Goal: Task Accomplishment & Management: Manage account settings

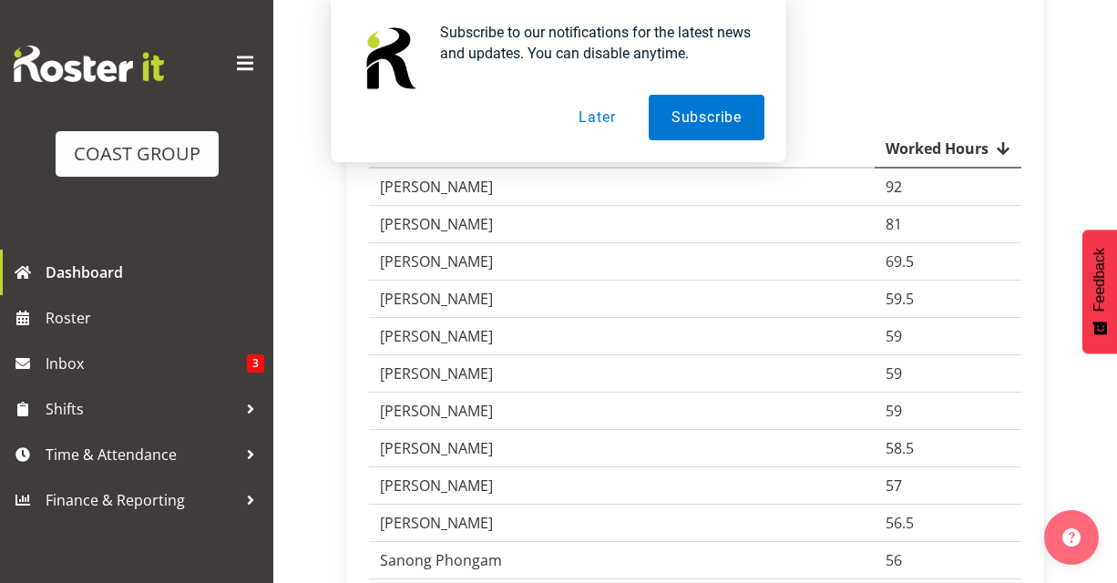
scroll to position [234, 0]
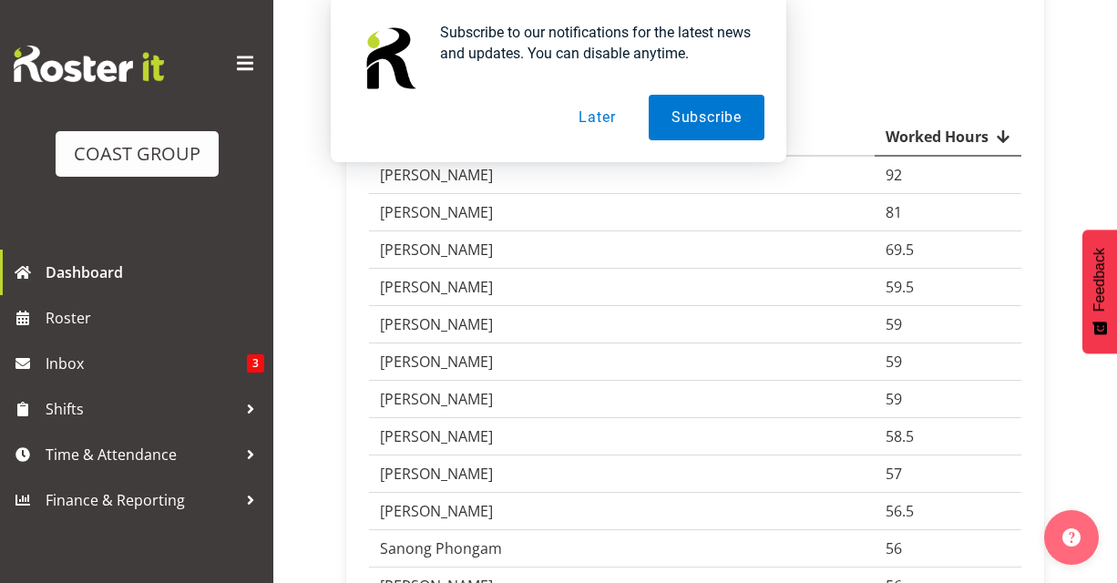
click at [598, 106] on button "Later" at bounding box center [597, 118] width 82 height 46
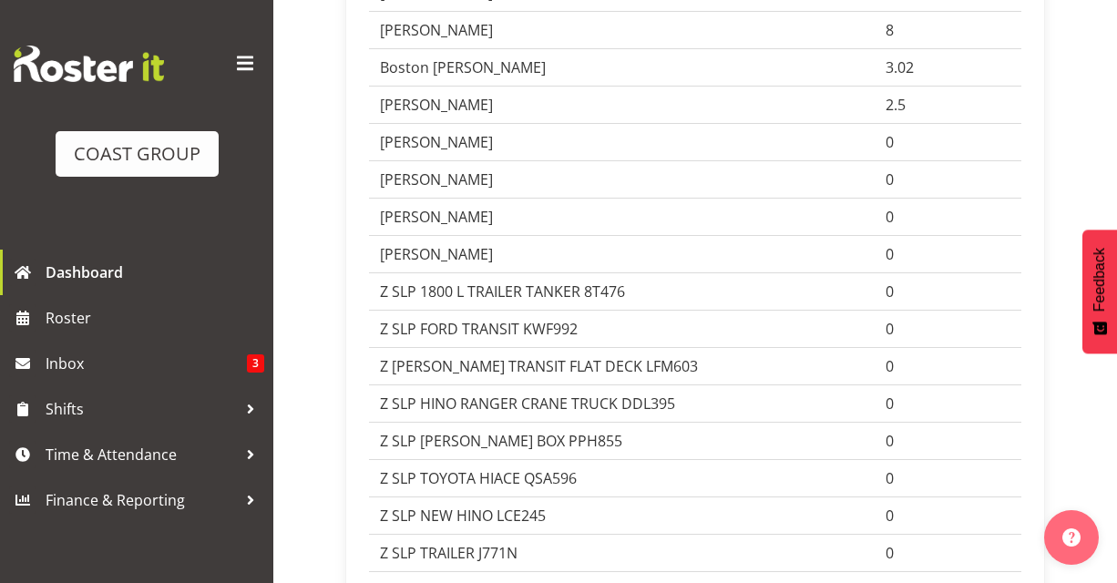
scroll to position [4863, 0]
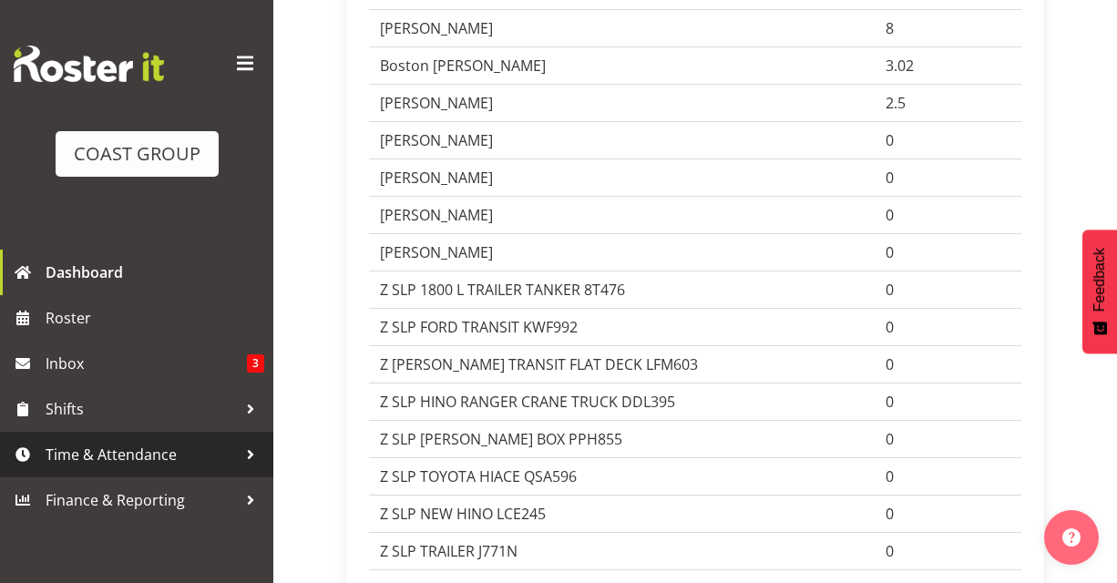
click at [104, 450] on span "Time & Attendance" at bounding box center [141, 454] width 191 height 27
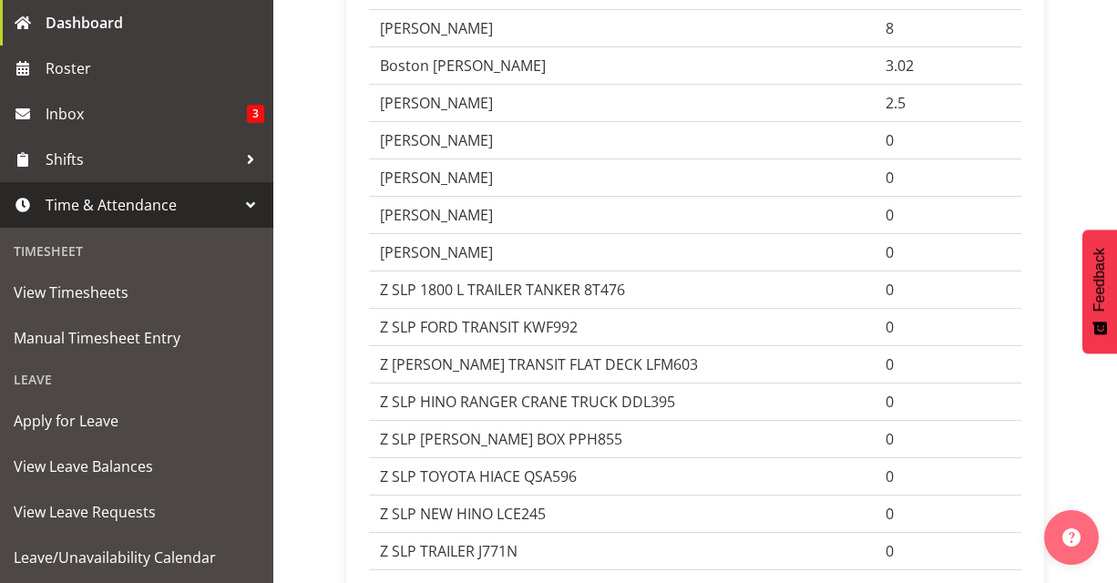
scroll to position [252, 0]
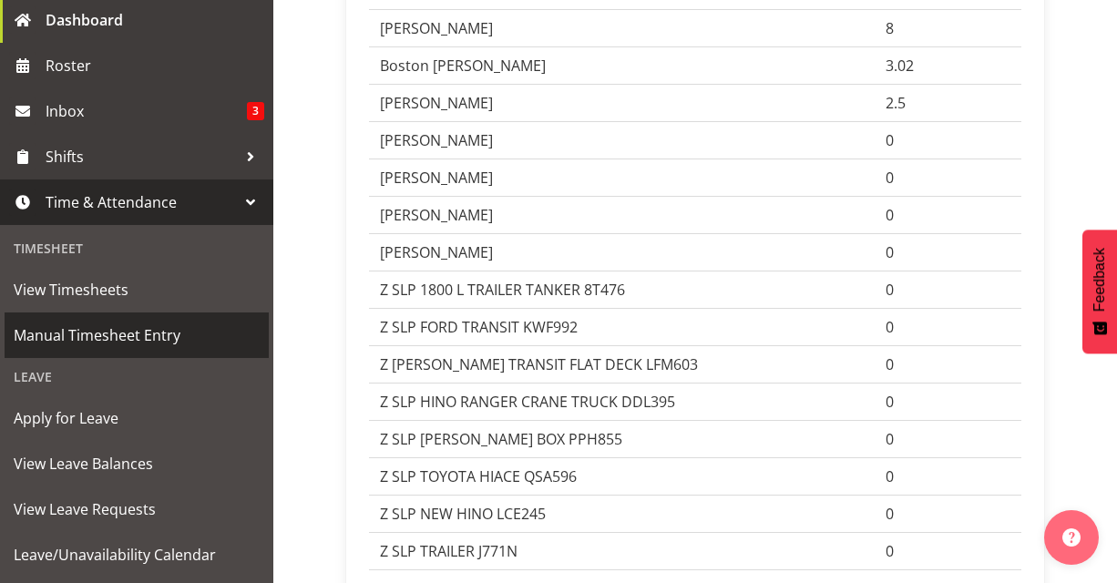
click at [137, 329] on span "Manual Timesheet Entry" at bounding box center [137, 335] width 246 height 27
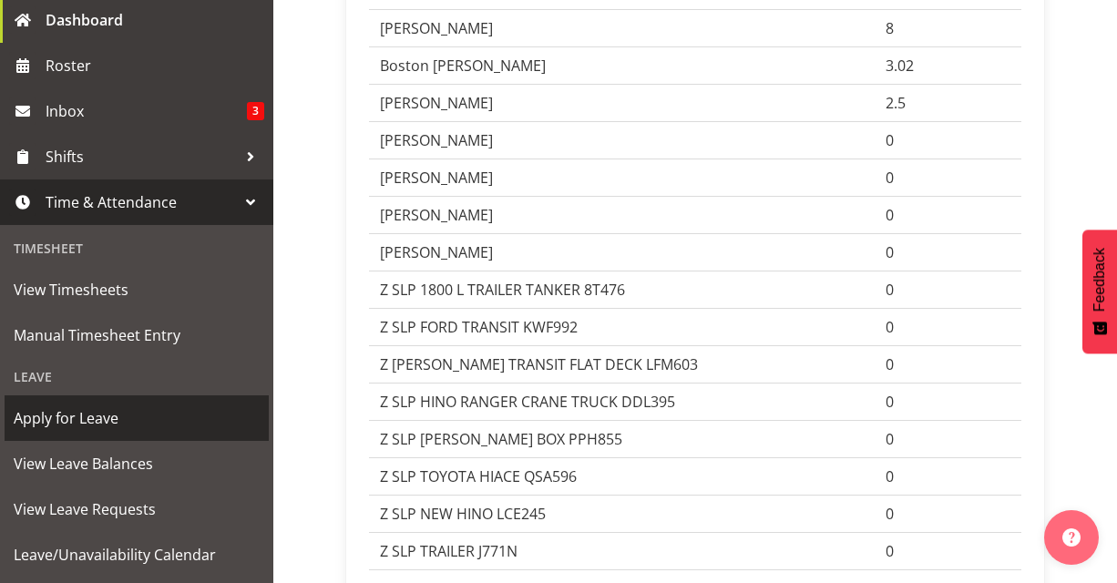
click at [77, 411] on span "Apply for Leave" at bounding box center [137, 417] width 246 height 27
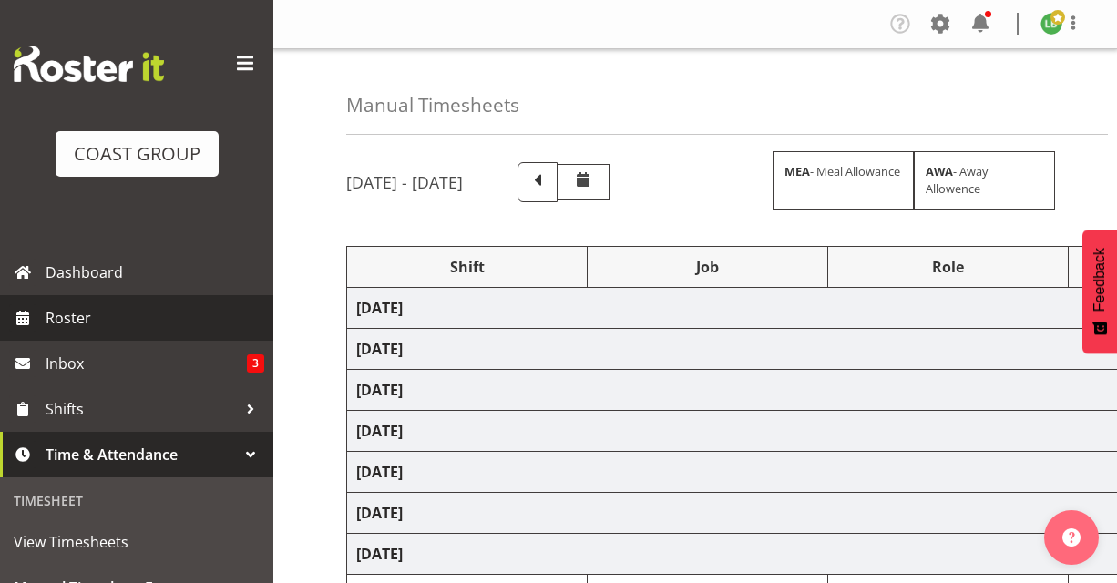
select select "1464"
select select "9890"
select select "197"
select select "1464"
select select "9341"
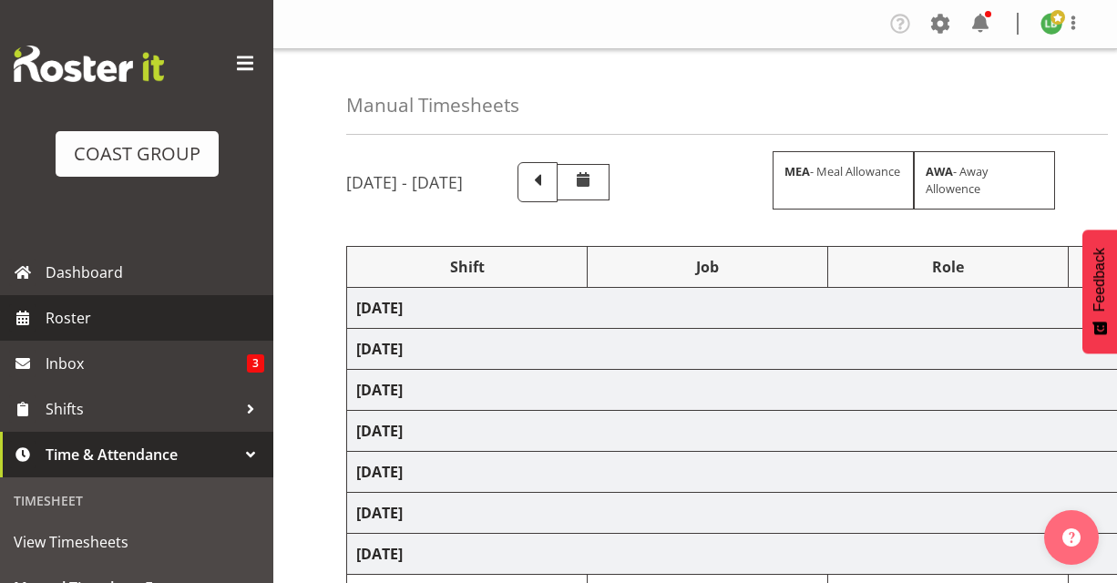
select select "197"
select select "1464"
select select "9341"
select select "197"
select select "1464"
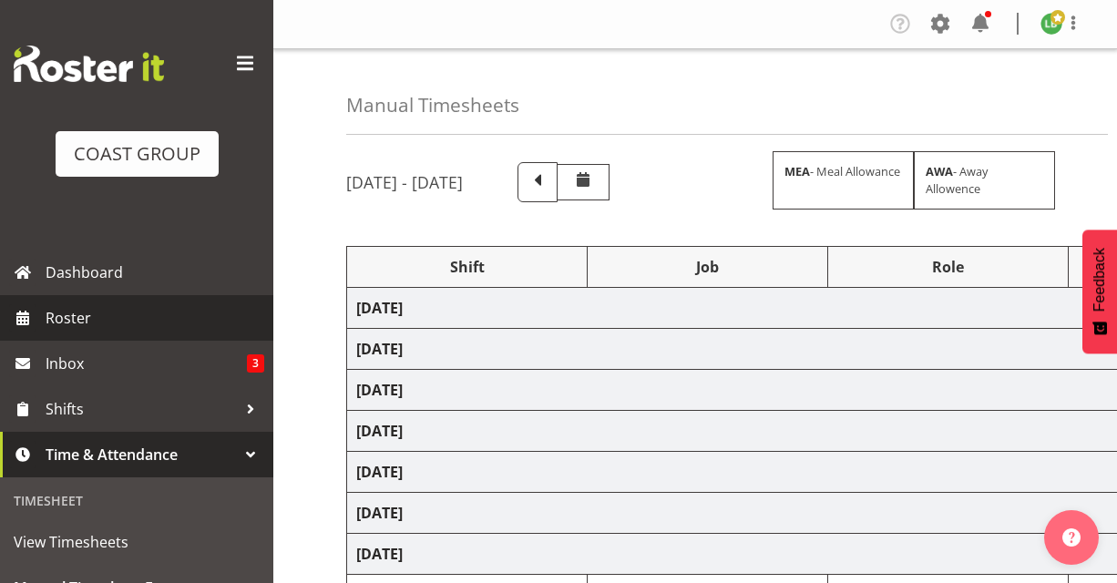
select select "8677"
select select "197"
select select "1464"
select select "10617"
select select "197"
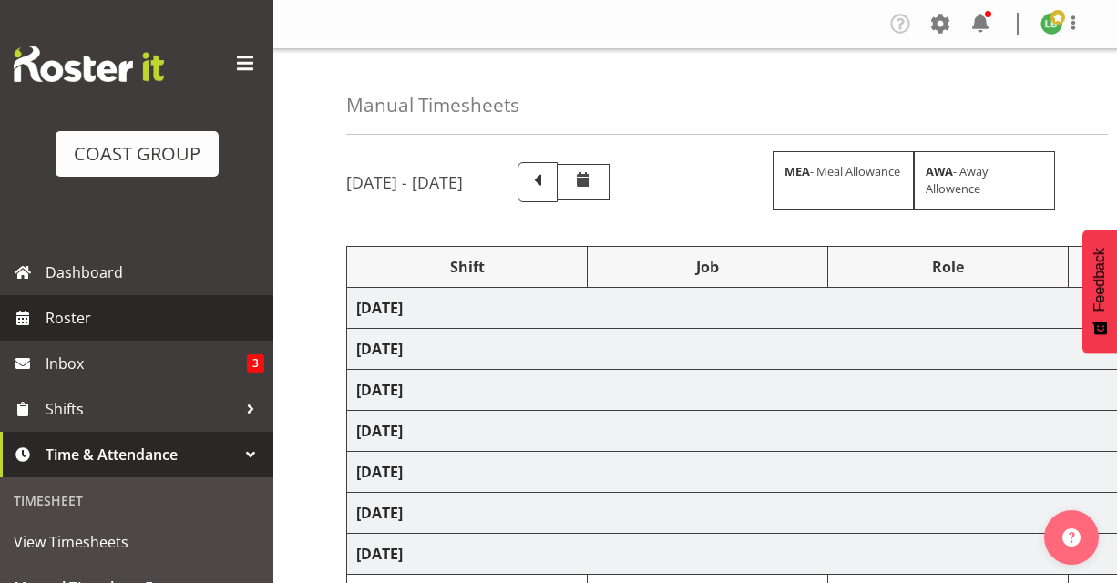
select select "1464"
select select "69"
select select "197"
select select "1464"
select select "10609"
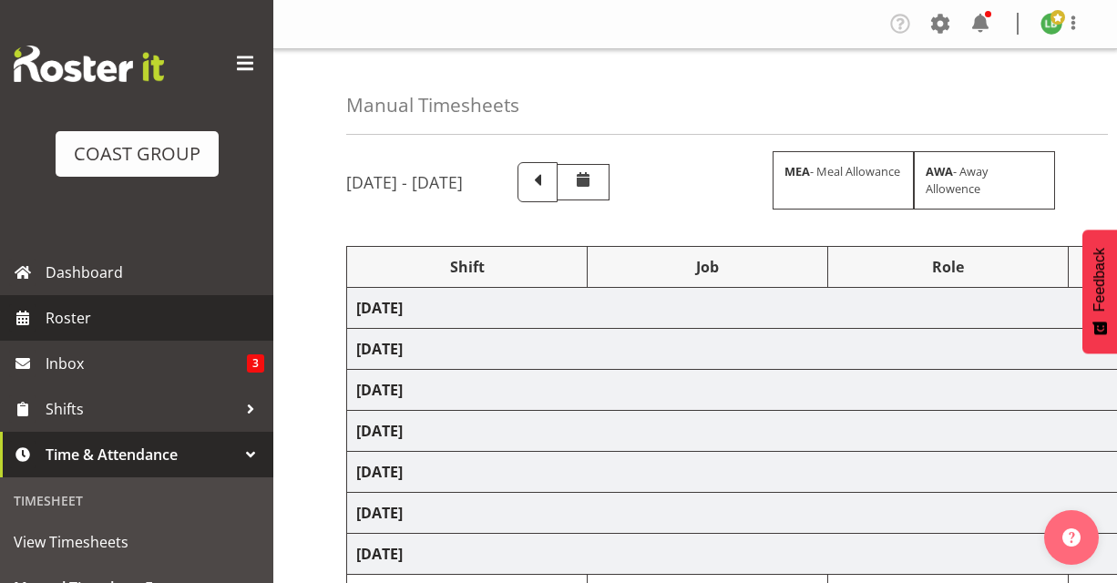
select select "197"
select select "1464"
select select "10635"
select select "197"
select select "1464"
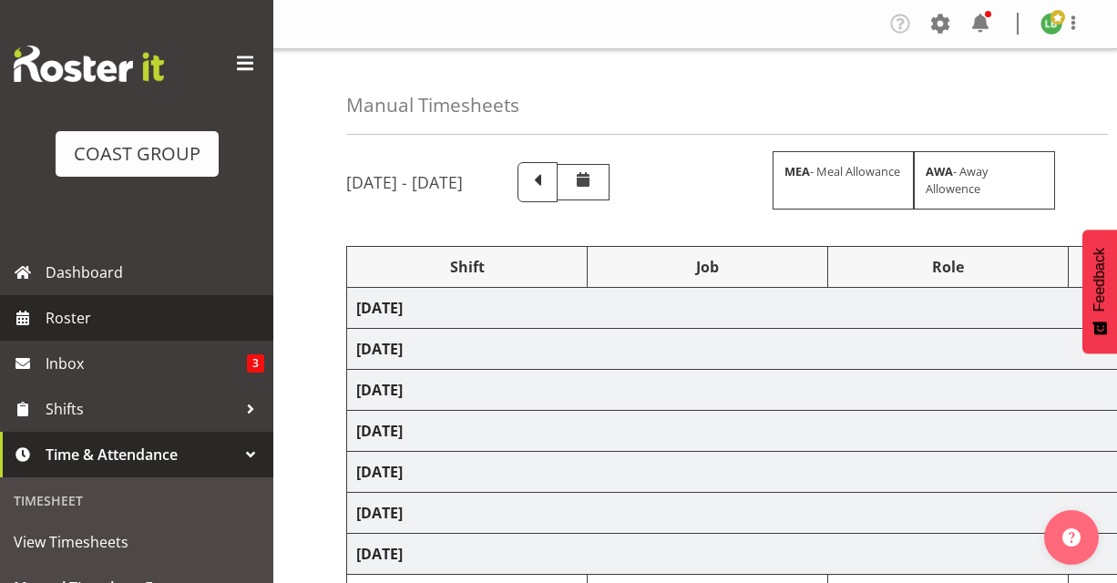
select select "69"
select select "197"
select select "1464"
select select "9339"
select select "197"
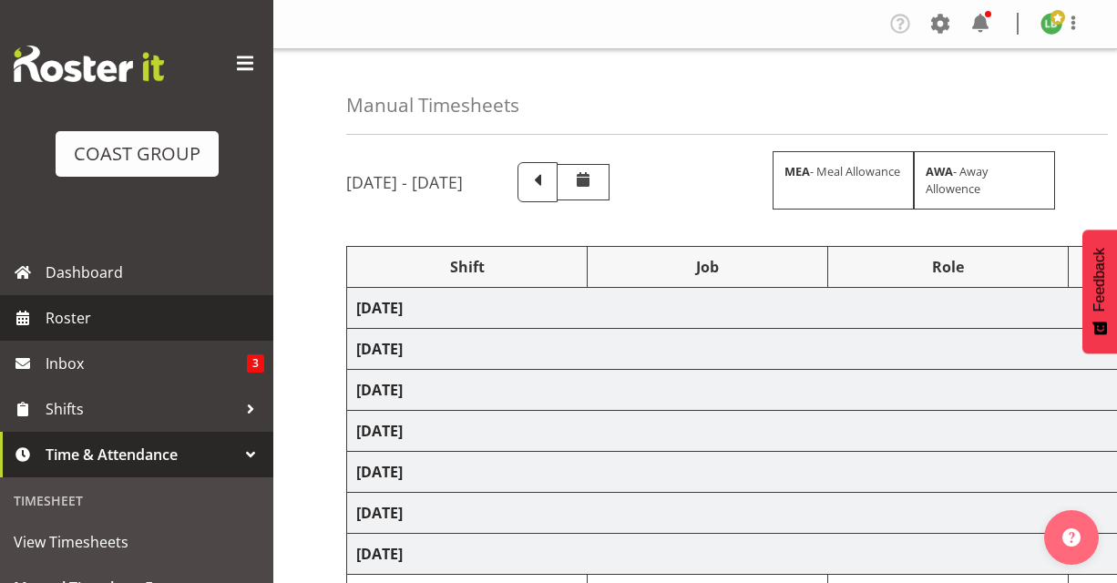
select select "1464"
select select "8002"
select select "197"
select select "1464"
select select "69"
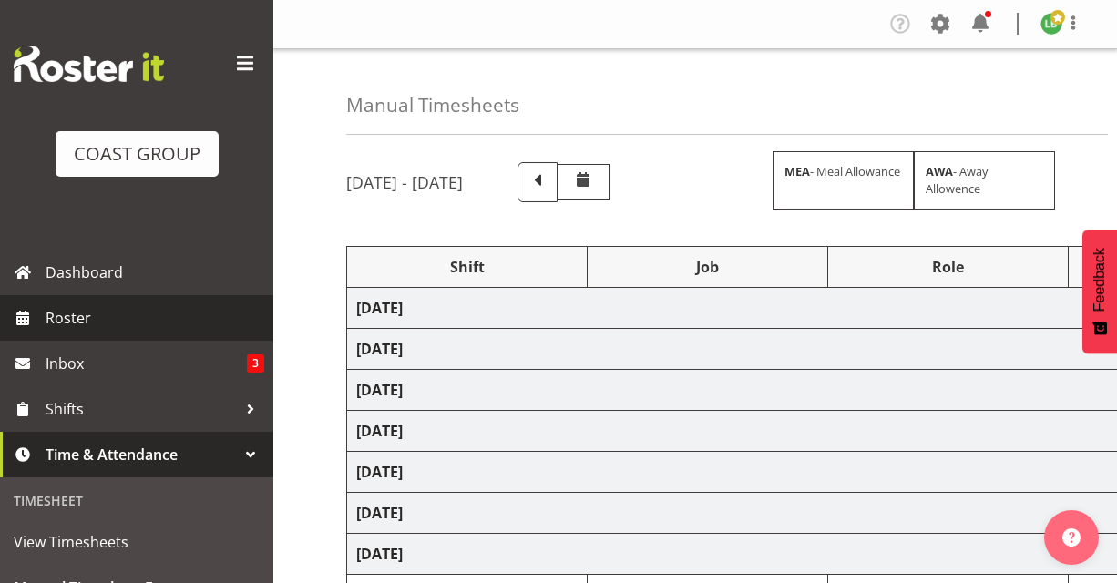
select select "197"
select select "1464"
select select "10144"
select select "197"
select select "1464"
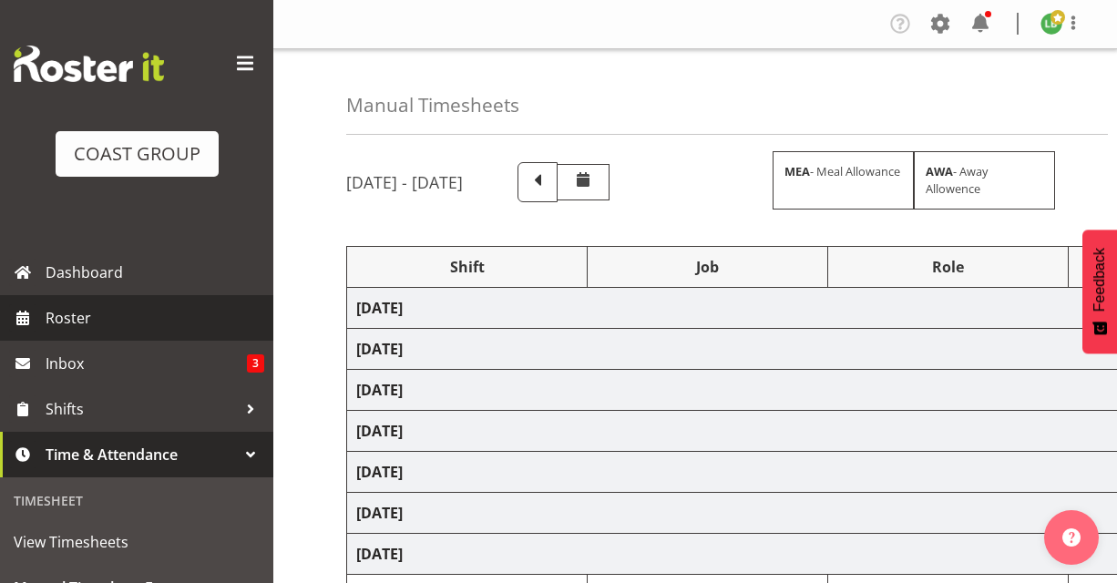
select select "10397"
select select "197"
select select "1464"
select select "9890"
select select "197"
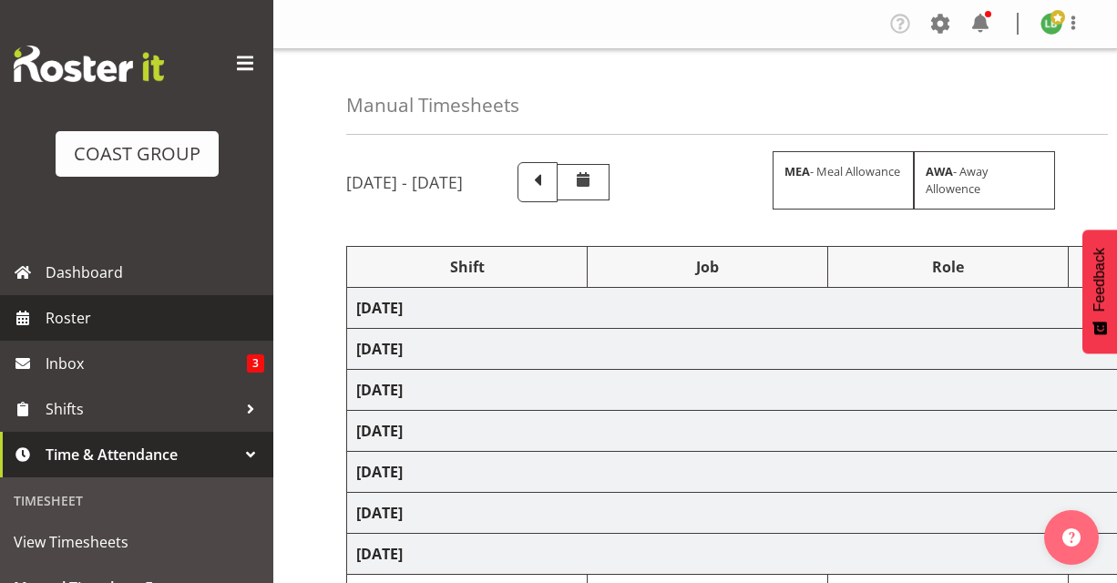
select select "1464"
select select "8677"
select select "197"
select select "1464"
select select "10726"
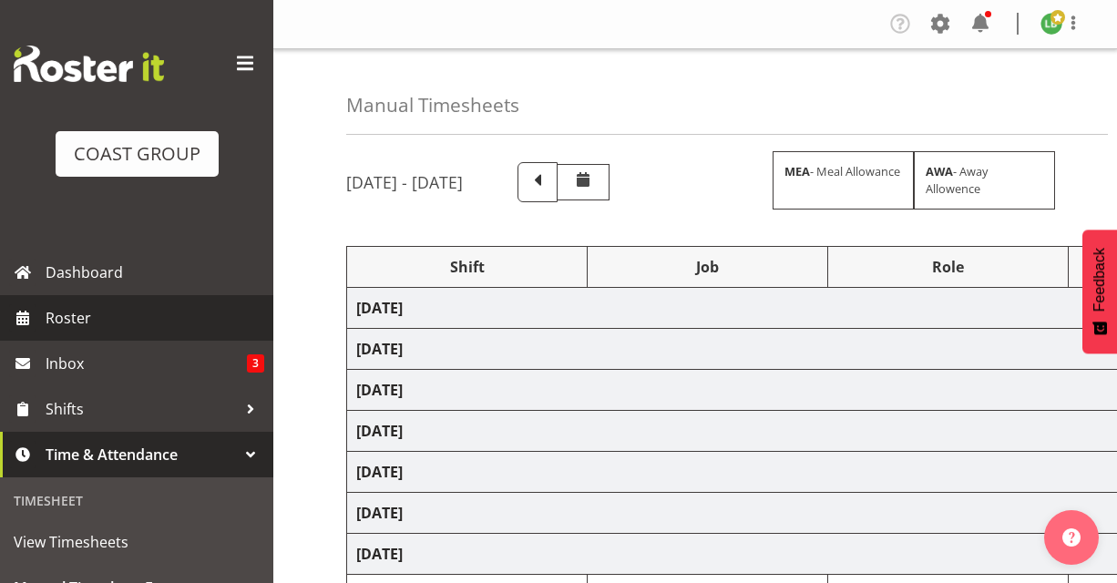
select select "197"
select select "1464"
select select "69"
select select "197"
select select "1464"
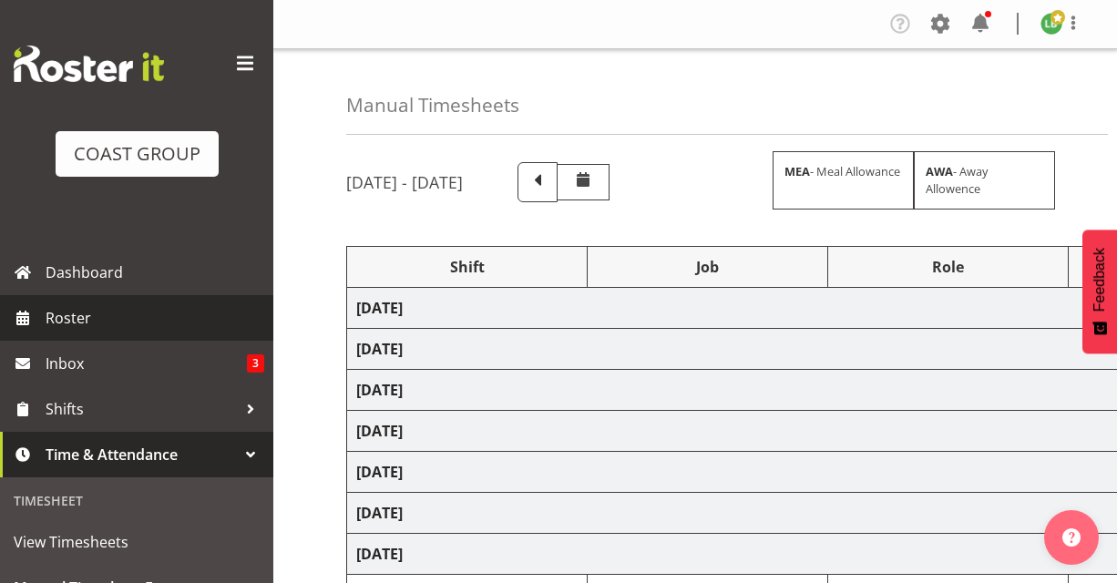
select select "8678"
select select "197"
select select "1464"
select select "9890"
select select "197"
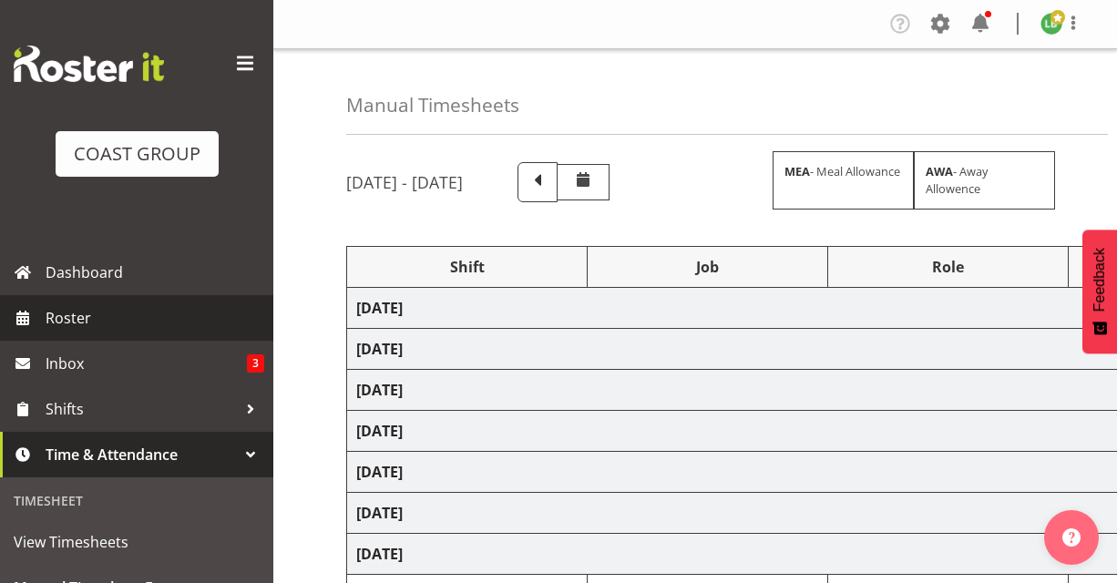
select select "1464"
select select "69"
select select "197"
select select "1464"
select select "10614"
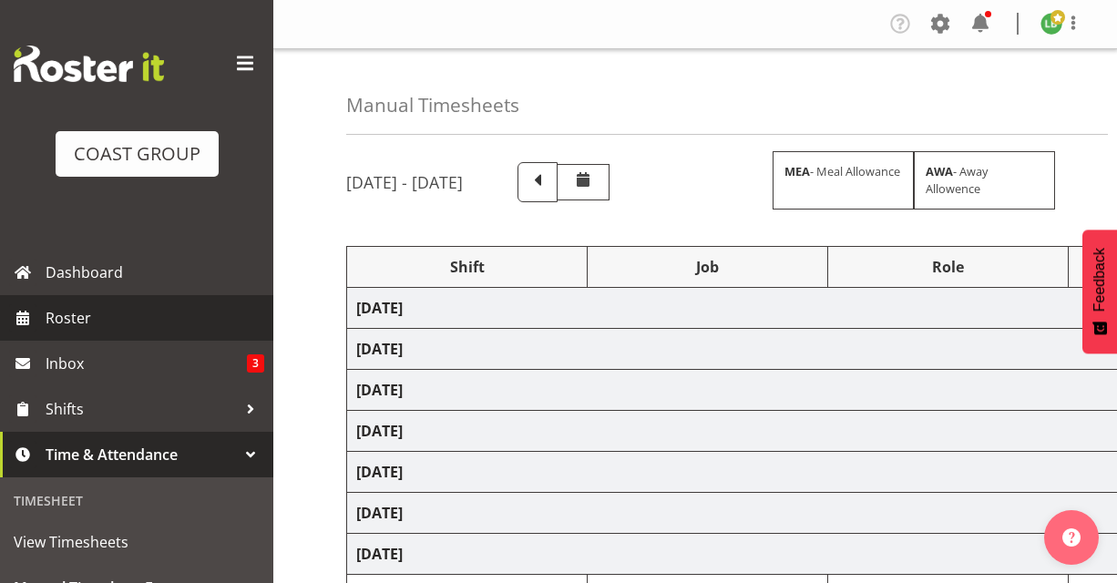
select select "197"
select select "1464"
select select "8002"
select select "197"
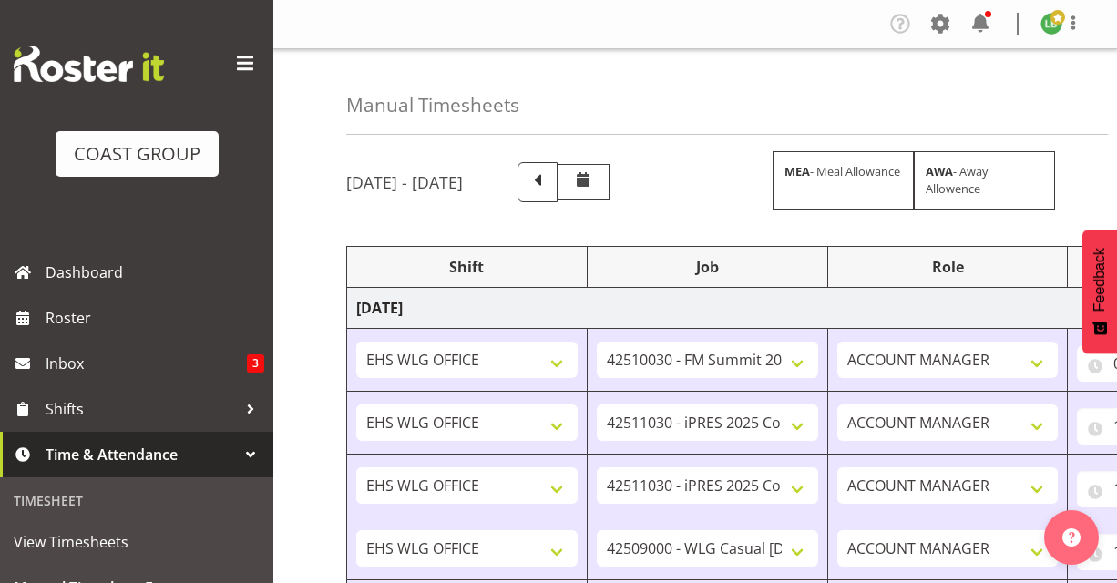
click at [251, 54] on span at bounding box center [244, 63] width 29 height 29
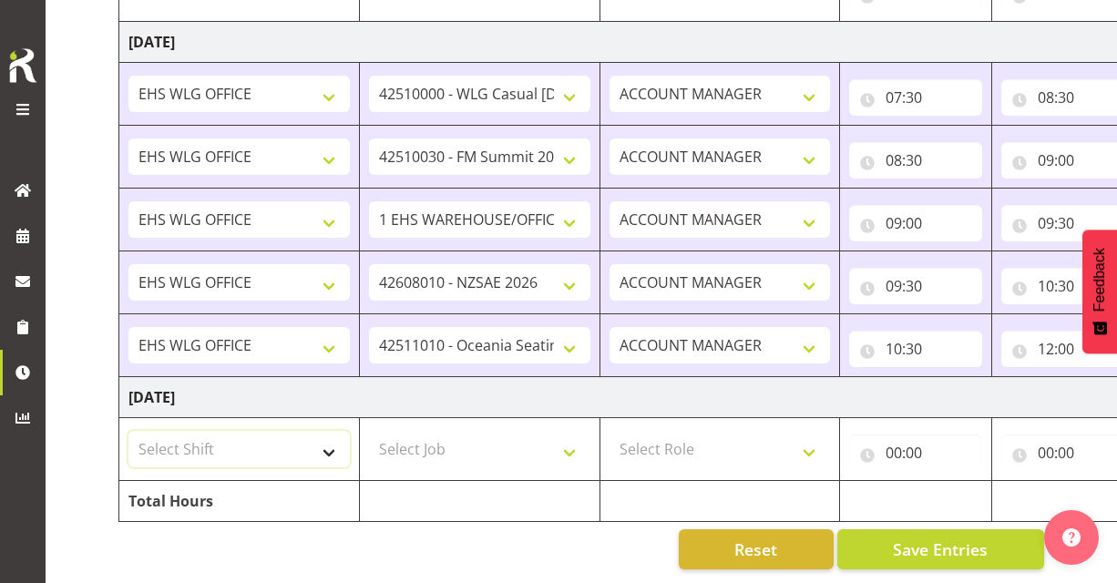
click at [328, 450] on select "Select Shift 25 Build NZPF @ Takina 7am 25 Service NZPF @ Takina AUG 25 Break B…" at bounding box center [238, 449] width 221 height 36
select select "1464"
click at [128, 431] on select "Select Shift 25 Build NZPF @ Takina 7am 25 Service NZPF @ Takina AUG 25 Break B…" at bounding box center [238, 449] width 221 height 36
click at [569, 450] on select "Select Job 1 Carlton Events 1 Carlton Hamilton 1 Carlton Wellington 1 EHS WAREH…" at bounding box center [479, 449] width 221 height 36
select select "10397"
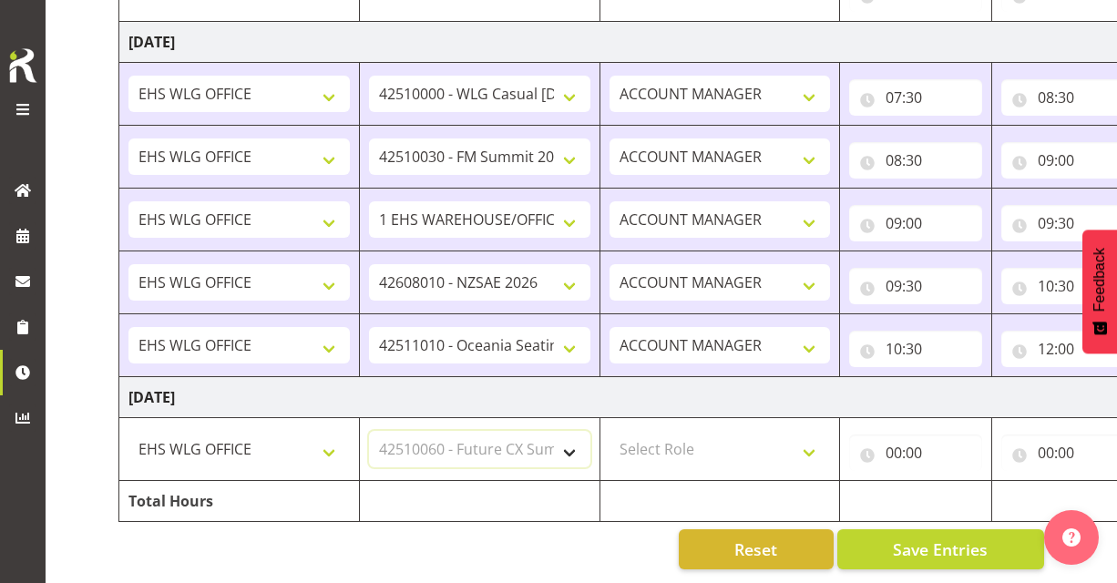
click at [369, 431] on select "Select Job 1 Carlton Events 1 Carlton Hamilton 1 Carlton Wellington 1 EHS WAREH…" at bounding box center [479, 449] width 221 height 36
click at [817, 451] on select "Select Role EHS WLG OPS ACCOUNT MANAGER" at bounding box center [719, 449] width 221 height 36
select select "197"
click at [609, 431] on select "Select Role EHS WLG OPS ACCOUNT MANAGER" at bounding box center [719, 449] width 221 height 36
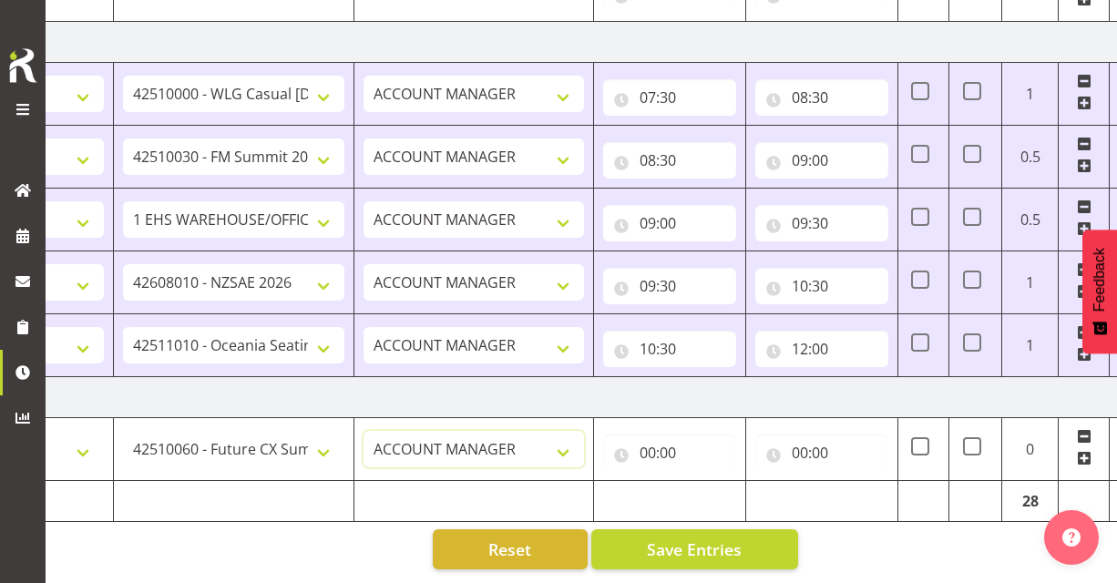
scroll to position [0, 244]
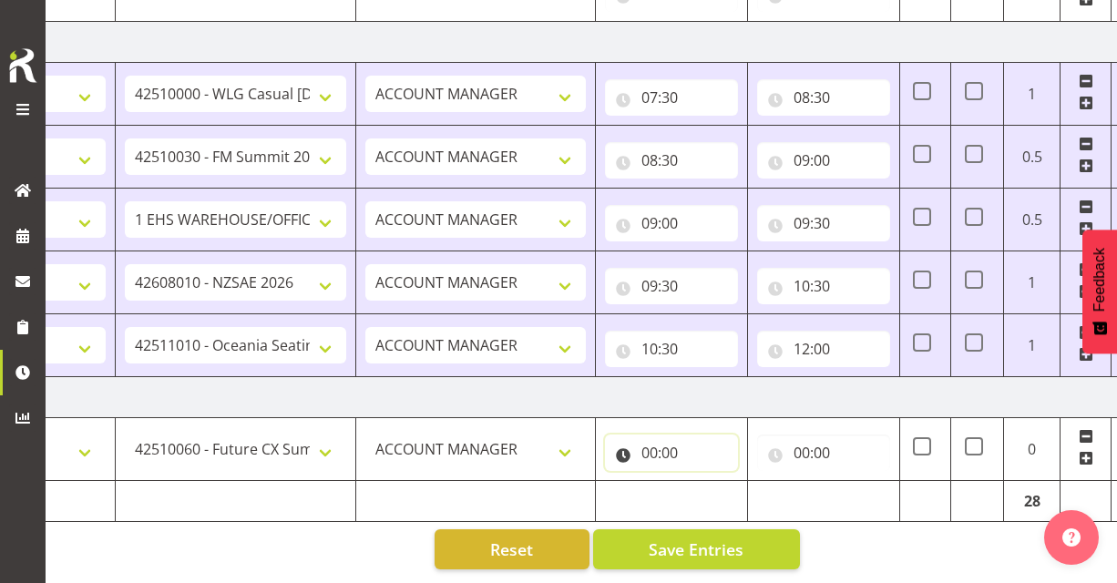
click at [652, 451] on input "00:00" at bounding box center [671, 453] width 133 height 36
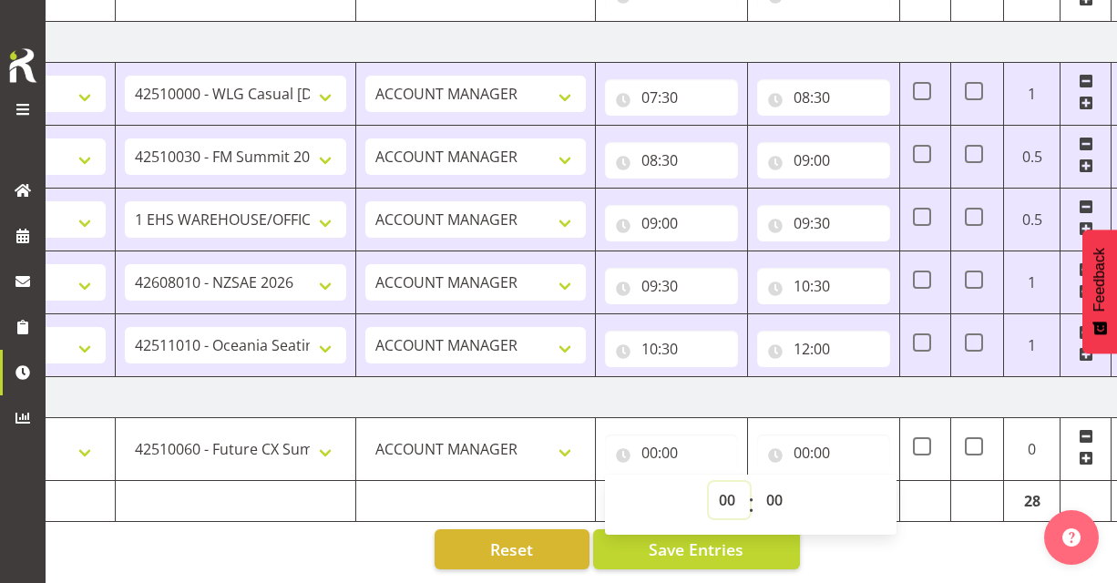
click at [730, 497] on select "00 01 02 03 04 05 06 07 08 09 10 11 12 13 14 15 16 17 18 19 20 21 22 23" at bounding box center [729, 500] width 41 height 36
select select "7"
click at [709, 482] on select "00 01 02 03 04 05 06 07 08 09 10 11 12 13 14 15 16 17 18 19 20 21 22 23" at bounding box center [729, 500] width 41 height 36
click at [778, 496] on select "00 01 02 03 04 05 06 07 08 09 10 11 12 13 14 15 16 17 18 19 20 21 22 23 24 25 2…" at bounding box center [776, 500] width 41 height 36
click at [756, 482] on select "00 01 02 03 04 05 06 07 08 09 10 11 12 13 14 15 16 17 18 19 20 21 22 23 24 25 2…" at bounding box center [776, 500] width 41 height 36
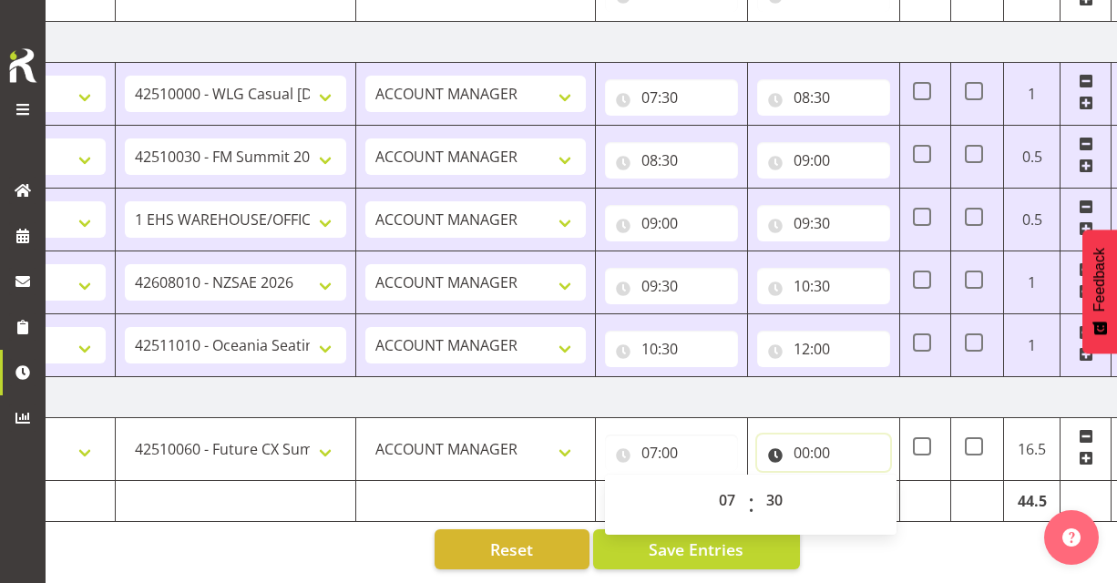
click at [805, 445] on input "00:00" at bounding box center [823, 453] width 133 height 36
type input "07:30"
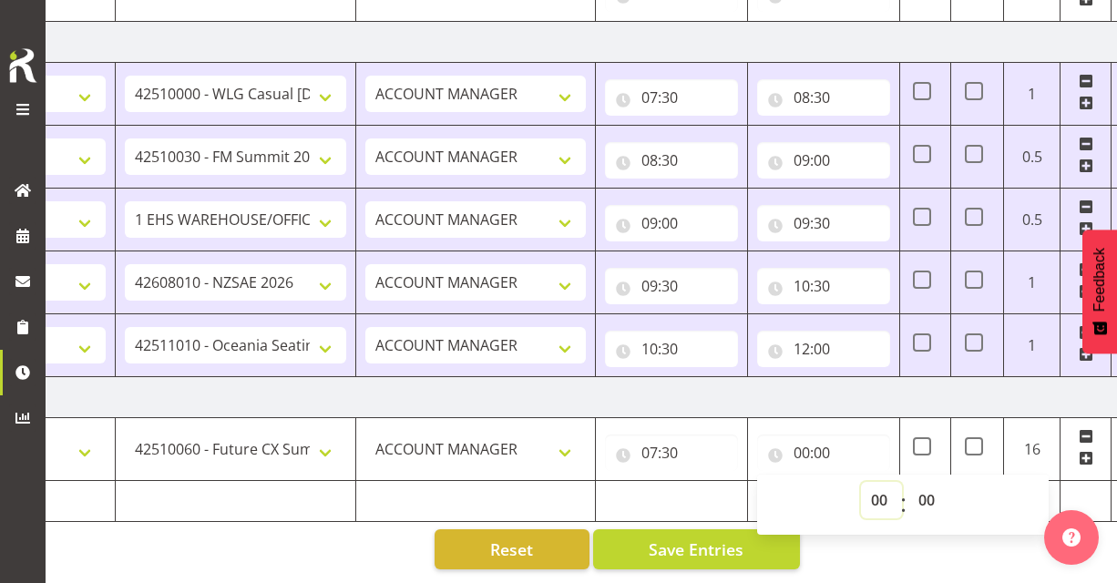
click at [878, 497] on select "00 01 02 03 04 05 06 07 08 09 10 11 12 13 14 15 16 17 18 19 20 21 22 23" at bounding box center [881, 500] width 41 height 36
select select "9"
click at [861, 482] on select "00 01 02 03 04 05 06 07 08 09 10 11 12 13 14 15 16 17 18 19 20 21 22 23" at bounding box center [881, 500] width 41 height 36
type input "09:00"
click at [1084, 458] on span at bounding box center [1086, 458] width 15 height 15
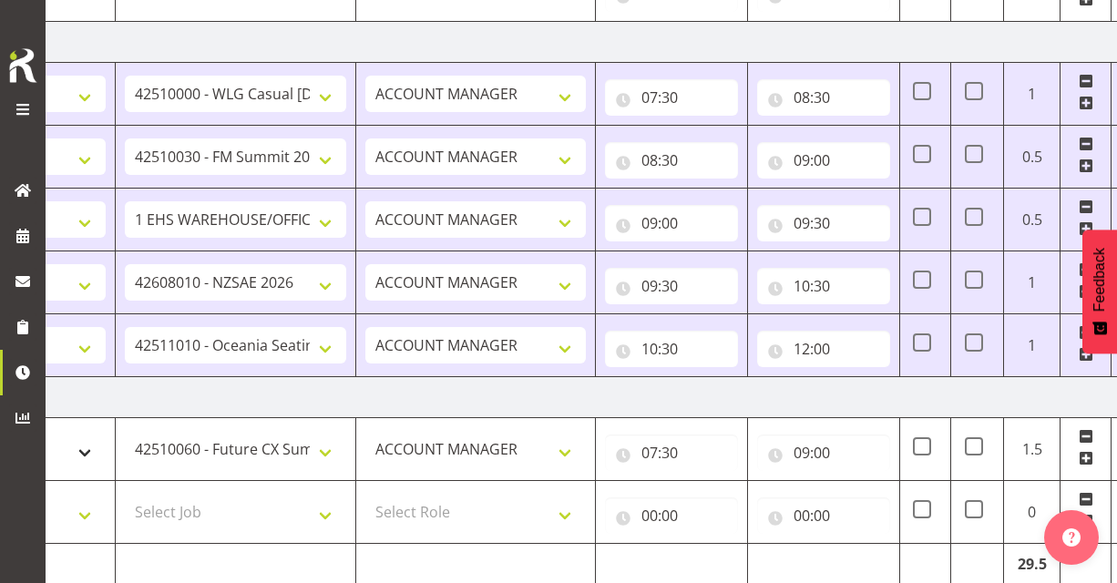
scroll to position [0, 0]
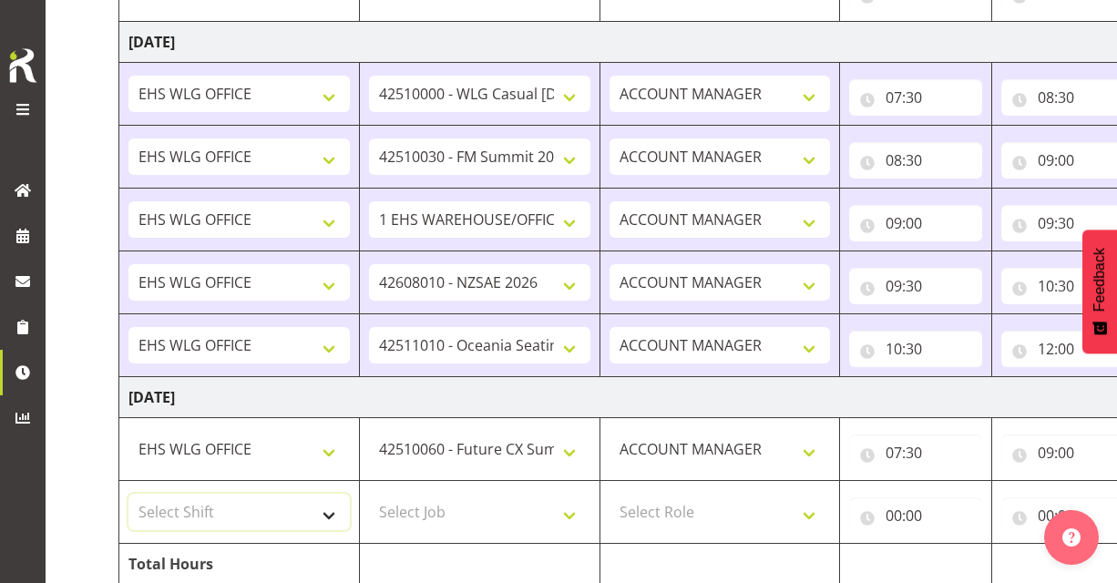
click at [332, 509] on select "Select Shift 25 Build NZPF @ Takina 7am 25 Service NZPF @ Takina AUG 25 Break B…" at bounding box center [238, 512] width 221 height 36
select select "1464"
click at [128, 494] on select "Select Shift 25 Build NZPF @ Takina 7am 25 Service NZPF @ Takina AUG 25 Break B…" at bounding box center [238, 512] width 221 height 36
click at [572, 511] on select "Select Job 1 Carlton Events 1 Carlton Hamilton 1 Carlton Wellington 1 EHS WAREH…" at bounding box center [479, 512] width 221 height 36
select select "10742"
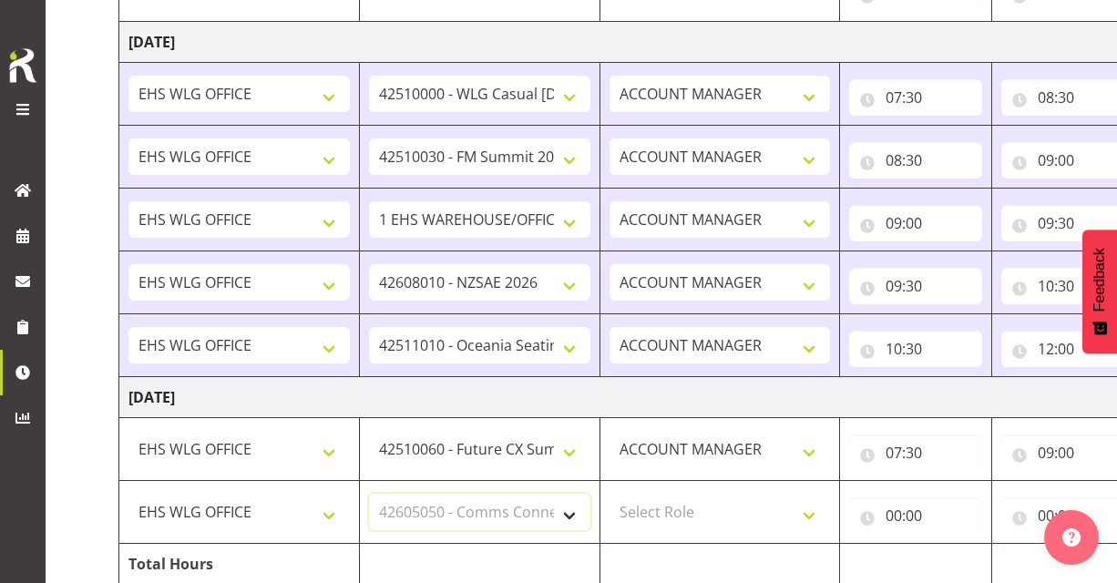
click at [369, 494] on select "Select Job 1 Carlton Events 1 Carlton Hamilton 1 Carlton Wellington 1 EHS WAREH…" at bounding box center [479, 512] width 221 height 36
click at [809, 508] on select "Select Role EHS WLG OPS ACCOUNT MANAGER" at bounding box center [719, 512] width 221 height 36
select select "197"
click at [609, 494] on select "Select Role EHS WLG OPS ACCOUNT MANAGER" at bounding box center [719, 512] width 221 height 36
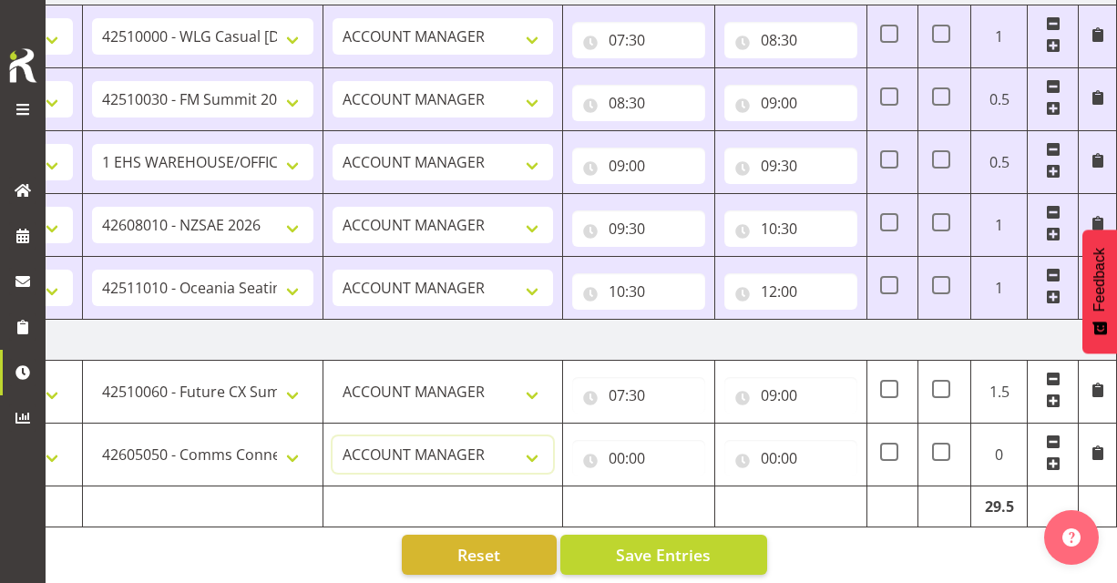
scroll to position [1791, 0]
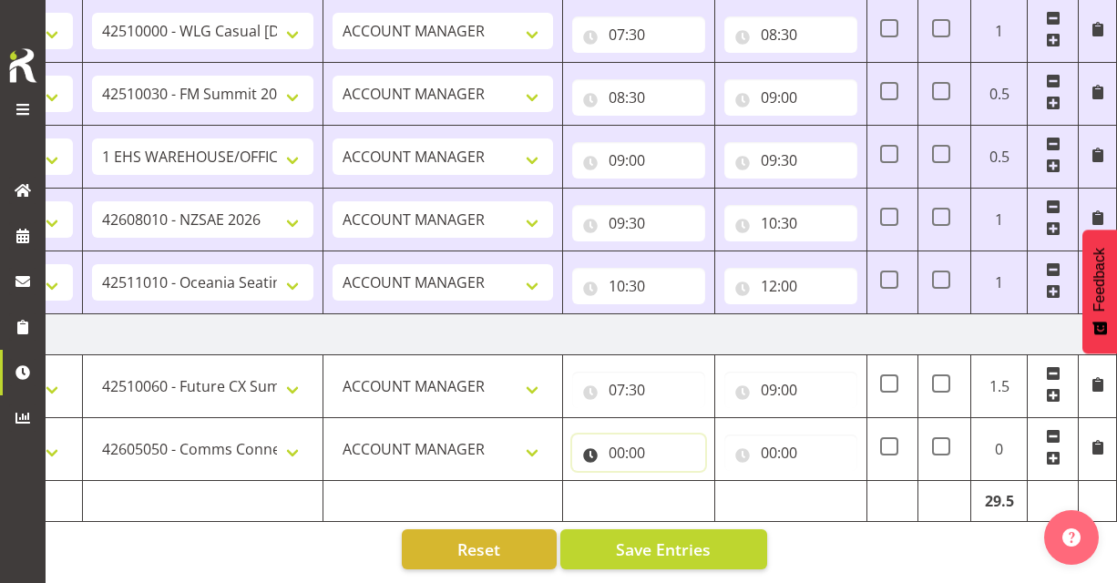
click at [625, 452] on input "00:00" at bounding box center [638, 453] width 133 height 36
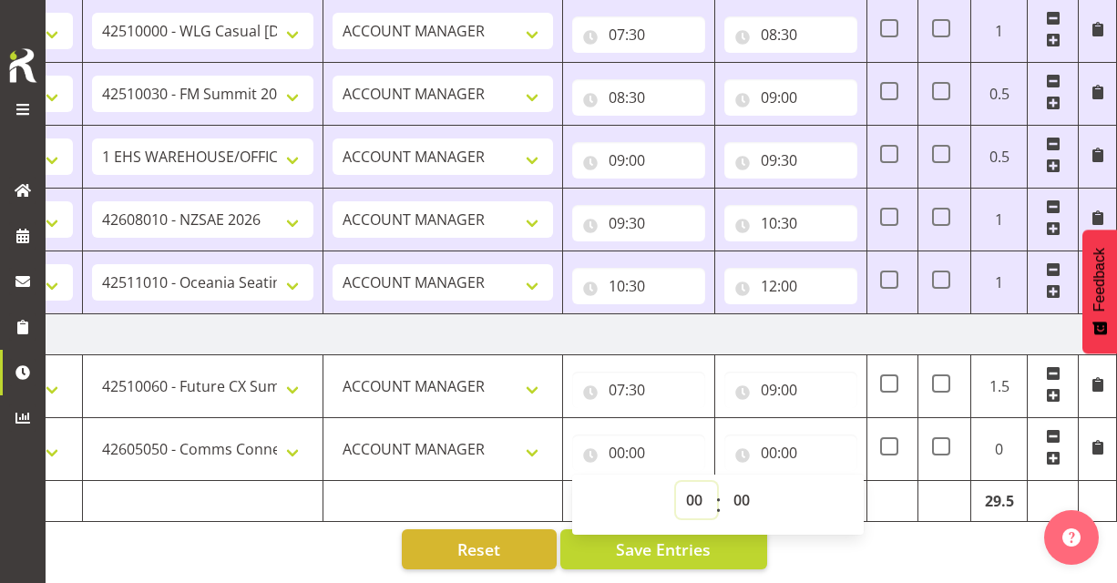
click at [697, 490] on select "00 01 02 03 04 05 06 07 08 09 10 11 12 13 14 15 16 17 18 19 20 21 22 23" at bounding box center [696, 500] width 41 height 36
select select "9"
click at [676, 482] on select "00 01 02 03 04 05 06 07 08 09 10 11 12 13 14 15 16 17 18 19 20 21 22 23" at bounding box center [696, 500] width 41 height 36
type input "09:00"
click at [772, 451] on input "00:00" at bounding box center [790, 453] width 133 height 36
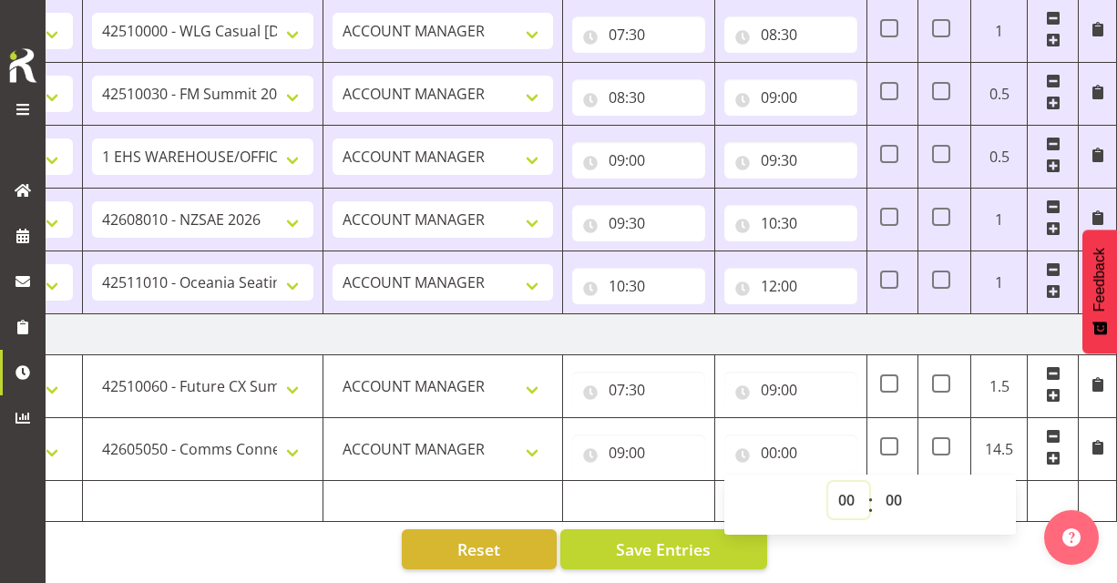
click at [853, 493] on select "00 01 02 03 04 05 06 07 08 09 10 11 12 13 14 15 16 17 18 19 20 21 22 23" at bounding box center [848, 500] width 41 height 36
select select "11"
click at [828, 482] on select "00 01 02 03 04 05 06 07 08 09 10 11 12 13 14 15 16 17 18 19 20 21 22 23" at bounding box center [848, 500] width 41 height 36
type input "11:00"
click at [847, 501] on select "00 01 02 03 04 05 06 07 08 09 10 11 12 13 14 15 16 17 18 19 20 21 22 23" at bounding box center [848, 500] width 41 height 36
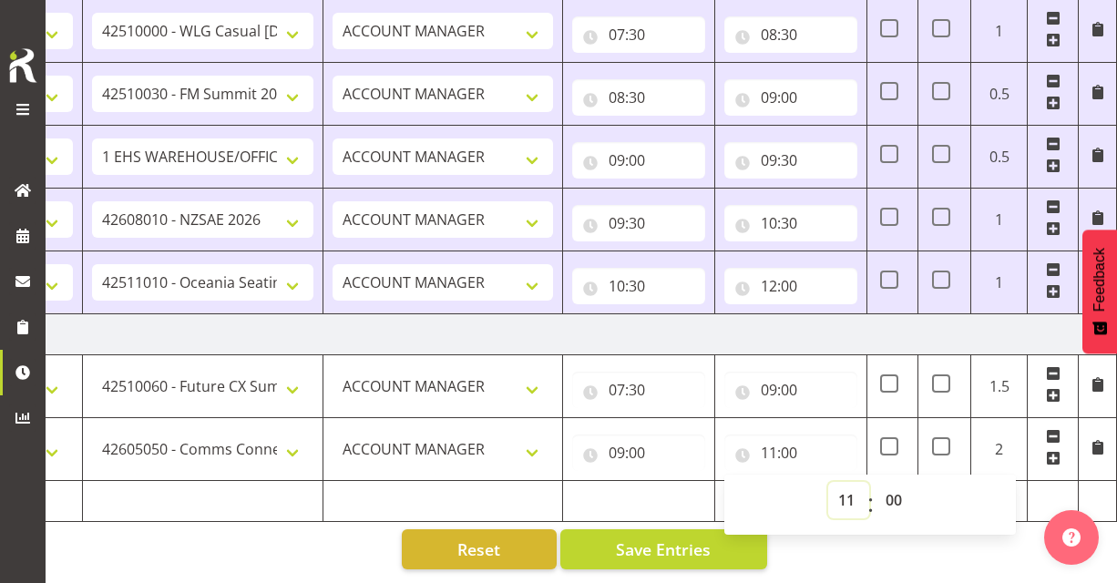
select select "10"
click at [828, 482] on select "00 01 02 03 04 05 06 07 08 09 10 11 12 13 14 15 16 17 18 19 20 21 22 23" at bounding box center [848, 500] width 41 height 36
type input "10:00"
click at [902, 495] on select "00 01 02 03 04 05 06 07 08 09 10 11 12 13 14 15 16 17 18 19 20 21 22 23 24 25 2…" at bounding box center [895, 500] width 41 height 36
select select "30"
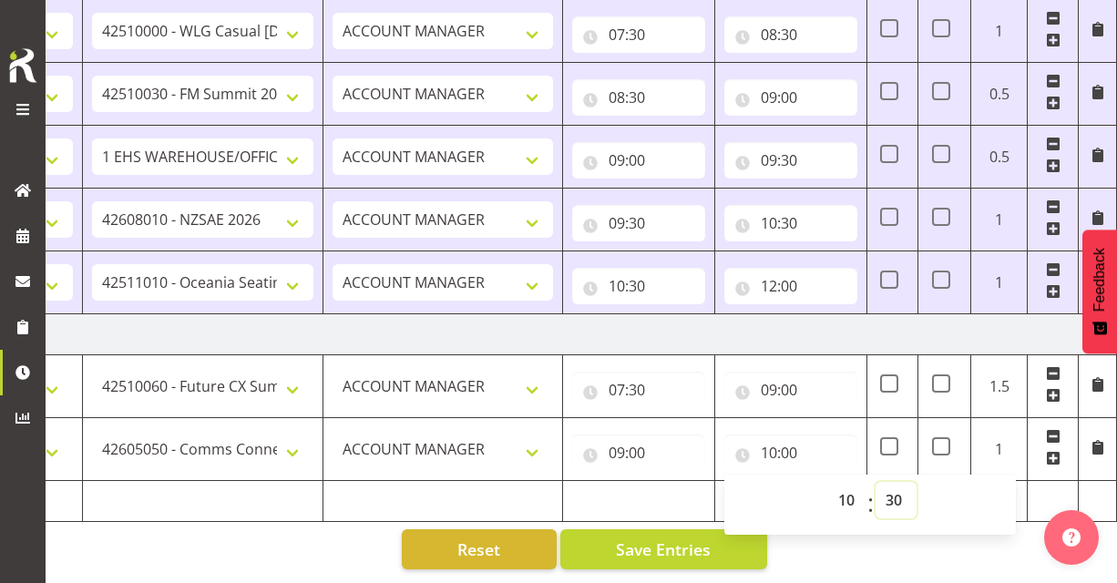
click at [875, 482] on select "00 01 02 03 04 05 06 07 08 09 10 11 12 13 14 15 16 17 18 19 20 21 22 23 24 25 2…" at bounding box center [895, 500] width 41 height 36
type input "10:30"
click at [1055, 460] on span at bounding box center [1053, 458] width 15 height 15
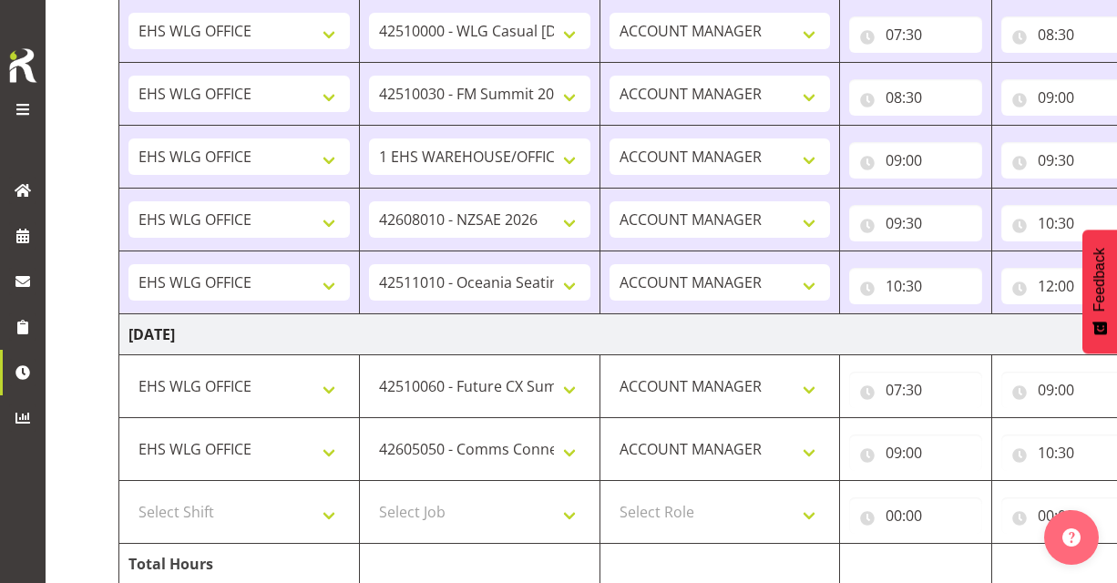
scroll to position [1854, 0]
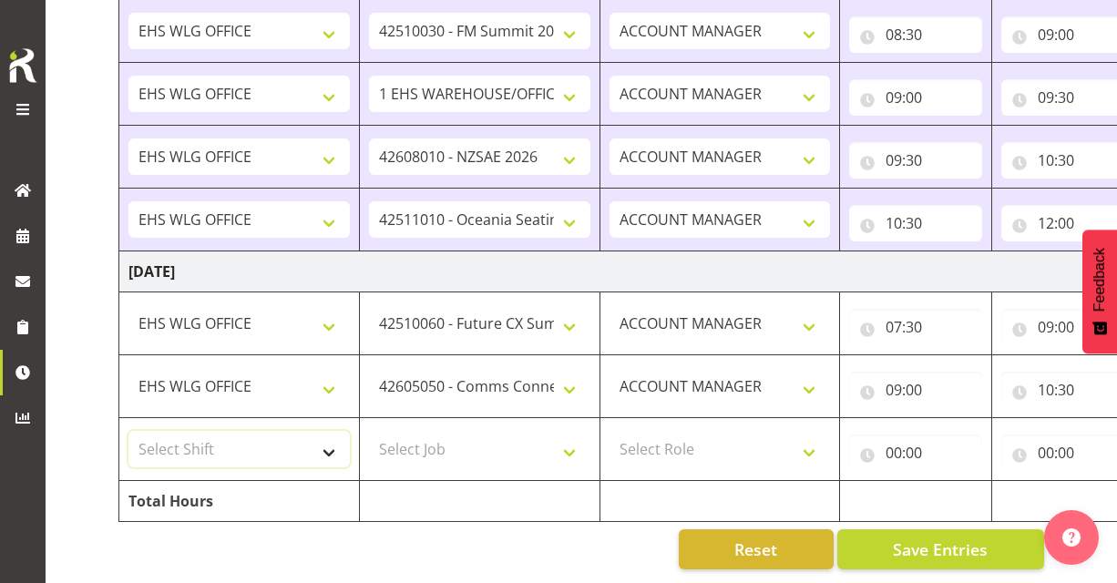
click at [334, 452] on select "Select Shift 25 Build NZPF @ Takina 7am 25 Service NZPF @ Takina AUG 25 Break B…" at bounding box center [238, 449] width 221 height 36
select select "1464"
click at [128, 431] on select "Select Shift 25 Build NZPF @ Takina 7am 25 Service NZPF @ Takina AUG 25 Break B…" at bounding box center [238, 449] width 221 height 36
drag, startPoint x: 334, startPoint y: 452, endPoint x: 570, endPoint y: 449, distance: 235.9
click at [570, 449] on select "Select Job 1 Carlton Events 1 Carlton Hamilton 1 Carlton Wellington 1 EHS WAREH…" at bounding box center [479, 449] width 221 height 36
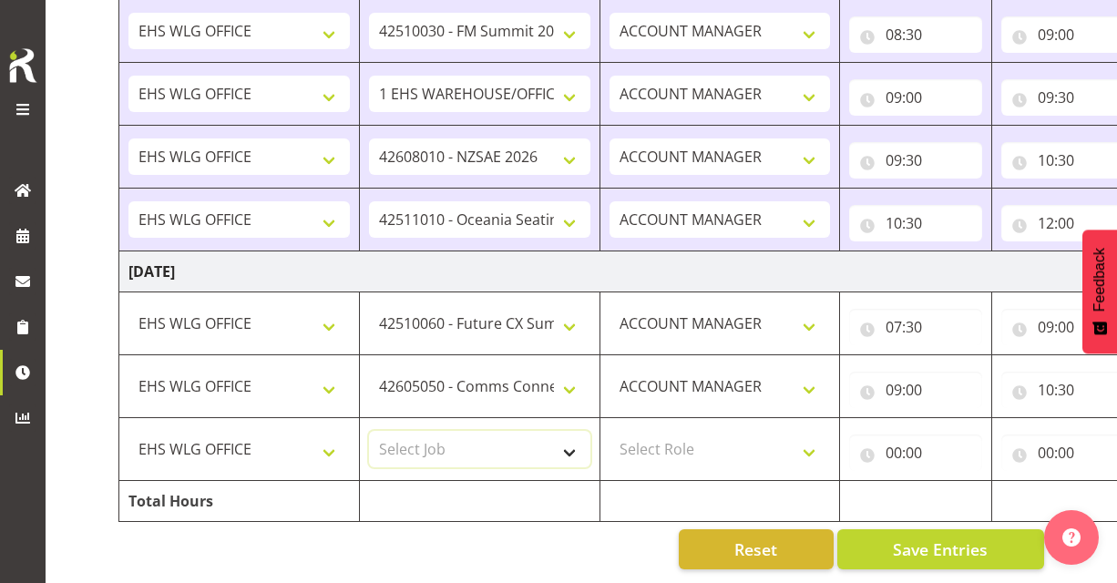
select select "8678"
click at [369, 431] on select "Select Job 1 Carlton Events 1 Carlton Hamilton 1 Carlton Wellington 1 EHS WAREH…" at bounding box center [479, 449] width 221 height 36
click at [803, 451] on select "Select Role EHS WLG OPS ACCOUNT MANAGER" at bounding box center [719, 449] width 221 height 36
select select "197"
click at [609, 431] on select "Select Role EHS WLG OPS ACCOUNT MANAGER" at bounding box center [719, 449] width 221 height 36
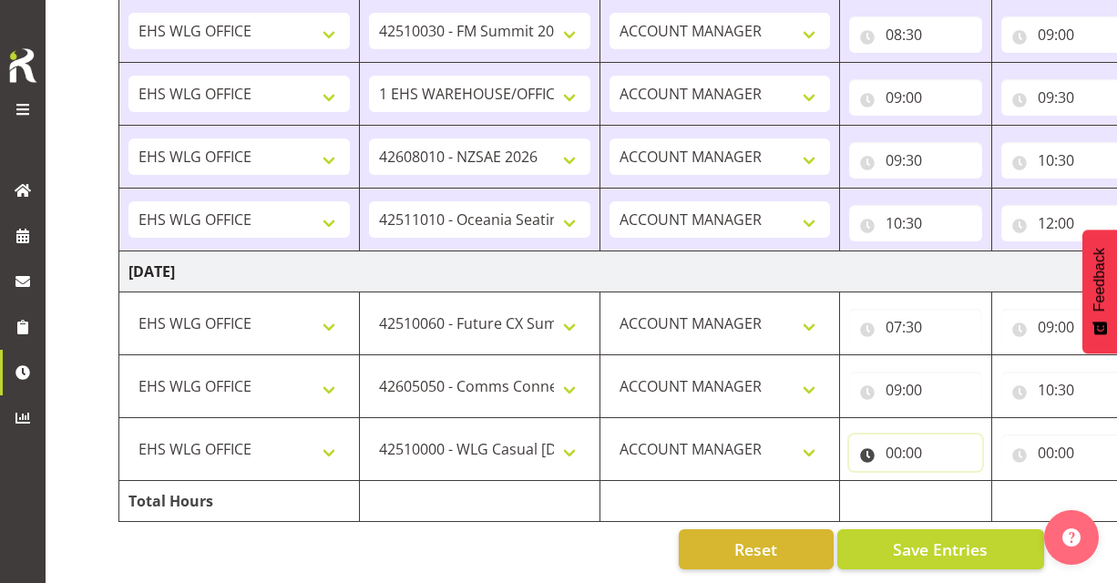
click at [890, 458] on input "00:00" at bounding box center [915, 453] width 133 height 36
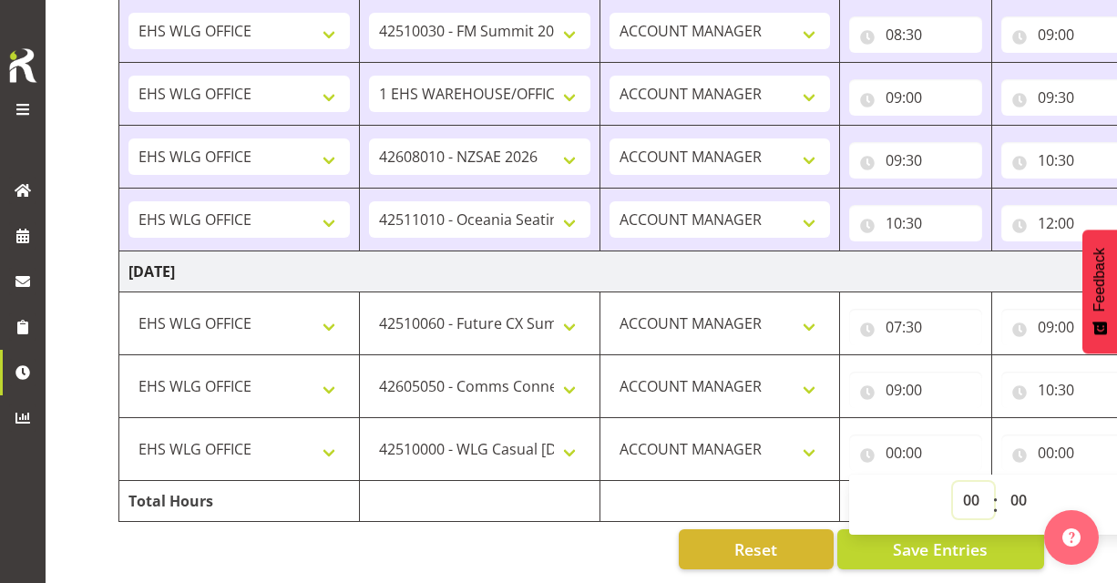
click at [968, 494] on select "00 01 02 03 04 05 06 07 08 09 10 11 12 13 14 15 16 17 18 19 20 21 22 23" at bounding box center [973, 500] width 41 height 36
select select "10"
click at [953, 482] on select "00 01 02 03 04 05 06 07 08 09 10 11 12 13 14 15 16 17 18 19 20 21 22 23" at bounding box center [973, 500] width 41 height 36
type input "10:00"
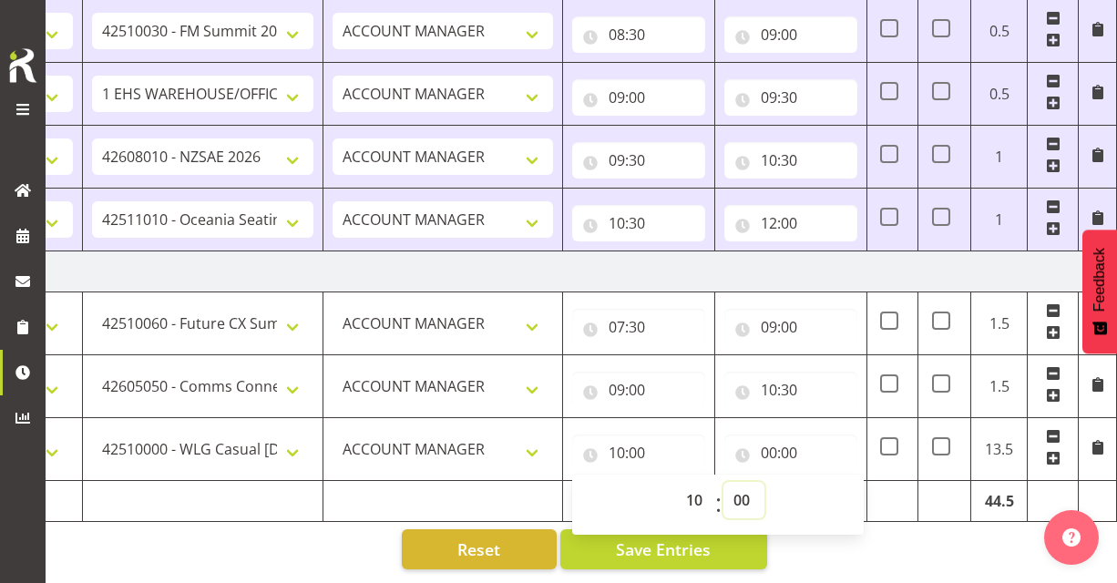
click at [744, 499] on select "00 01 02 03 04 05 06 07 08 09 10 11 12 13 14 15 16 17 18 19 20 21 22 23 24 25 2…" at bounding box center [743, 500] width 41 height 36
select select "30"
click at [723, 482] on select "00 01 02 03 04 05 06 07 08 09 10 11 12 13 14 15 16 17 18 19 20 21 22 23 24 25 2…" at bounding box center [743, 500] width 41 height 36
type input "10:30"
click at [767, 456] on input "00:00" at bounding box center [790, 453] width 133 height 36
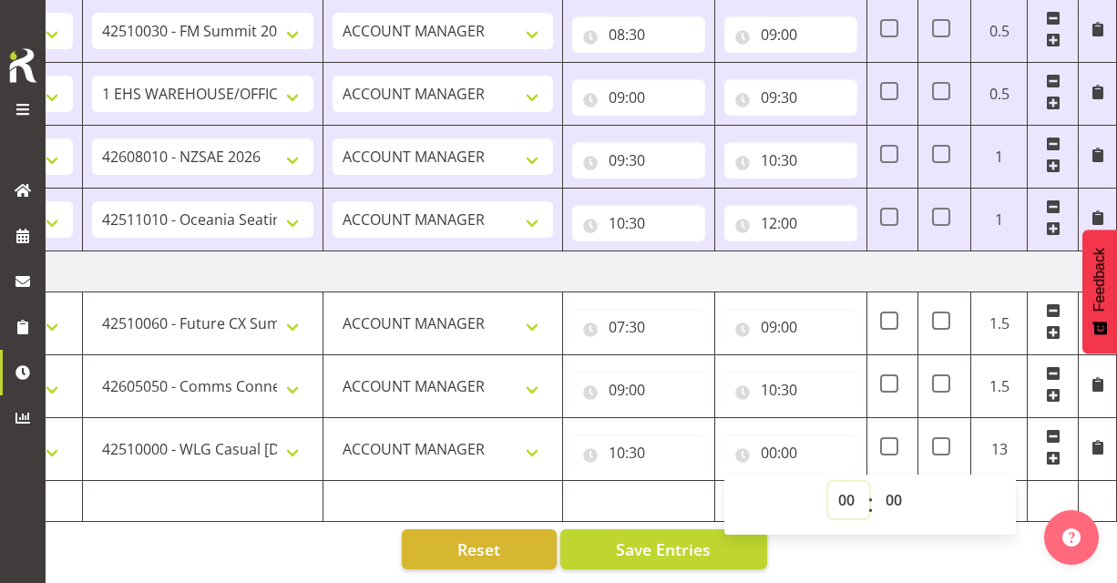
click at [842, 499] on select "00 01 02 03 04 05 06 07 08 09 10 11 12 13 14 15 16 17 18 19 20 21 22 23" at bounding box center [848, 500] width 41 height 36
select select "11"
click at [828, 482] on select "00 01 02 03 04 05 06 07 08 09 10 11 12 13 14 15 16 17 18 19 20 21 22 23" at bounding box center [848, 500] width 41 height 36
type input "11:00"
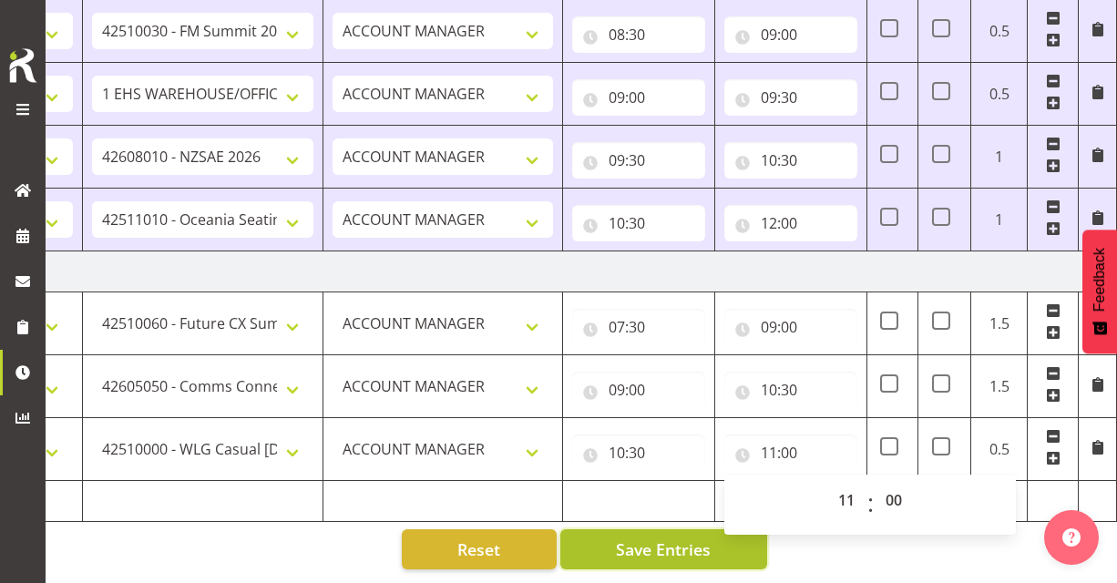
click at [635, 564] on button "Save Entries" at bounding box center [663, 549] width 207 height 40
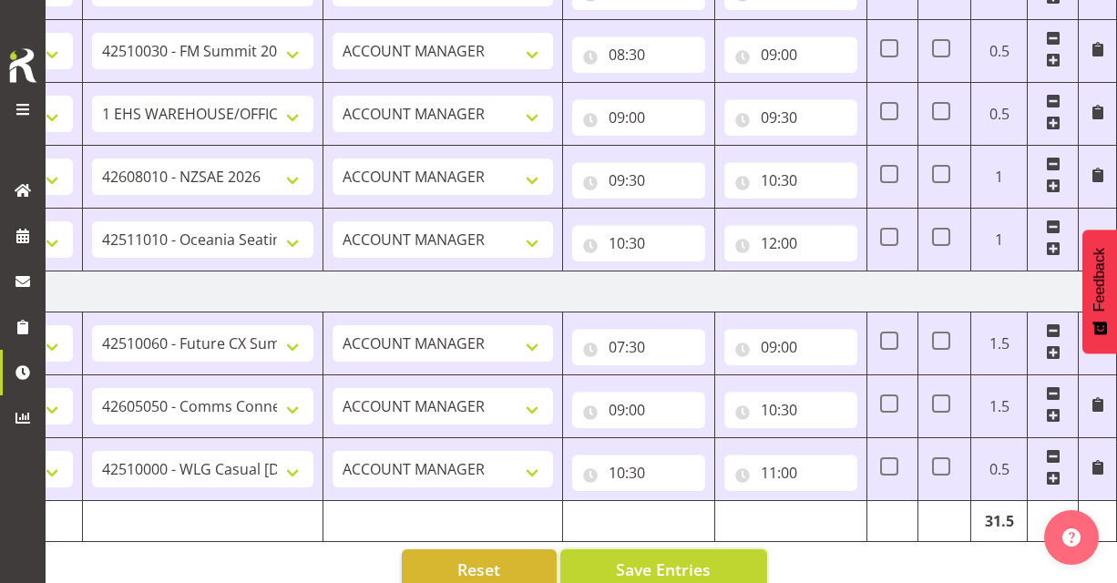
scroll to position [1850, 0]
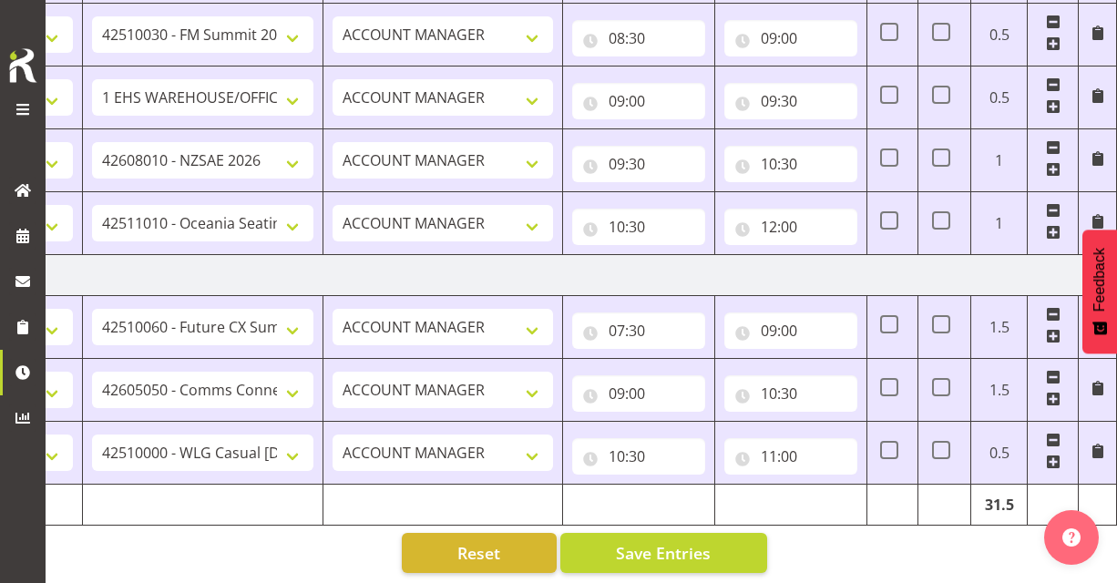
click at [1055, 230] on span at bounding box center [1053, 232] width 15 height 15
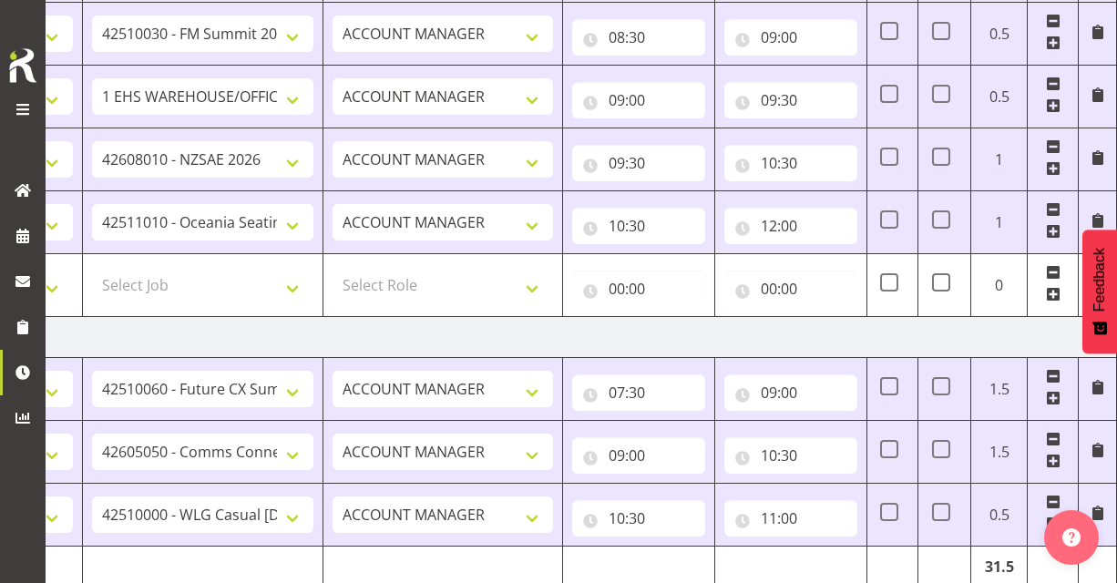
scroll to position [0, 0]
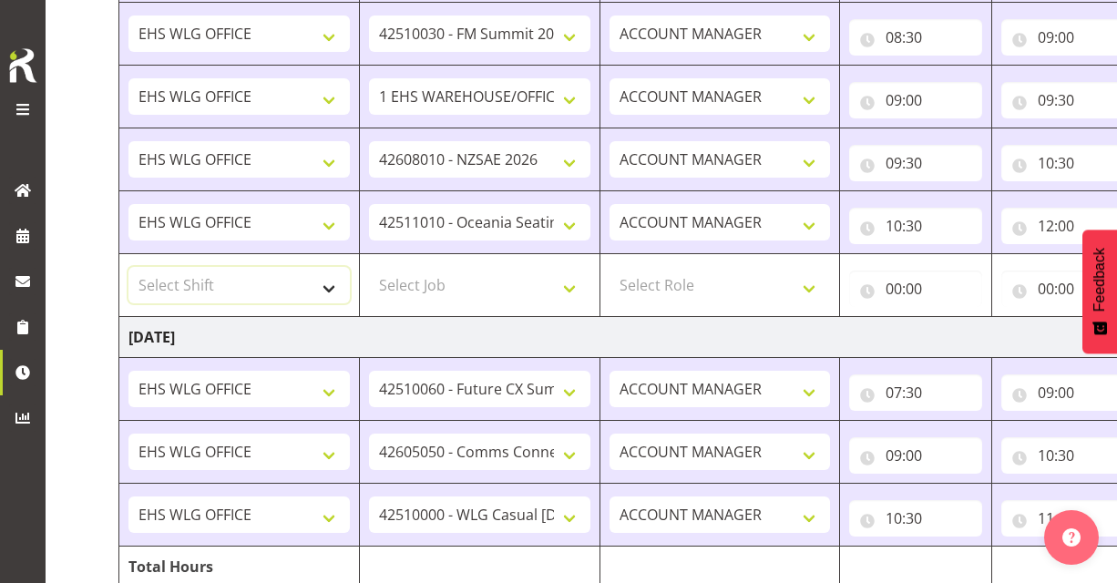
click at [329, 286] on select "Select Shift 25 Build NZPF @ Takina 7am 25 Service NZPF @ Takina AUG 25 Break B…" at bounding box center [238, 285] width 221 height 36
select select "1464"
click at [128, 267] on select "Select Shift 25 Build NZPF @ Takina 7am 25 Service NZPF @ Takina AUG 25 Break B…" at bounding box center [238, 285] width 221 height 36
click at [572, 285] on select "Select Job 1 Carlton Events 1 Carlton Hamilton 1 Carlton Wellington 1 EHS WAREH…" at bounding box center [479, 285] width 221 height 36
select select "10397"
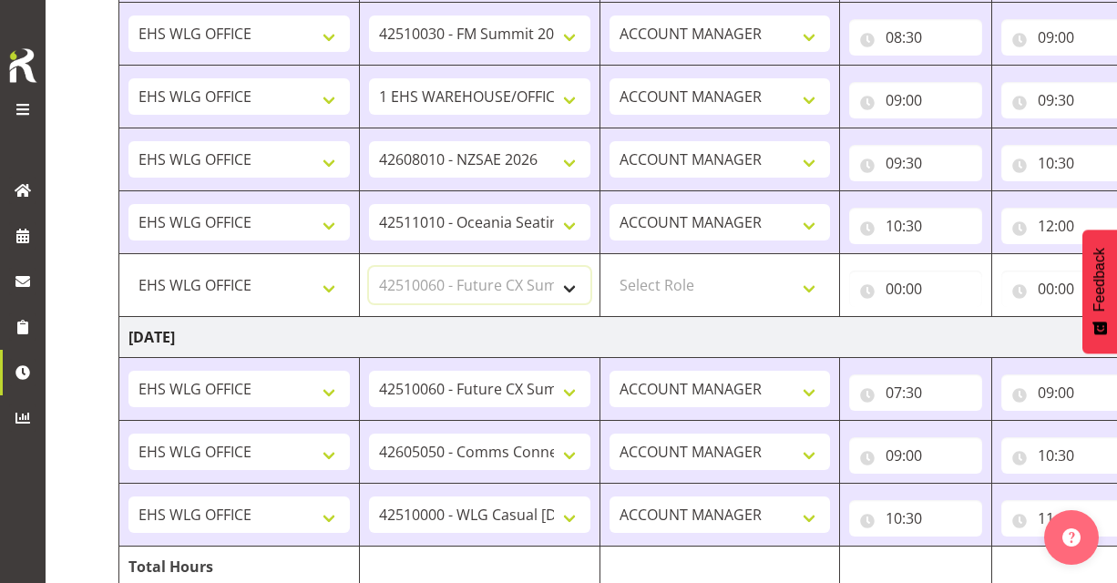
click at [369, 267] on select "Select Job 1 Carlton Events 1 Carlton Hamilton 1 Carlton Wellington 1 EHS WAREH…" at bounding box center [479, 285] width 221 height 36
click at [804, 281] on select "Select Role EHS WLG OPS ACCOUNT MANAGER" at bounding box center [719, 285] width 221 height 36
select select "197"
click at [609, 267] on select "Select Role EHS WLG OPS ACCOUNT MANAGER" at bounding box center [719, 285] width 221 height 36
click at [905, 292] on input "00:00" at bounding box center [915, 289] width 133 height 36
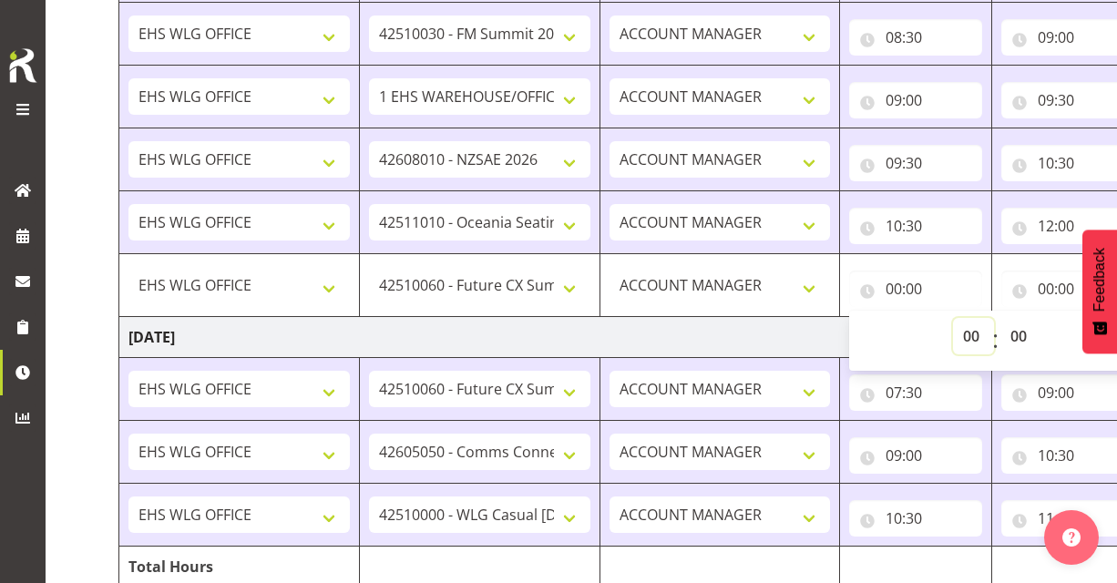
click at [967, 332] on select "00 01 02 03 04 05 06 07 08 09 10 11 12 13 14 15 16 17 18 19 20 21 22 23" at bounding box center [973, 336] width 41 height 36
select select "12"
click at [953, 318] on select "00 01 02 03 04 05 06 07 08 09 10 11 12 13 14 15 16 17 18 19 20 21 22 23" at bounding box center [973, 336] width 41 height 36
type input "12:00"
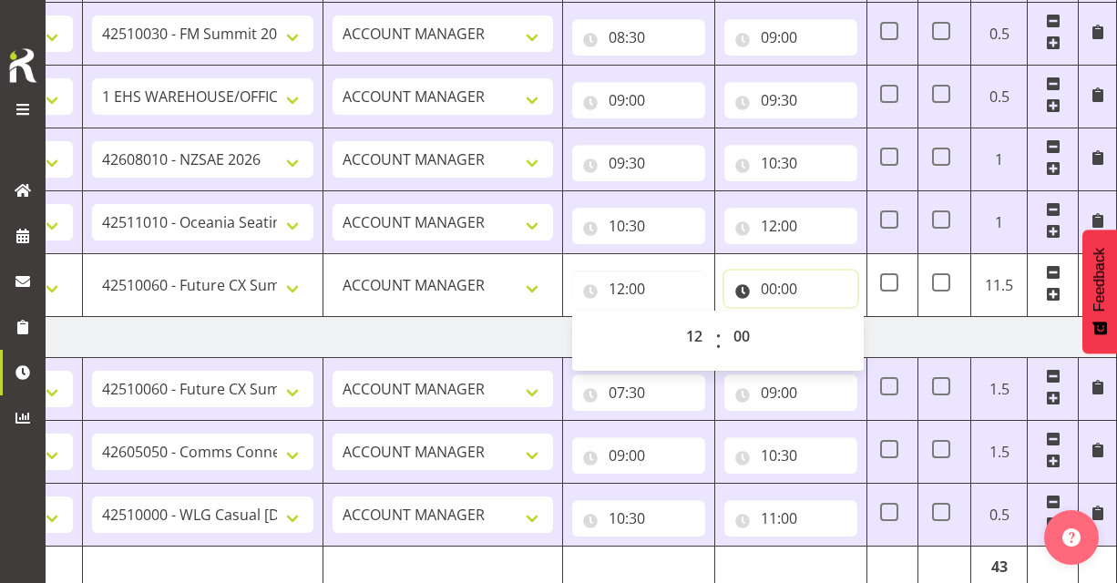
click at [761, 289] on input "00:00" at bounding box center [790, 289] width 133 height 36
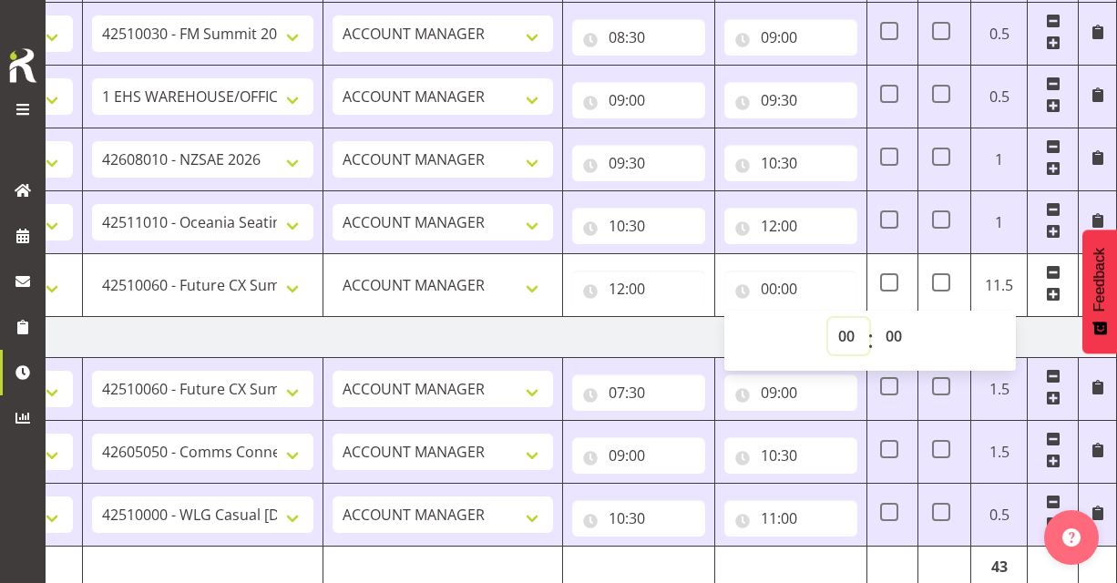
click at [844, 333] on select "00 01 02 03 04 05 06 07 08 09 10 11 12 13 14 15 16 17 18 19 20 21 22 23" at bounding box center [848, 336] width 41 height 36
select select "13"
click at [828, 318] on select "00 01 02 03 04 05 06 07 08 09 10 11 12 13 14 15 16 17 18 19 20 21 22 23" at bounding box center [848, 336] width 41 height 36
type input "13:00"
click at [1058, 289] on span at bounding box center [1053, 294] width 15 height 15
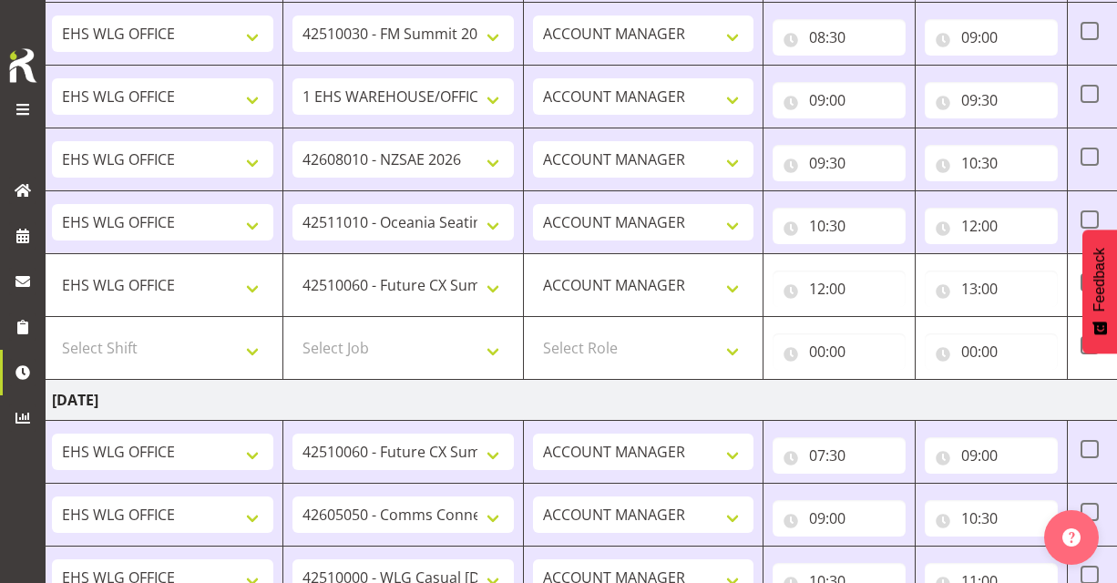
scroll to position [0, 0]
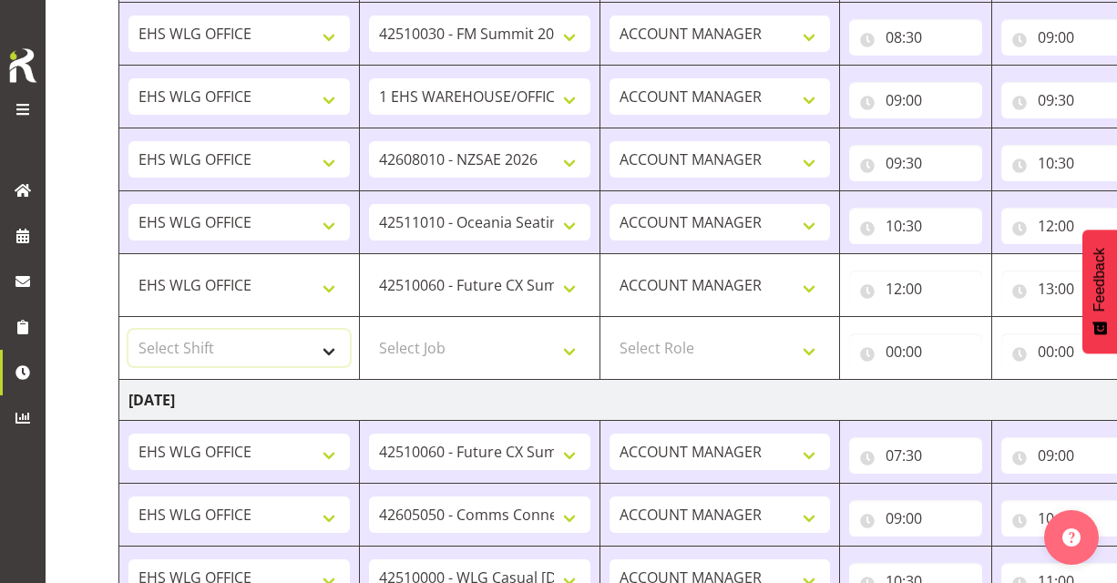
click at [314, 352] on select "Select Shift 25 Build NZPF @ Takina 7am 25 Service NZPF @ Takina AUG 25 Break B…" at bounding box center [238, 348] width 221 height 36
select select "1464"
click at [128, 330] on select "Select Shift 25 Build NZPF @ Takina 7am 25 Service NZPF @ Takina AUG 25 Break B…" at bounding box center [238, 348] width 221 height 36
click at [571, 346] on select "Select Job 1 Carlton Events 1 Carlton Hamilton 1 Carlton Wellington 1 EHS WAREH…" at bounding box center [479, 348] width 221 height 36
click at [369, 330] on select "Select Job 1 Carlton Events 1 Carlton Hamilton 1 Carlton Wellington 1 EHS WAREH…" at bounding box center [479, 348] width 221 height 36
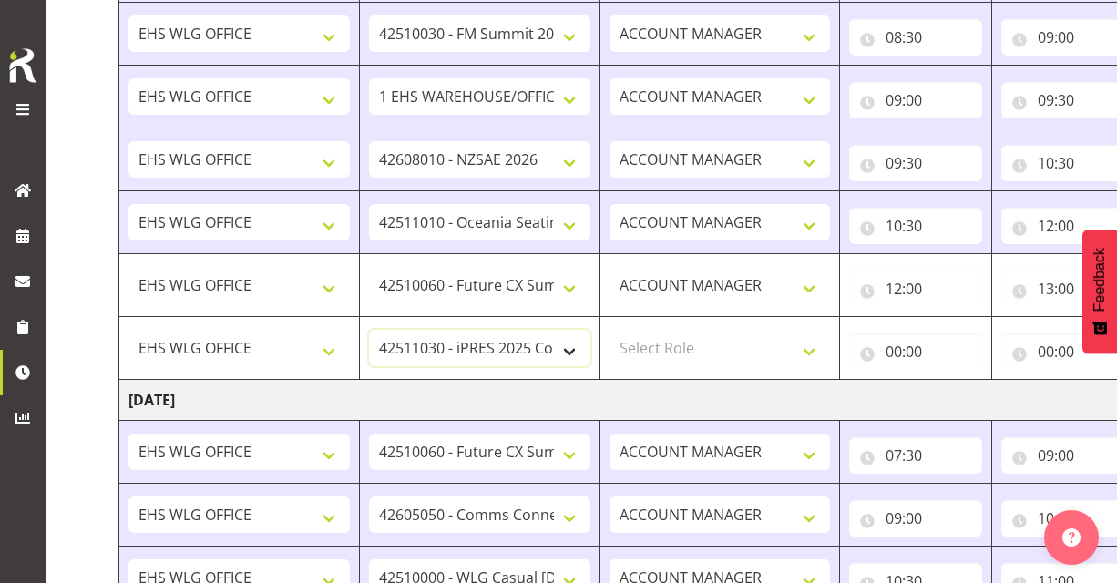
click at [571, 350] on select "1 Carlton Events 1 Carlton Hamilton 1 Carlton Wellington 1 EHS WAREHOUSE/OFFICE…" at bounding box center [479, 348] width 221 height 36
select select "9339"
click at [369, 330] on select "1 Carlton Events 1 Carlton Hamilton 1 Carlton Wellington 1 EHS WAREHOUSE/OFFICE…" at bounding box center [479, 348] width 221 height 36
click at [813, 346] on select "Select Role EHS WLG OPS ACCOUNT MANAGER" at bounding box center [719, 348] width 221 height 36
select select "197"
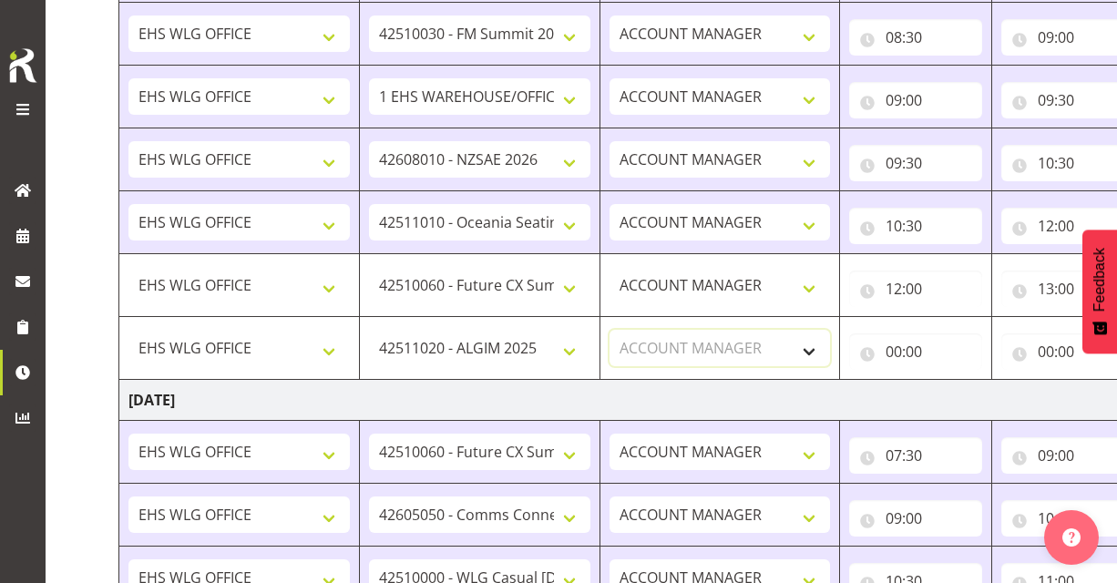
click at [609, 330] on select "Select Role EHS WLG OPS ACCOUNT MANAGER" at bounding box center [719, 348] width 221 height 36
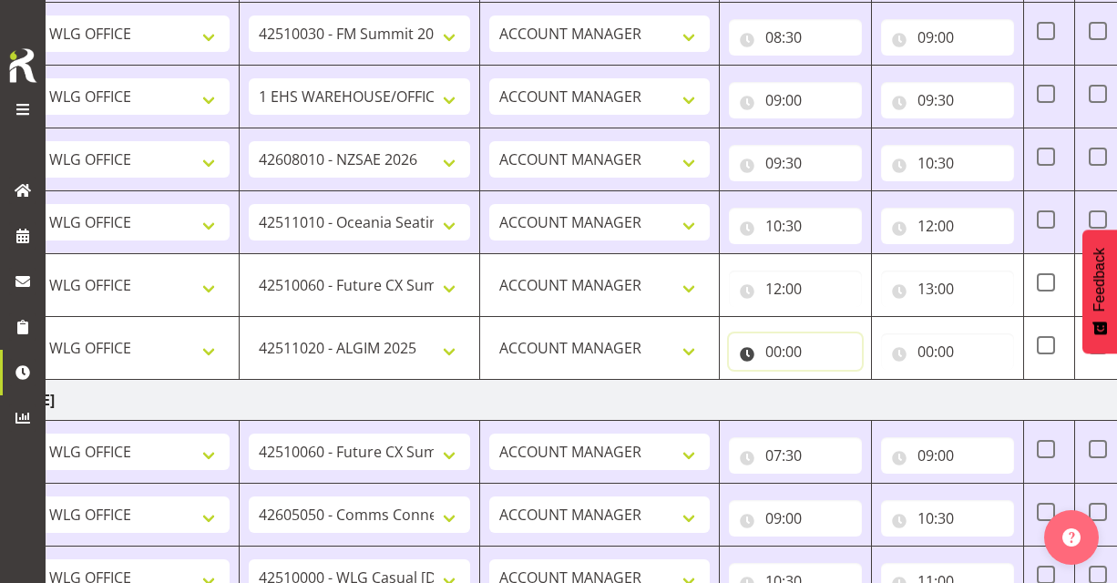
click at [762, 354] on input "00:00" at bounding box center [795, 351] width 133 height 36
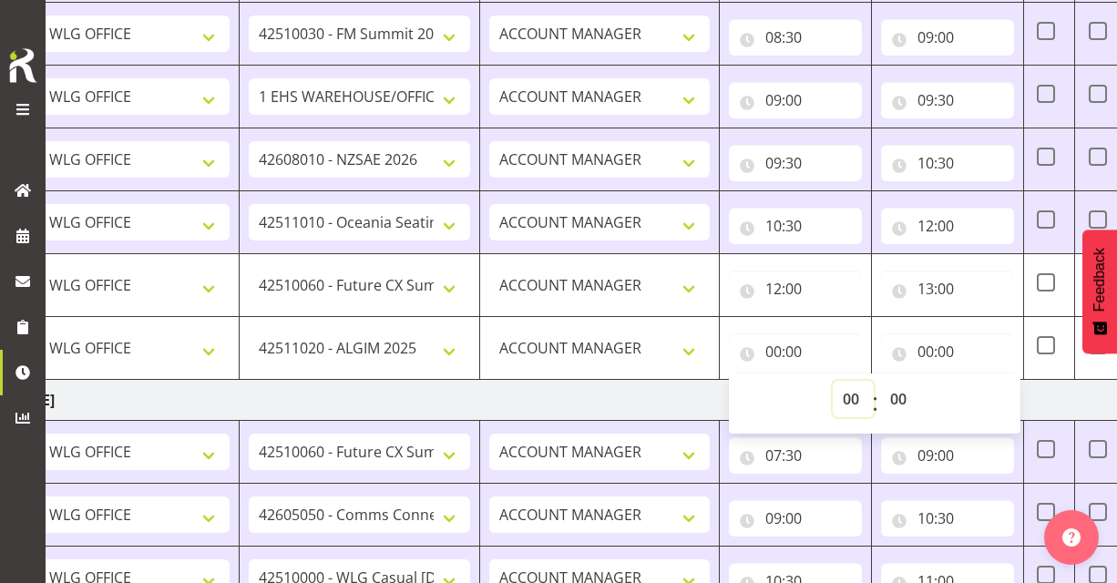
click at [854, 391] on select "00 01 02 03 04 05 06 07 08 09 10 11 12 13 14 15 16 17 18 19 20 21 22 23" at bounding box center [853, 399] width 41 height 36
select select "13"
click at [833, 381] on select "00 01 02 03 04 05 06 07 08 09 10 11 12 13 14 15 16 17 18 19 20 21 22 23" at bounding box center [853, 399] width 41 height 36
type input "13:00"
click at [925, 344] on input "00:00" at bounding box center [947, 351] width 133 height 36
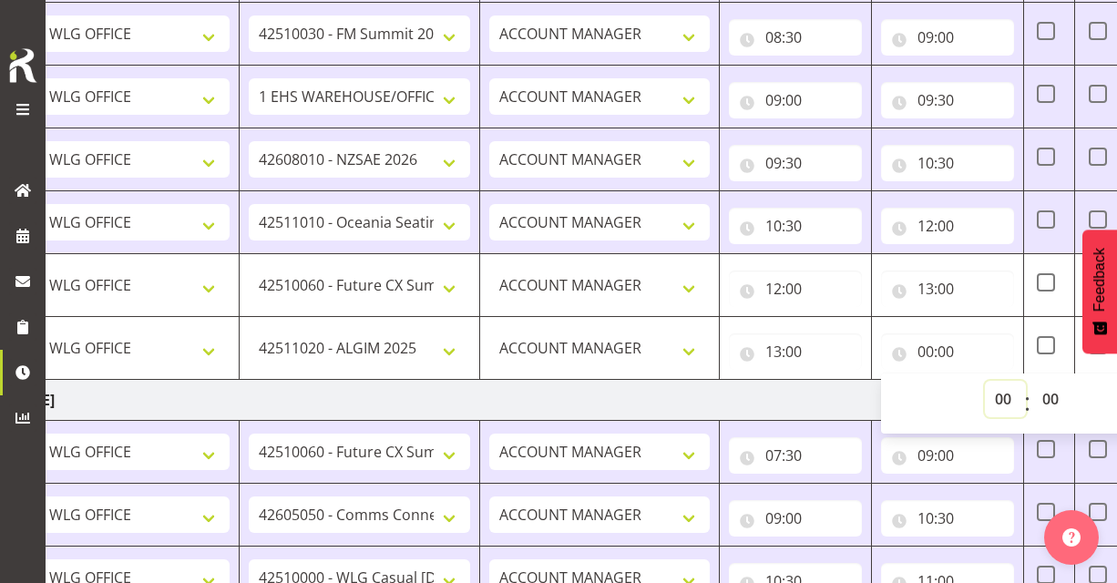
click at [1003, 399] on select "00 01 02 03 04 05 06 07 08 09 10 11 12 13 14 15 16 17 18 19 20 21 22 23" at bounding box center [1005, 399] width 41 height 36
select select "14"
click at [985, 381] on select "00 01 02 03 04 05 06 07 08 09 10 11 12 13 14 15 16 17 18 19 20 21 22 23" at bounding box center [1005, 399] width 41 height 36
type input "14:00"
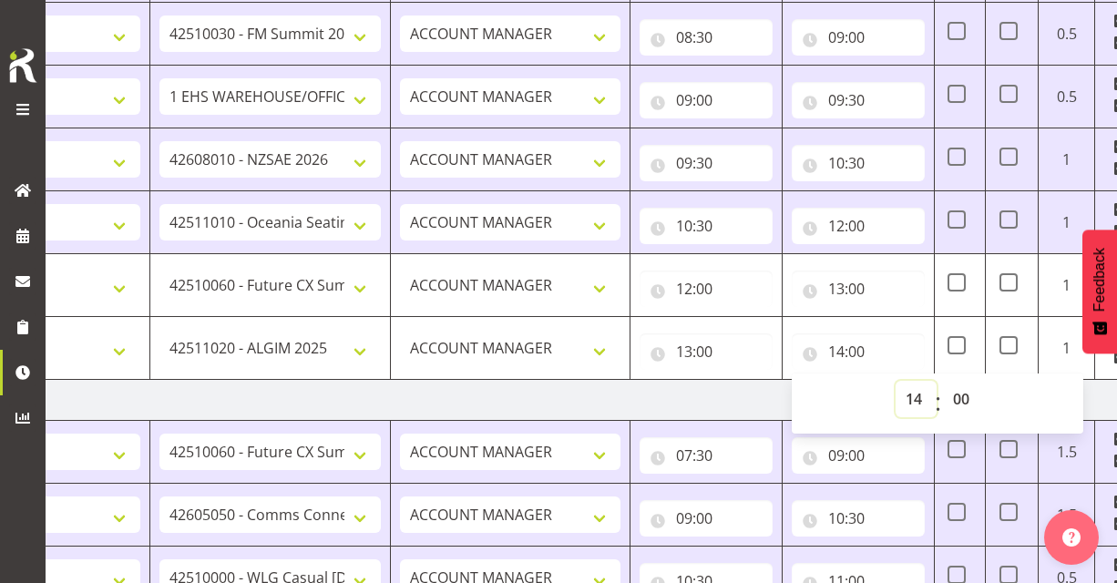
scroll to position [0, 277]
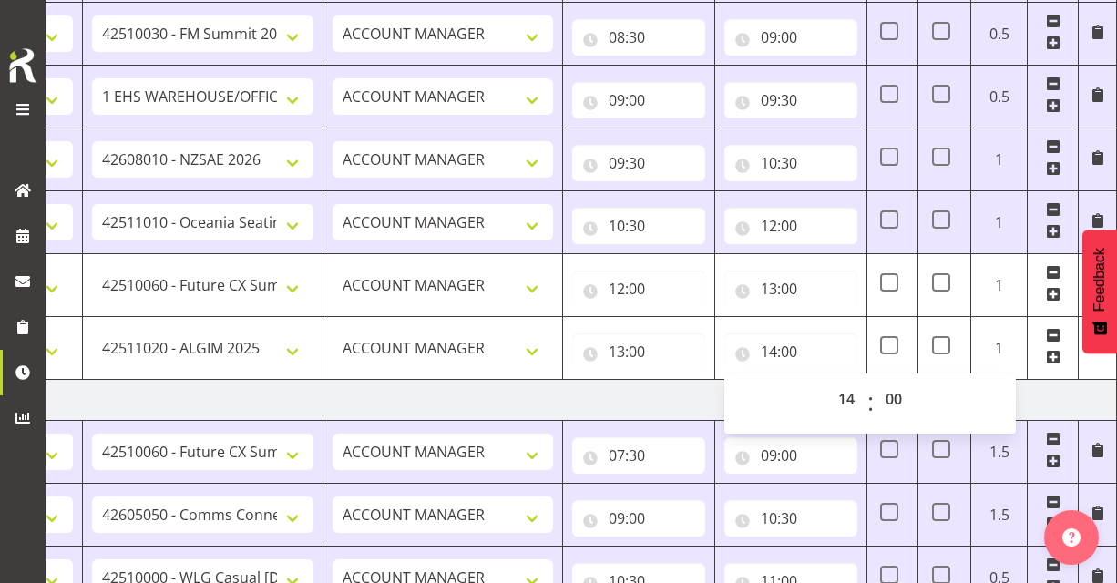
click at [1055, 357] on span at bounding box center [1053, 357] width 15 height 15
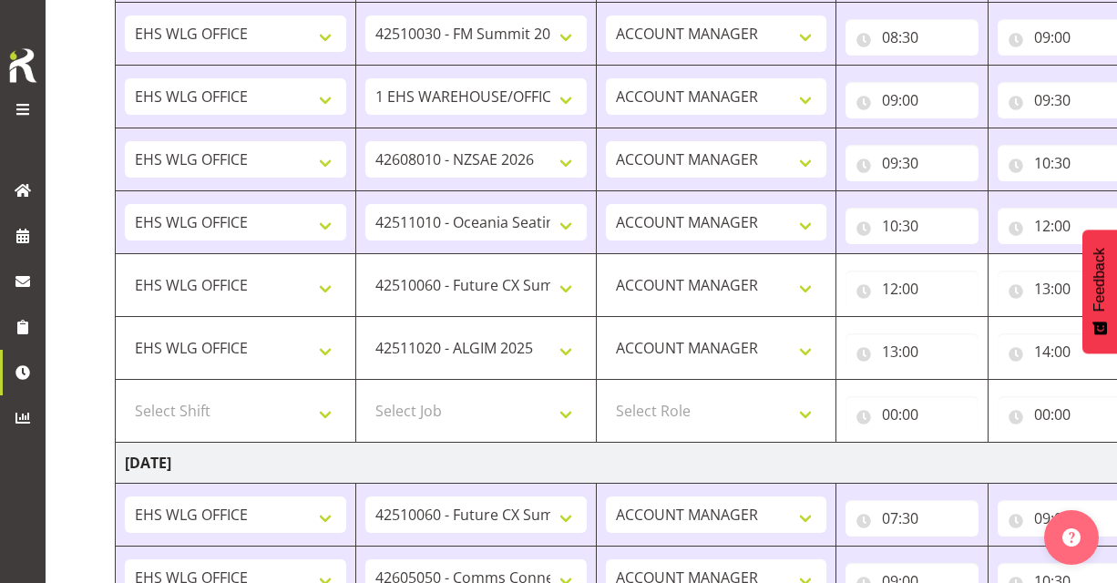
scroll to position [0, 0]
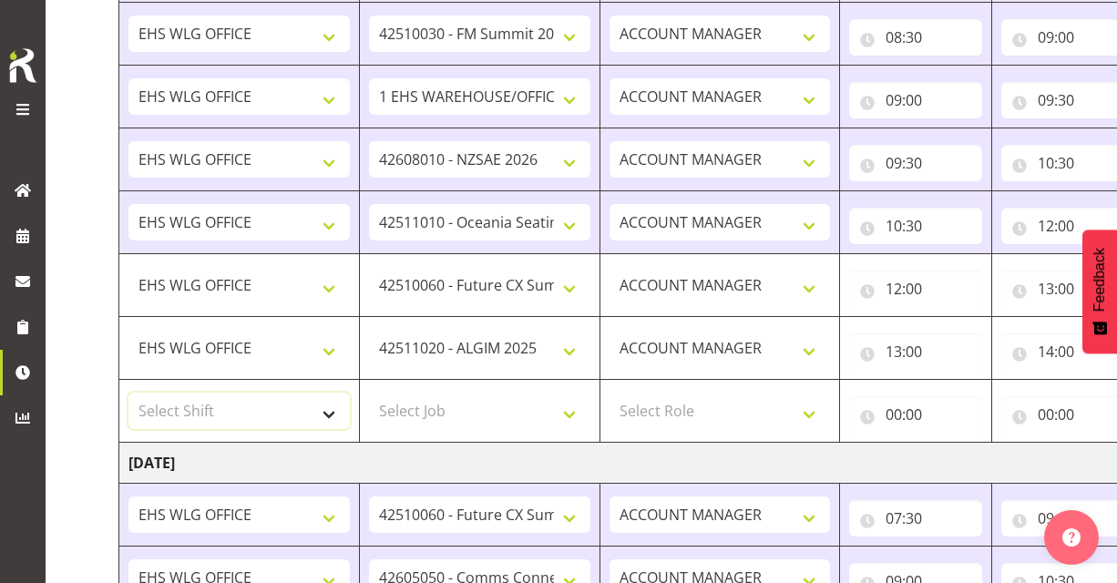
click at [336, 411] on select "Select Shift 25 Build NZPF @ Takina 7am 25 Service NZPF @ Takina AUG 25 Break B…" at bounding box center [238, 411] width 221 height 36
select select "1464"
click at [128, 393] on select "Select Shift 25 Build NZPF @ Takina 7am 25 Service NZPF @ Takina AUG 25 Break B…" at bounding box center [238, 411] width 221 height 36
click at [575, 412] on select "Select Job 1 Carlton Events 1 Carlton Hamilton 1 Carlton Wellington 1 EHS WAREH…" at bounding box center [479, 411] width 221 height 36
select select "69"
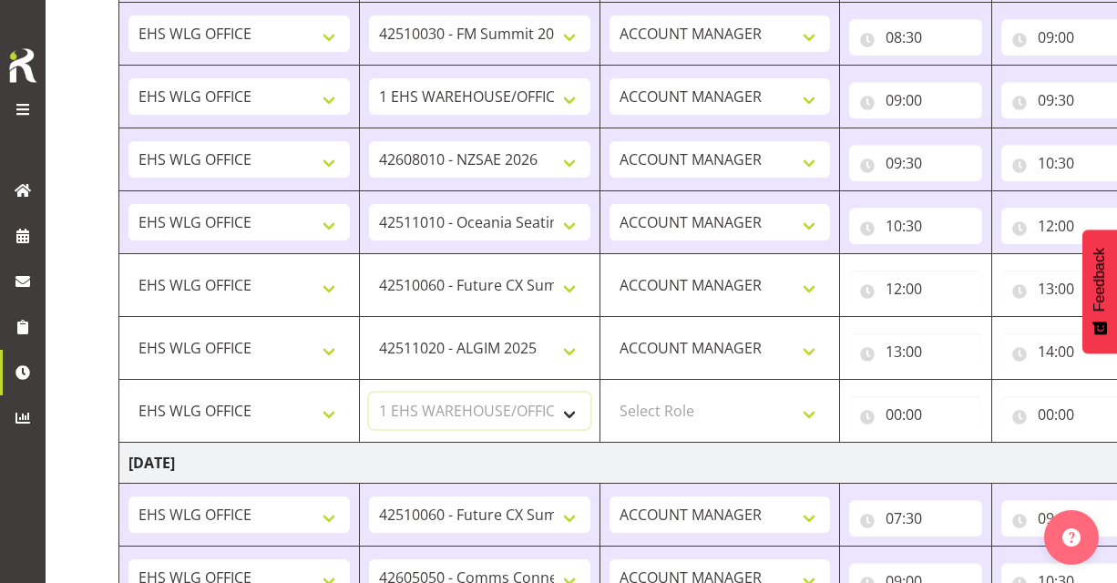
click at [369, 393] on select "Select Job 1 Carlton Events 1 Carlton Hamilton 1 Carlton Wellington 1 EHS WAREH…" at bounding box center [479, 411] width 221 height 36
click at [806, 411] on select "Select Role EHS WLG OPS ACCOUNT MANAGER" at bounding box center [719, 411] width 221 height 36
select select "197"
click at [609, 393] on select "Select Role EHS WLG OPS ACCOUNT MANAGER" at bounding box center [719, 411] width 221 height 36
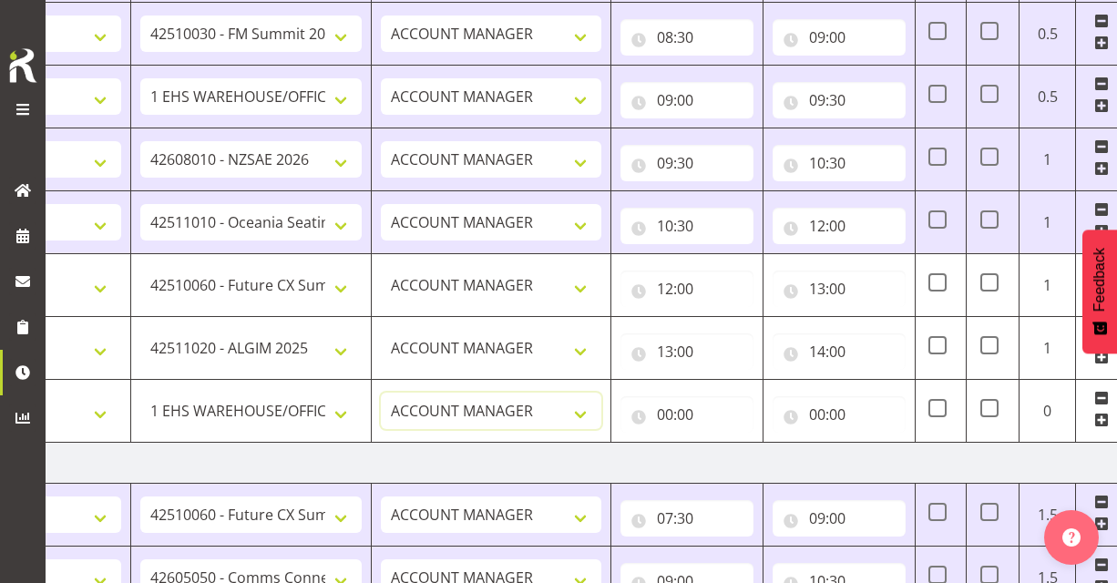
scroll to position [0, 277]
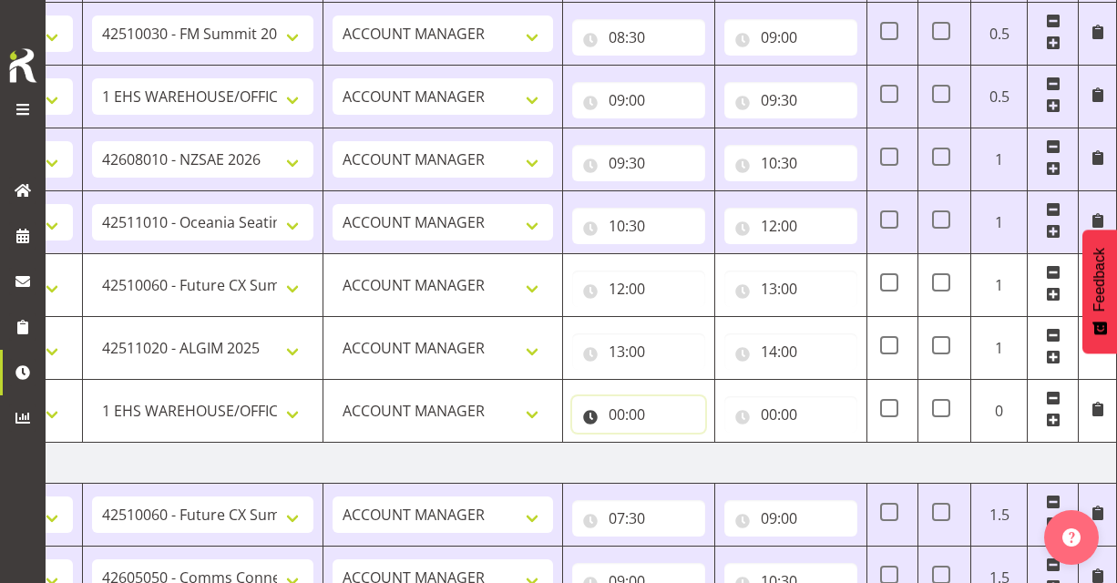
click at [613, 411] on input "00:00" at bounding box center [638, 414] width 133 height 36
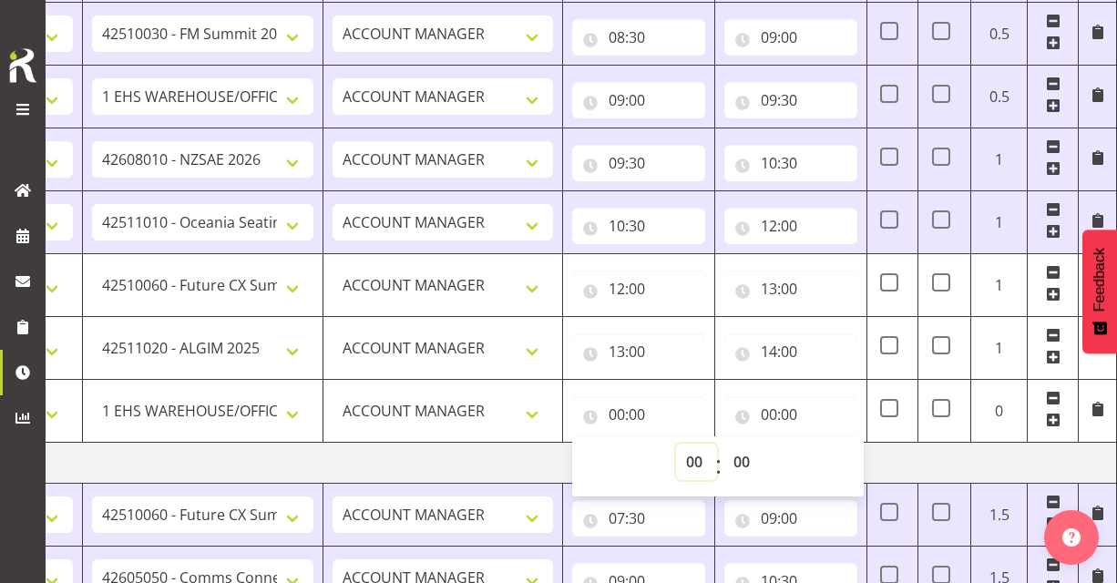
click at [694, 454] on select "00 01 02 03 04 05 06 07 08 09 10 11 12 13 14 15 16 17 18 19 20 21 22 23" at bounding box center [696, 462] width 41 height 36
select select "14"
click at [676, 444] on select "00 01 02 03 04 05 06 07 08 09 10 11 12 13 14 15 16 17 18 19 20 21 22 23" at bounding box center [696, 462] width 41 height 36
type input "14:00"
click at [772, 416] on input "00:00" at bounding box center [790, 414] width 133 height 36
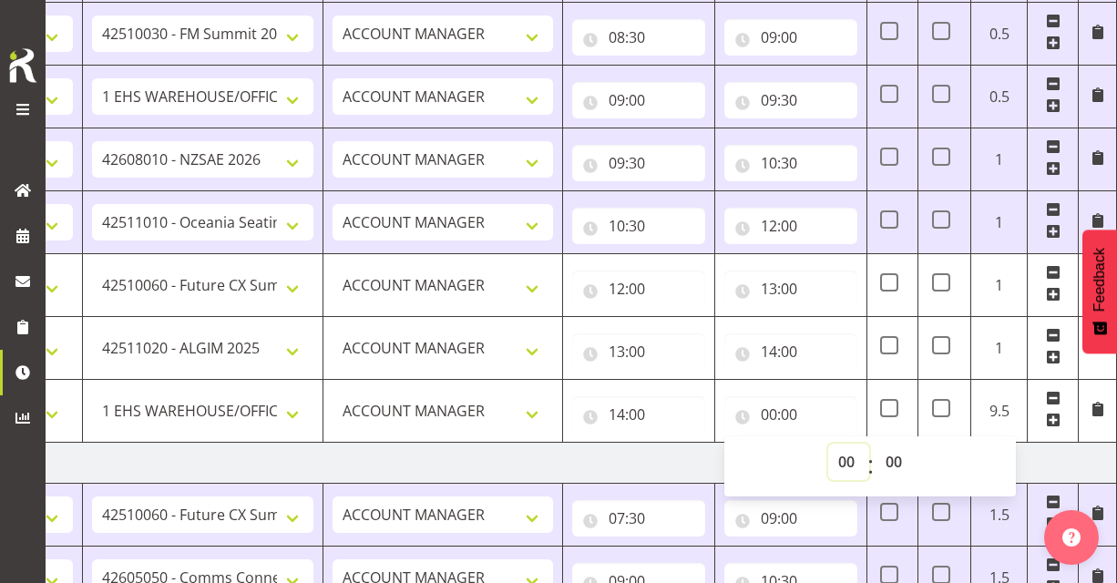
click at [848, 457] on select "00 01 02 03 04 05 06 07 08 09 10 11 12 13 14 15 16 17 18 19 20 21 22 23" at bounding box center [848, 462] width 41 height 36
select select "16"
click at [828, 444] on select "00 01 02 03 04 05 06 07 08 09 10 11 12 13 14 15 16 17 18 19 20 21 22 23" at bounding box center [848, 462] width 41 height 36
type input "16:00"
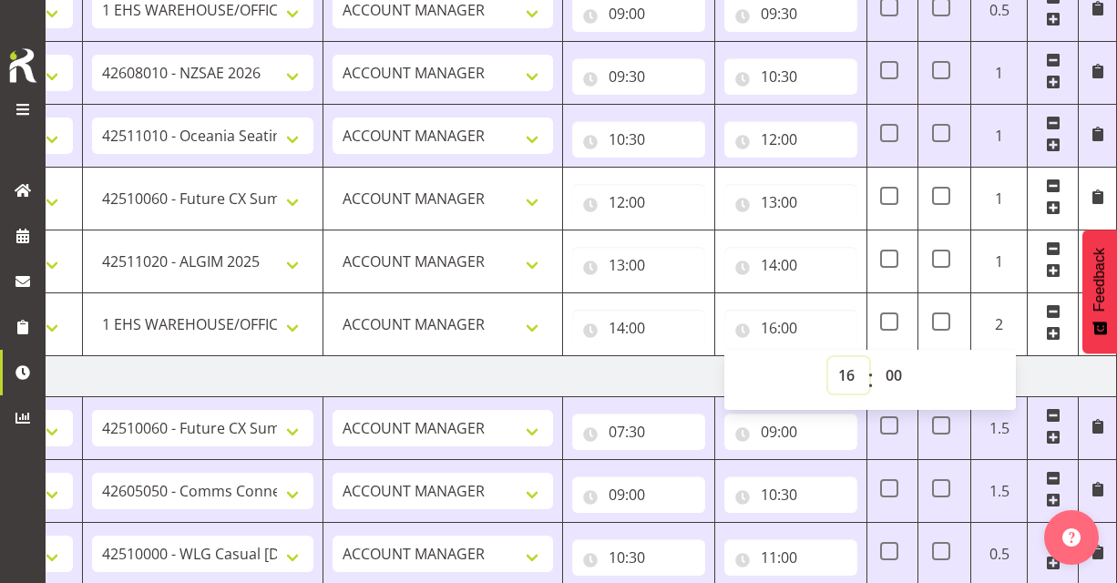
scroll to position [2042, 0]
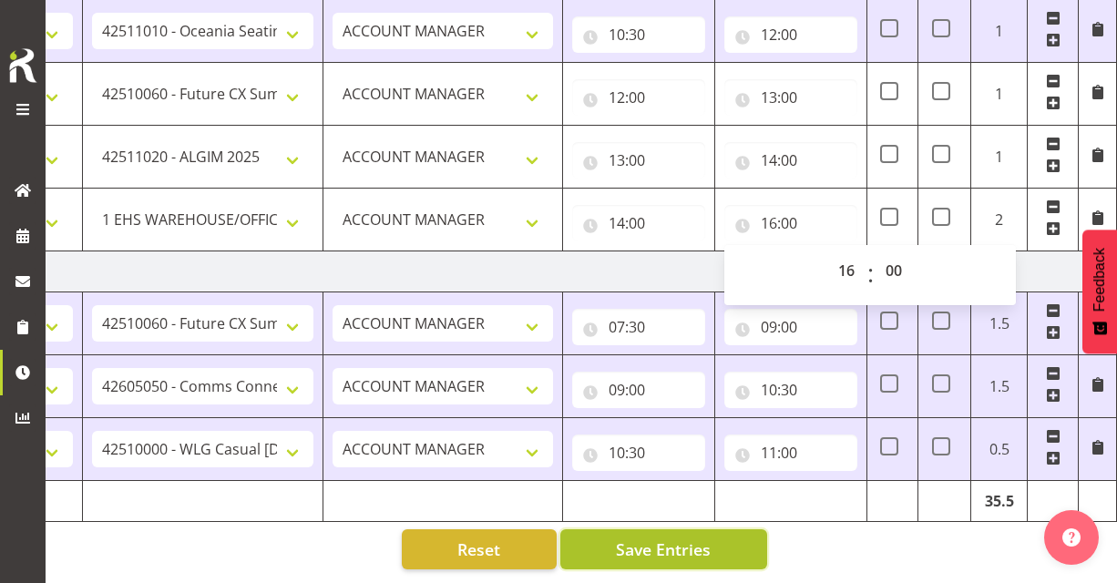
click at [670, 557] on span "Save Entries" at bounding box center [663, 549] width 95 height 24
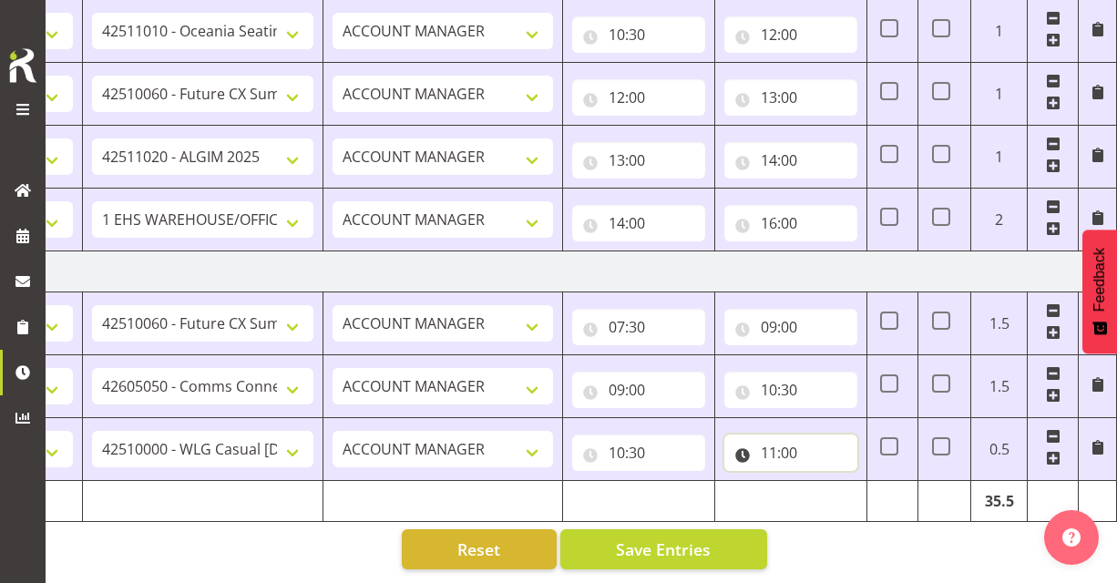
click at [772, 451] on input "11:00" at bounding box center [790, 453] width 133 height 36
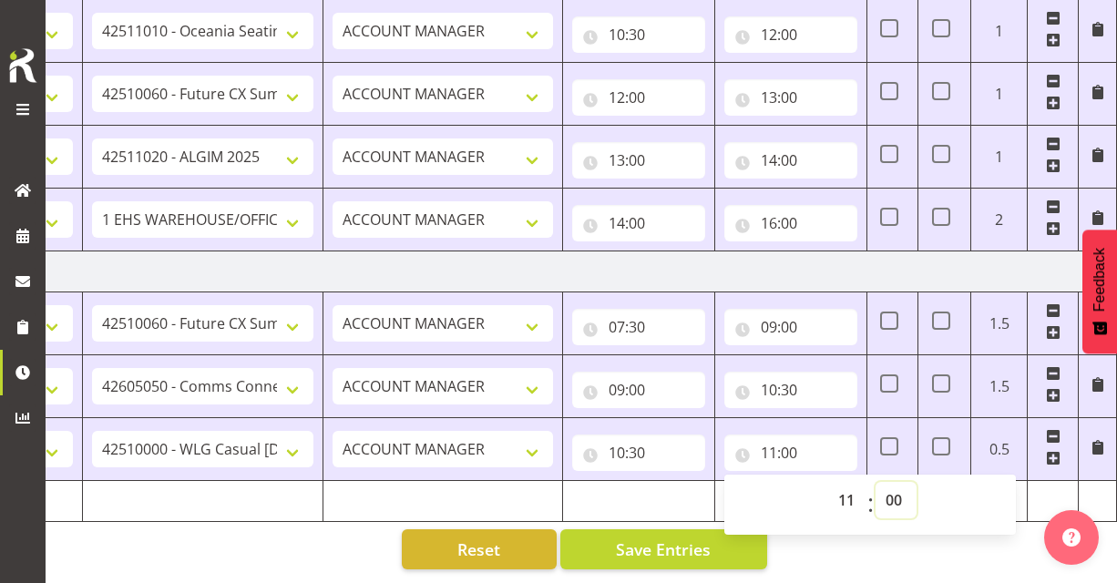
click at [895, 498] on select "00 01 02 03 04 05 06 07 08 09 10 11 12 13 14 15 16 17 18 19 20 21 22 23 24 25 2…" at bounding box center [895, 500] width 41 height 36
select select "30"
click at [875, 482] on select "00 01 02 03 04 05 06 07 08 09 10 11 12 13 14 15 16 17 18 19 20 21 22 23 24 25 2…" at bounding box center [895, 500] width 41 height 36
type input "11:30"
click at [639, 553] on span "Save Entries" at bounding box center [663, 549] width 95 height 24
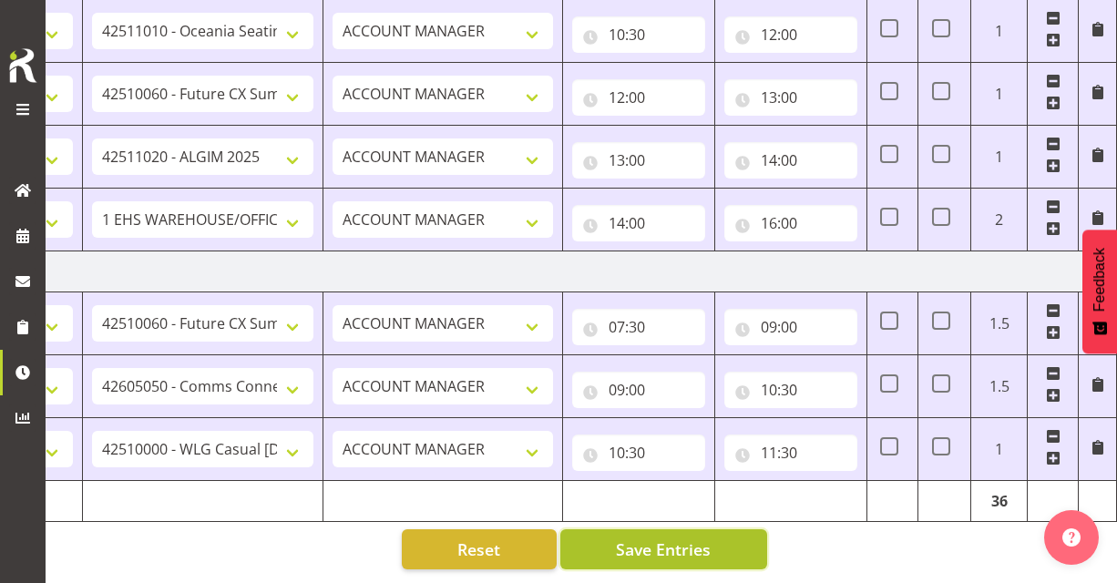
click at [639, 553] on span "Save Entries" at bounding box center [663, 549] width 95 height 24
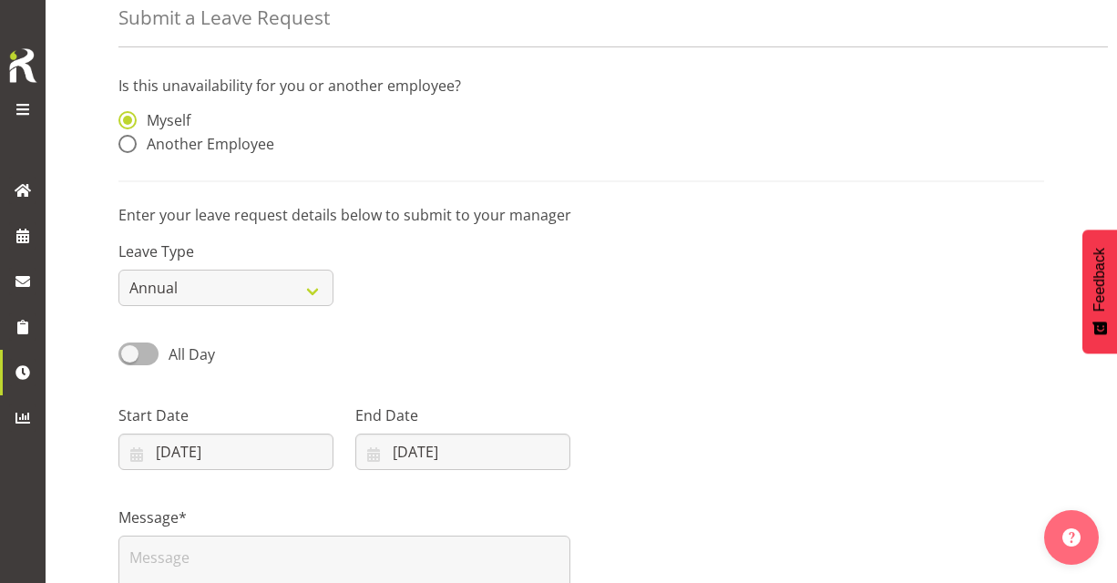
scroll to position [159, 0]
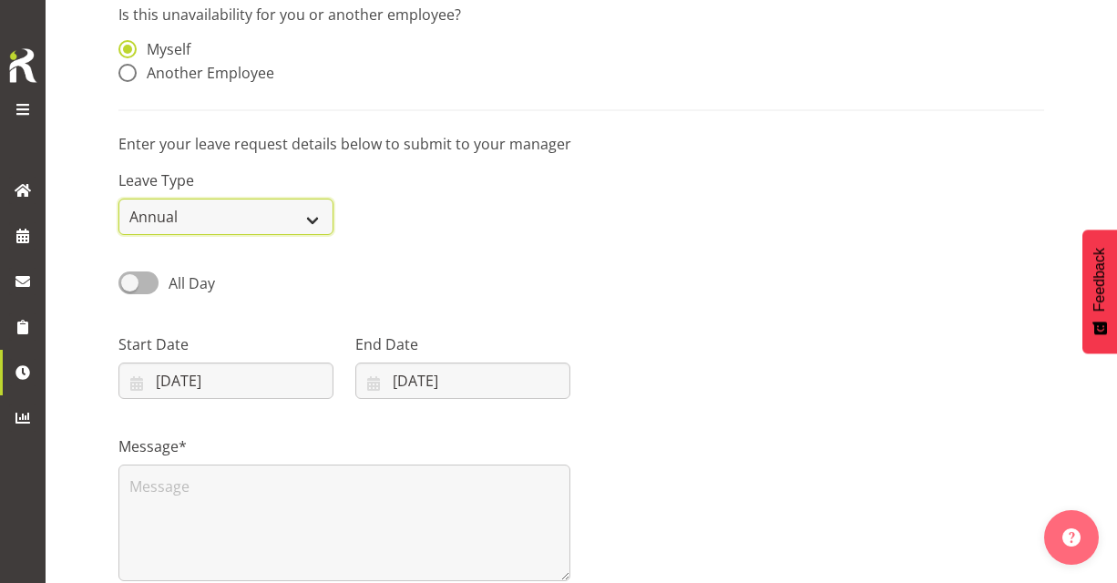
click at [315, 217] on select "Annual Sick Leave Without Pay Bereavement Domestic Violence Parental Jury Servi…" at bounding box center [225, 217] width 215 height 36
click at [118, 199] on select "Annual Sick Leave Without Pay Bereavement Domestic Violence Parental Jury Servi…" at bounding box center [225, 217] width 215 height 36
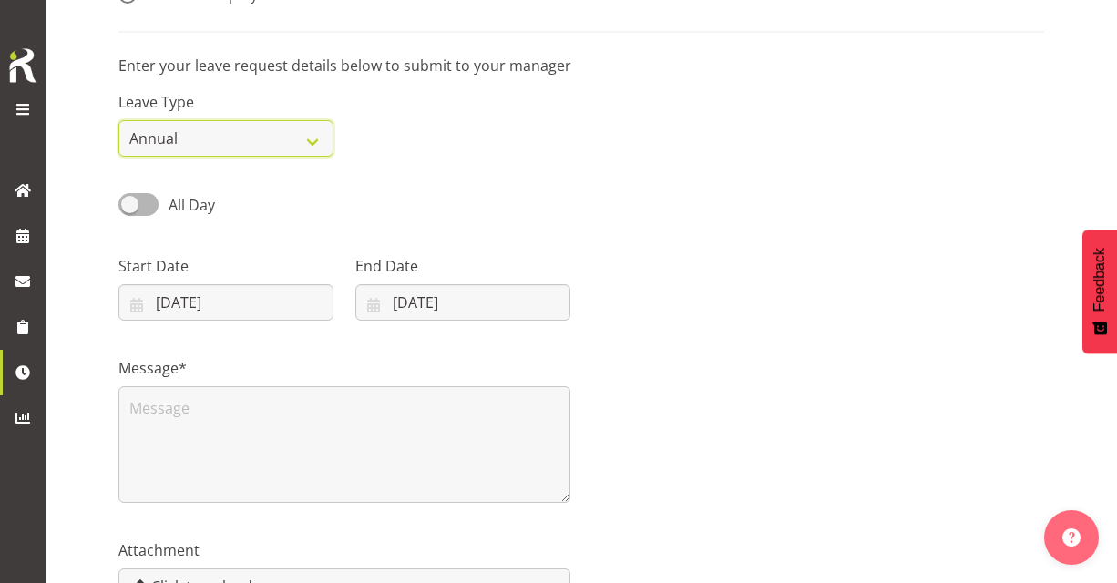
scroll to position [241, 0]
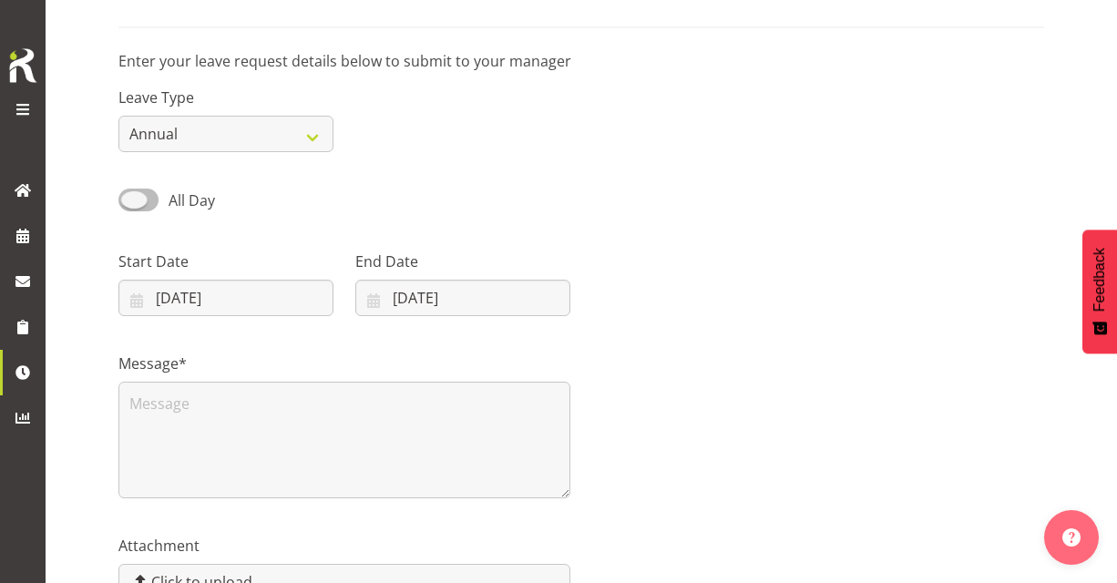
click at [155, 201] on span at bounding box center [138, 200] width 40 height 23
click at [130, 201] on input "All Day" at bounding box center [124, 200] width 12 height 12
checkbox input "true"
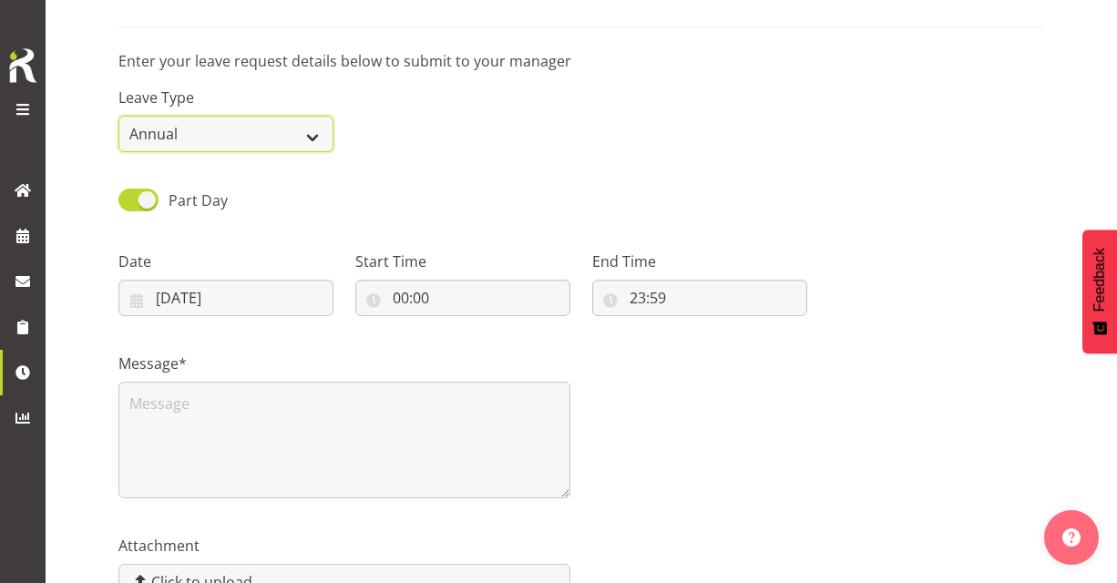
click at [319, 131] on select "Annual Sick Leave Without Pay Bereavement Domestic Violence Parental Jury Servi…" at bounding box center [225, 134] width 215 height 36
select select "Leave Without Pay"
click at [118, 116] on select "Annual Sick Leave Without Pay Bereavement Domestic Violence Parental Jury Servi…" at bounding box center [225, 134] width 215 height 36
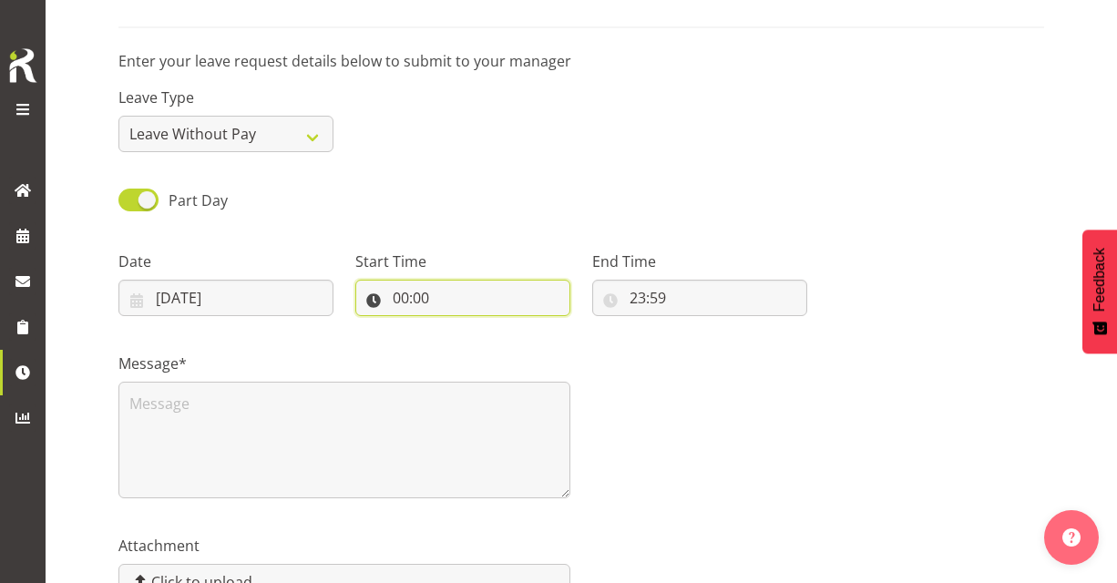
click at [401, 294] on input "00:00" at bounding box center [462, 298] width 215 height 36
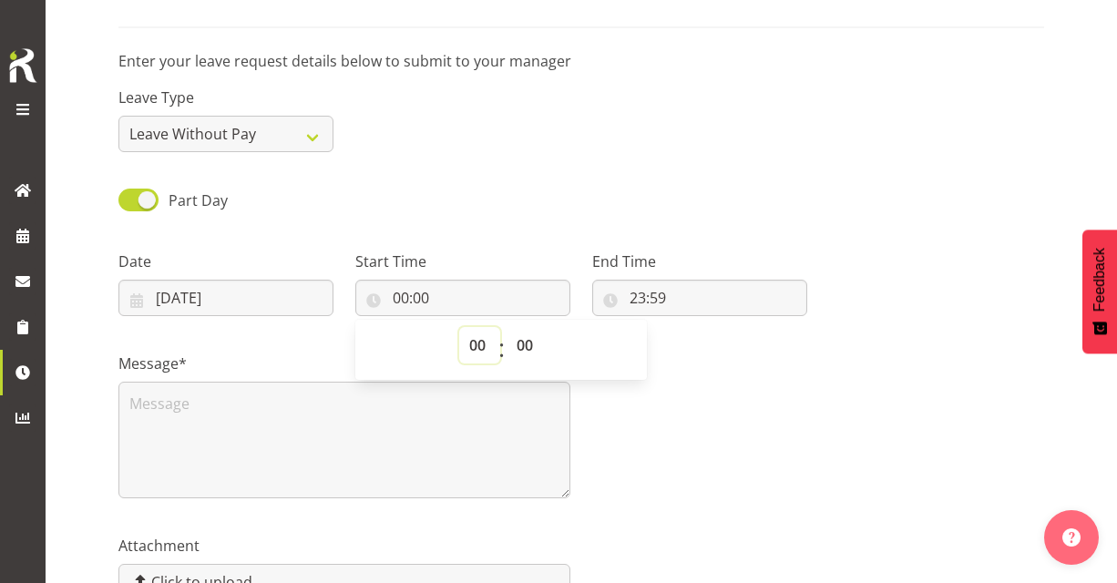
click at [481, 343] on select "00 01 02 03 04 05 06 07 08 09 10 11 12 13 14 15 16 17 18 19 20 21 22 23" at bounding box center [479, 345] width 41 height 36
select select "12"
click at [459, 327] on select "00 01 02 03 04 05 06 07 08 09 10 11 12 13 14 15 16 17 18 19 20 21 22 23" at bounding box center [479, 345] width 41 height 36
type input "12:00"
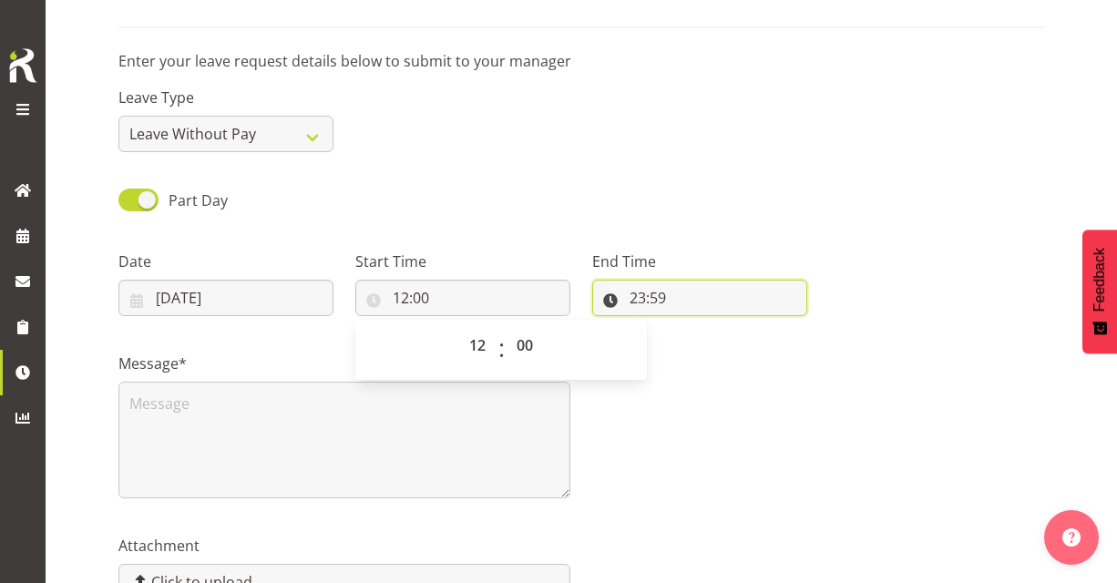
click at [644, 299] on input "23:59" at bounding box center [699, 298] width 215 height 36
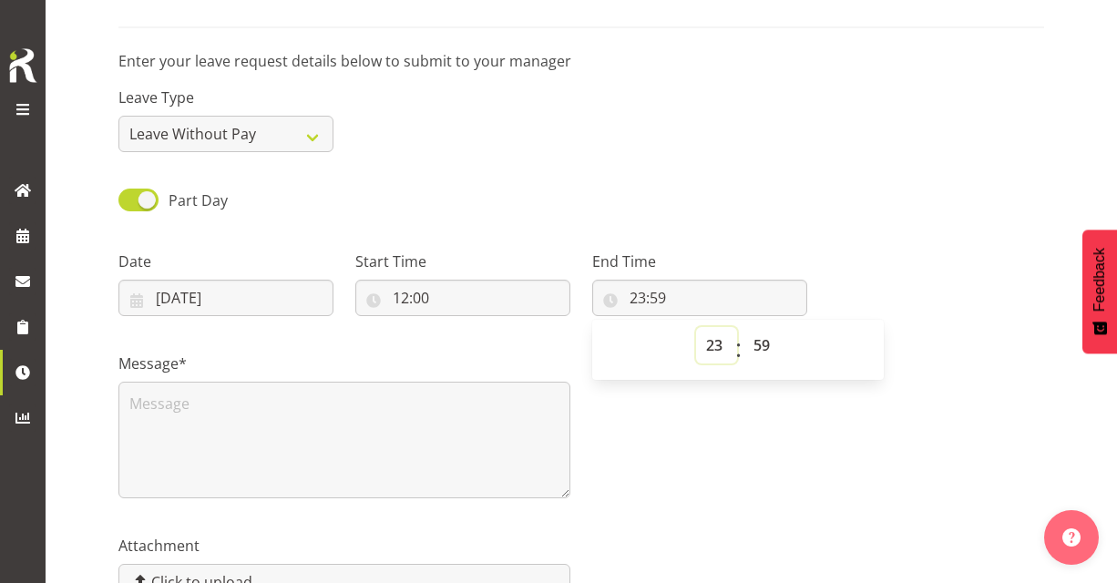
click at [714, 339] on select "00 01 02 03 04 05 06 07 08 09 10 11 12 13 14 15 16 17 18 19 20 21 22 23" at bounding box center [716, 345] width 41 height 36
select select "16"
click at [696, 327] on select "00 01 02 03 04 05 06 07 08 09 10 11 12 13 14 15 16 17 18 19 20 21 22 23" at bounding box center [716, 345] width 41 height 36
type input "16:59"
click at [762, 340] on select "00 01 02 03 04 05 06 07 08 09 10 11 12 13 14 15 16 17 18 19 20 21 22 23 24 25 2…" at bounding box center [763, 345] width 41 height 36
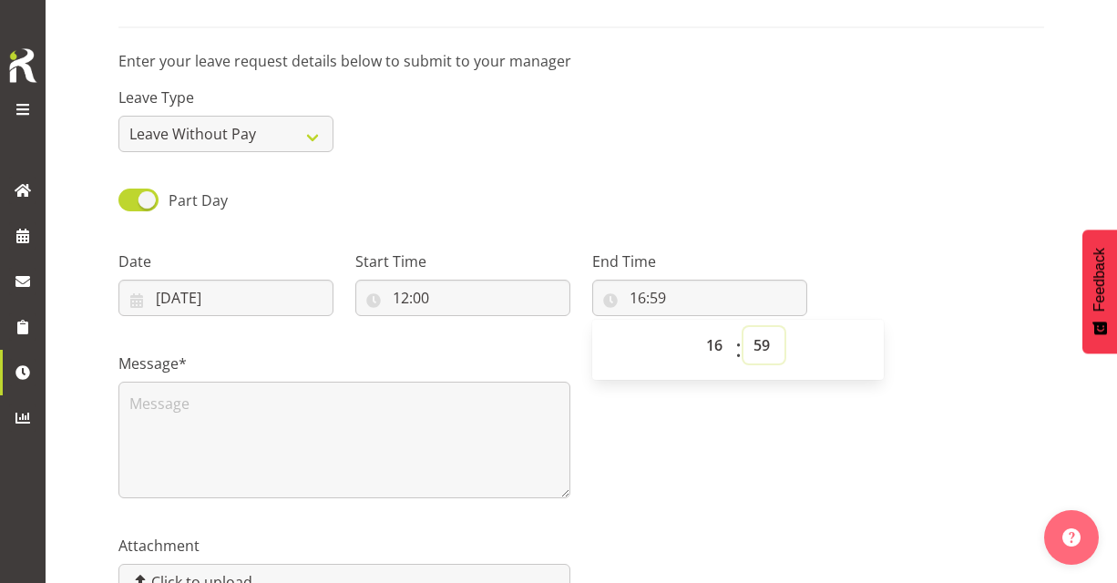
select select "0"
click at [743, 327] on select "00 01 02 03 04 05 06 07 08 09 10 11 12 13 14 15 16 17 18 19 20 21 22 23 24 25 2…" at bounding box center [763, 345] width 41 height 36
type input "16:00"
click at [836, 187] on div "Part Day Single Day" at bounding box center [580, 194] width 947 height 62
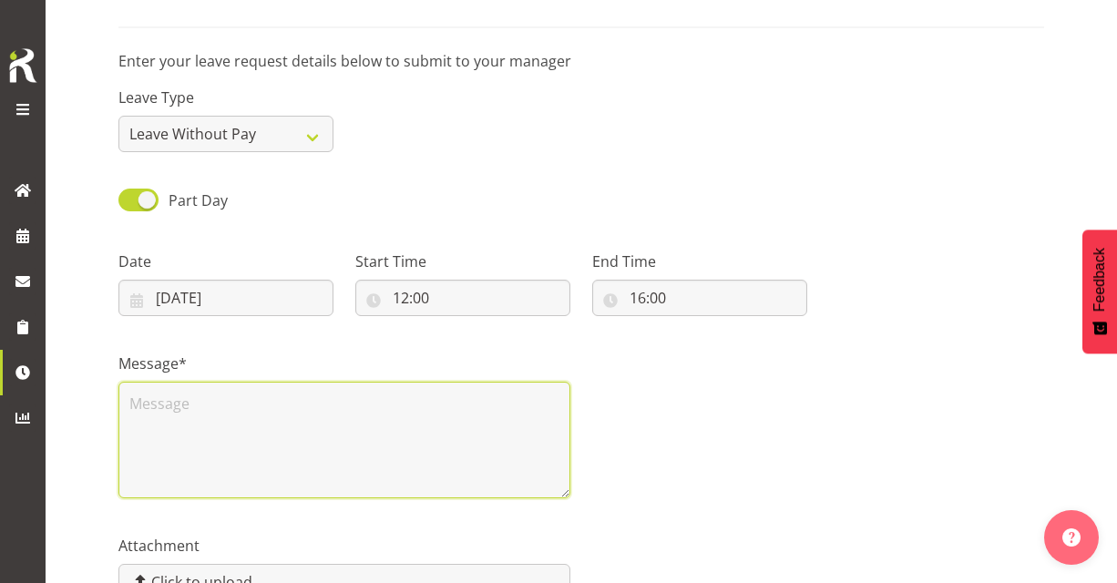
click at [275, 414] on textarea at bounding box center [344, 440] width 452 height 117
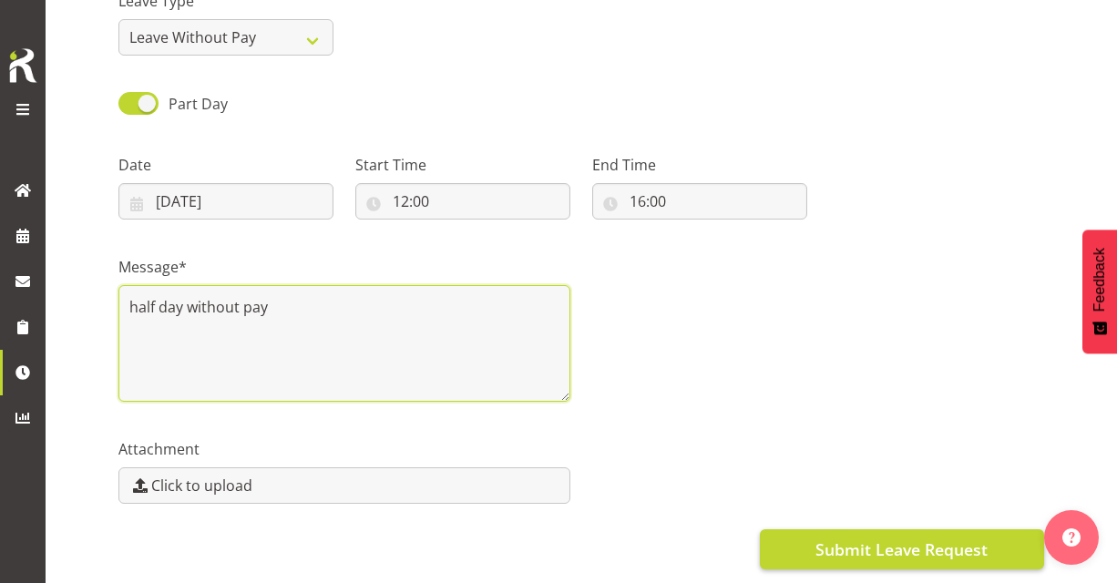
type textarea "half day without pay"
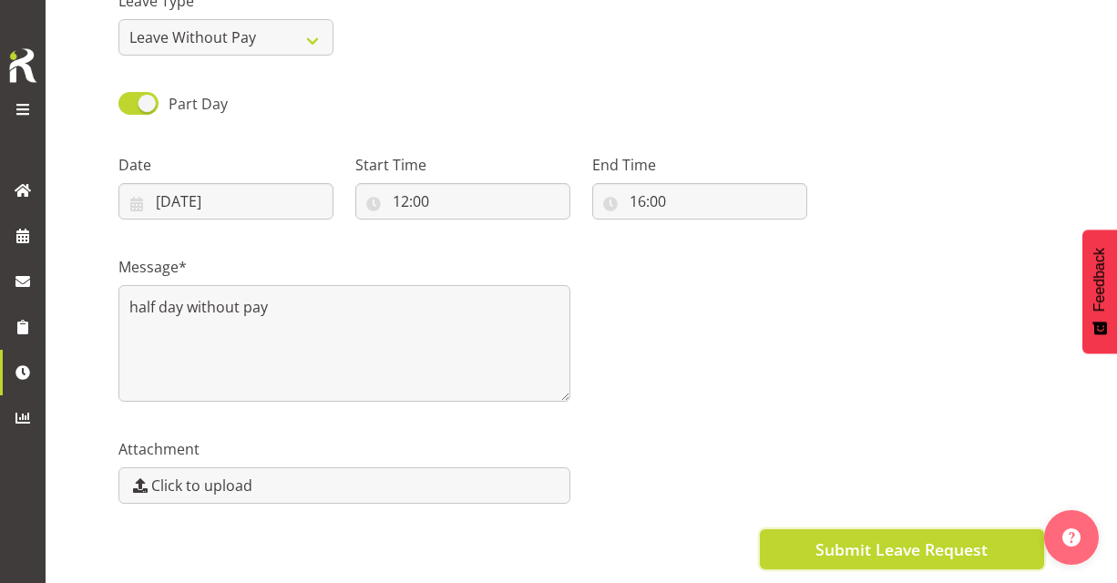
click at [891, 552] on span "Submit Leave Request" at bounding box center [901, 549] width 172 height 24
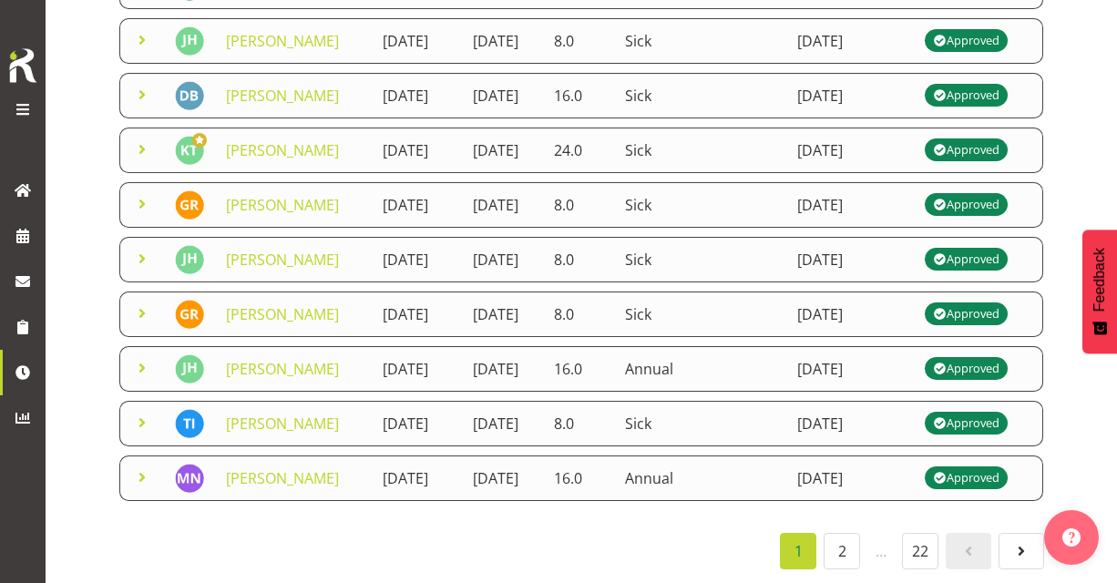
scroll to position [766, 0]
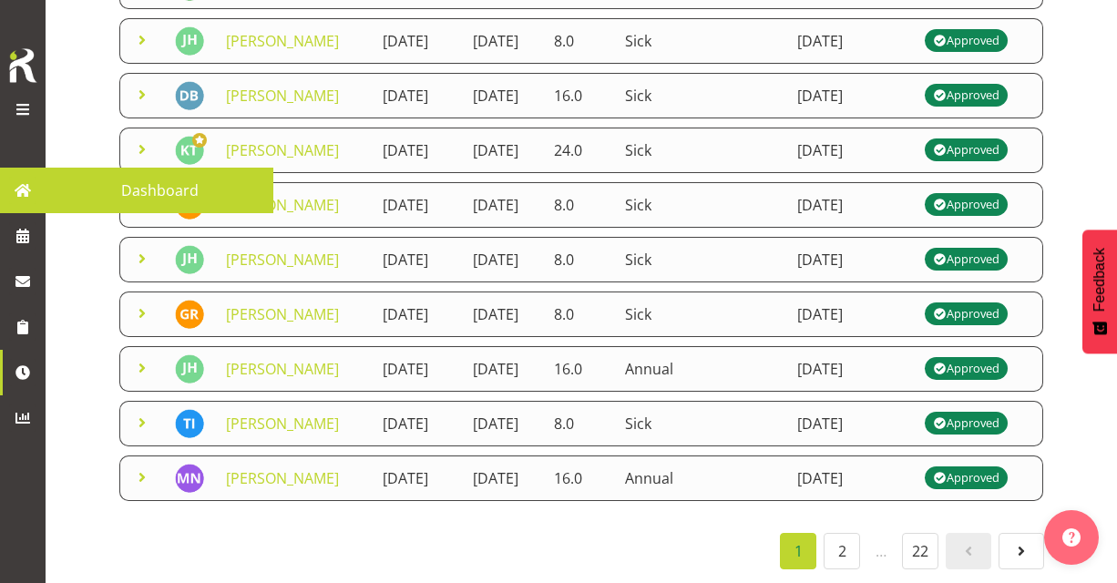
click at [24, 107] on span at bounding box center [23, 109] width 22 height 22
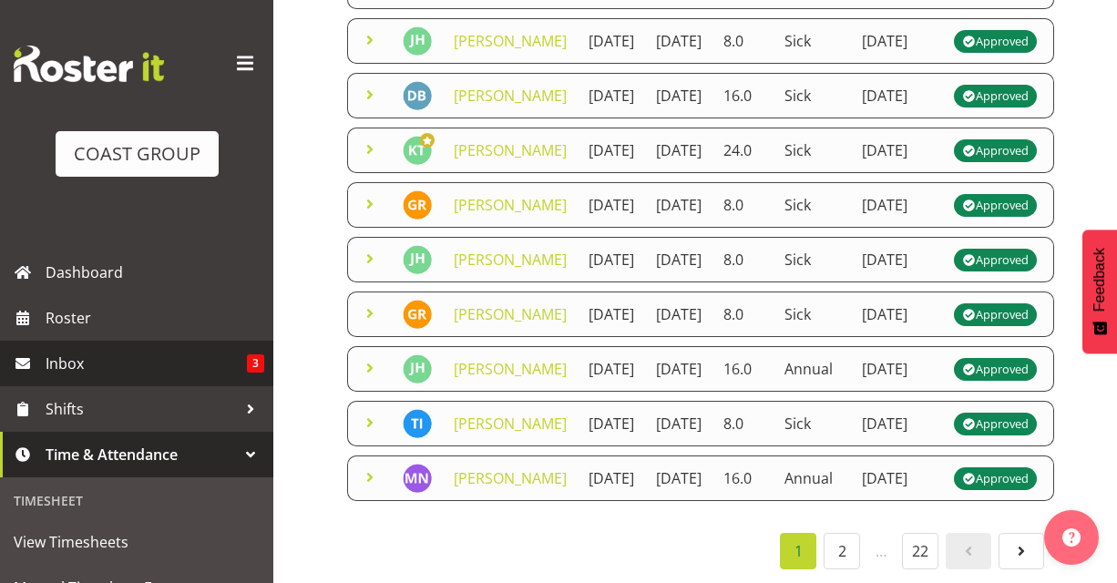
click at [70, 358] on span "Inbox" at bounding box center [146, 363] width 201 height 27
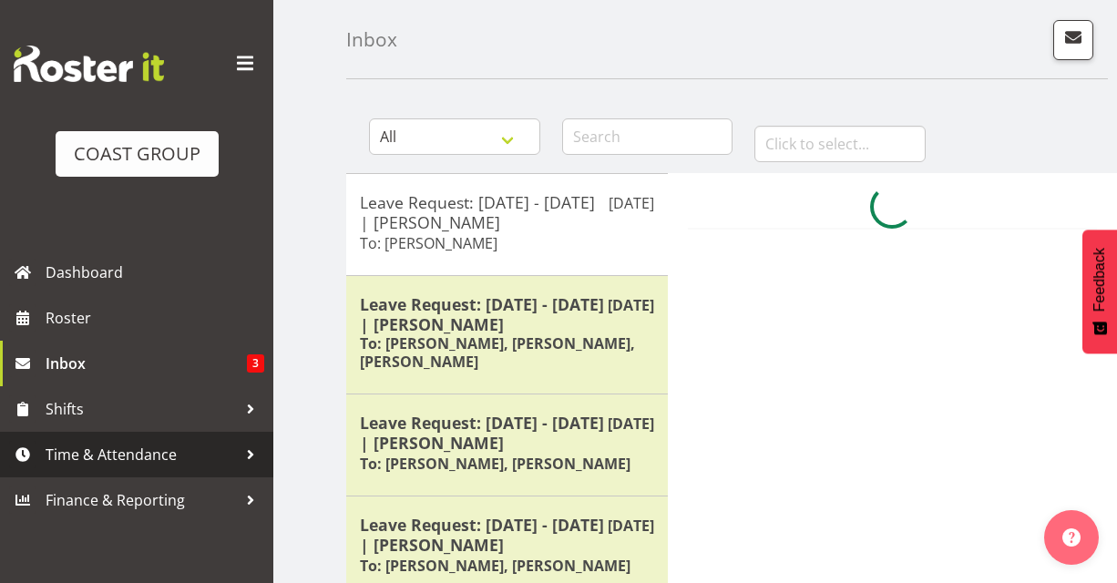
scroll to position [85, 0]
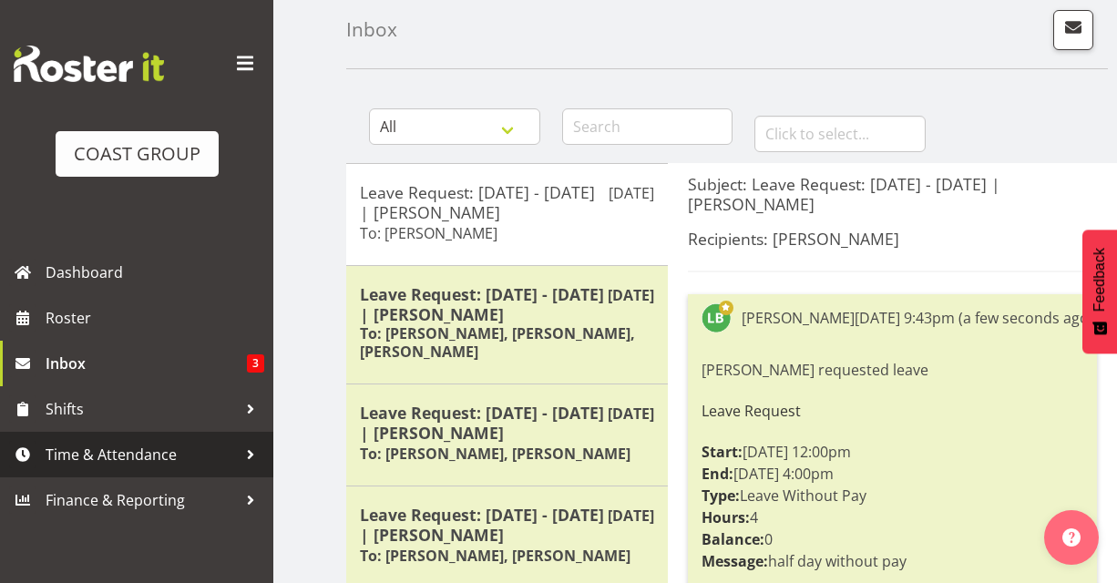
click at [243, 458] on div at bounding box center [250, 454] width 27 height 27
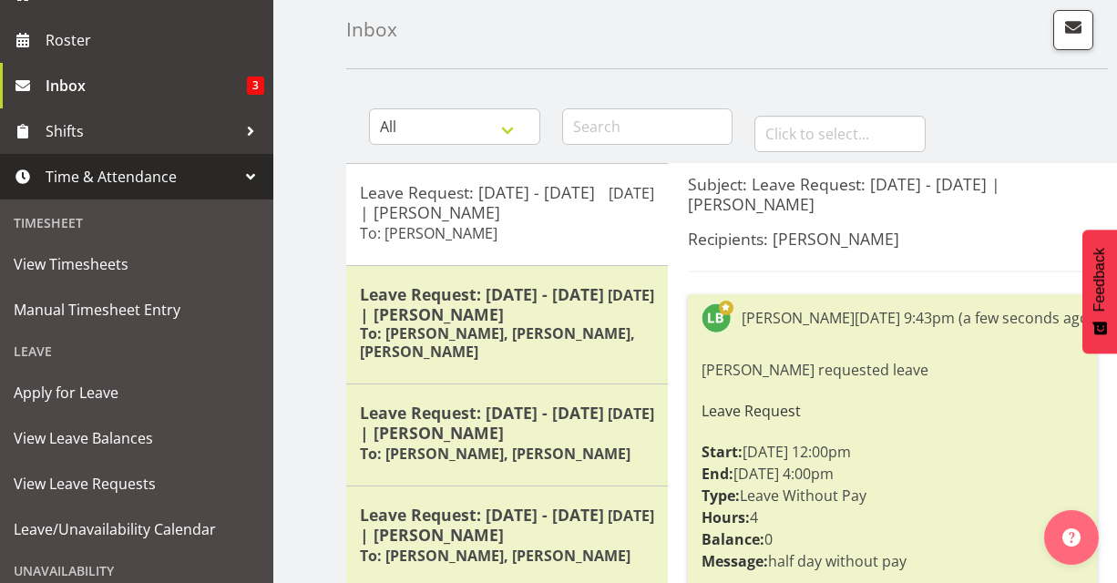
scroll to position [283, 0]
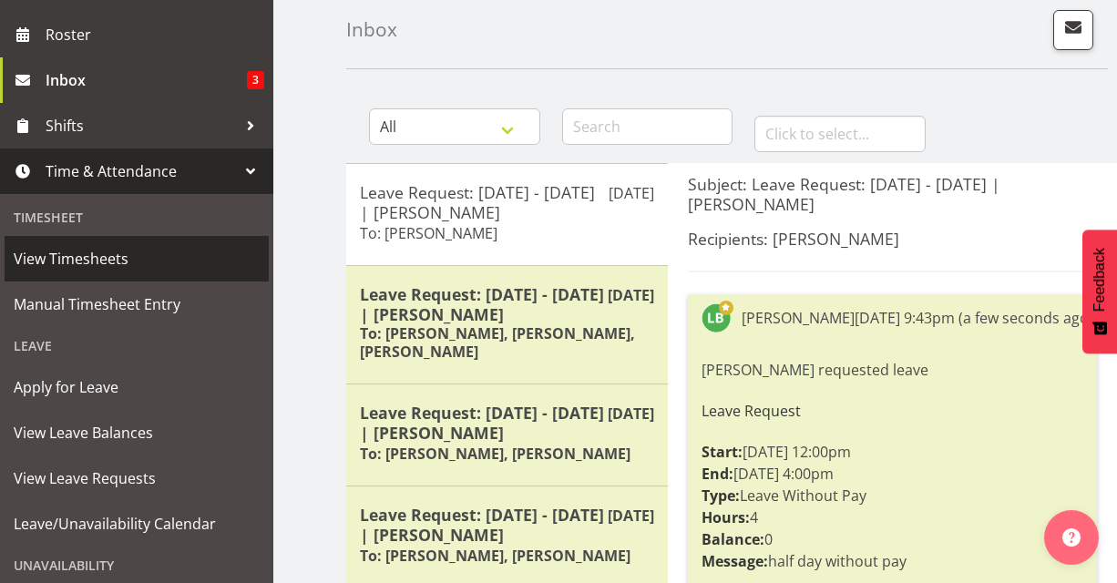
click at [113, 264] on span "View Timesheets" at bounding box center [137, 258] width 246 height 27
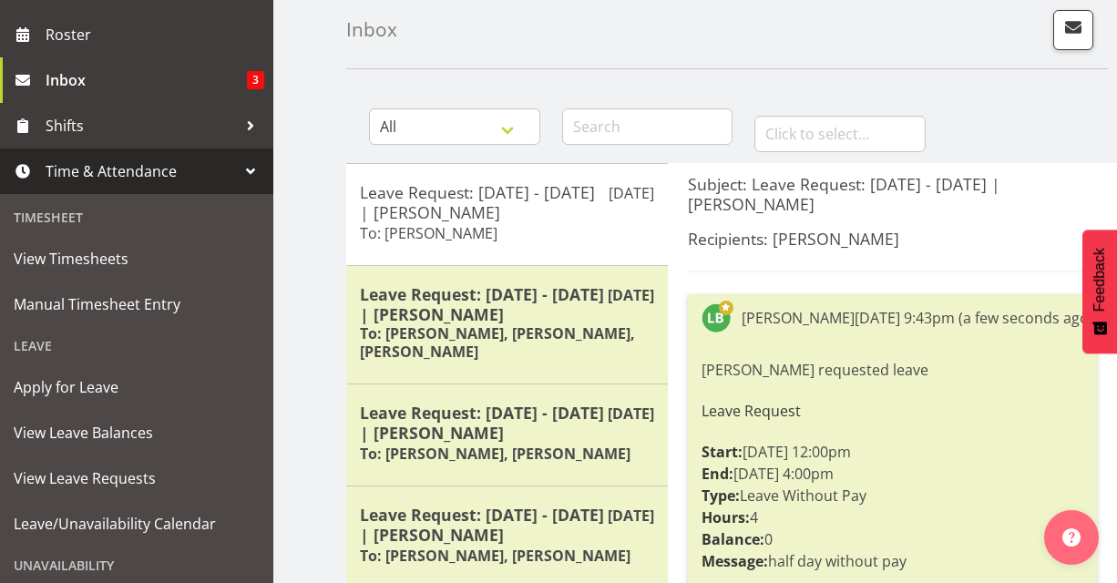
scroll to position [0, 0]
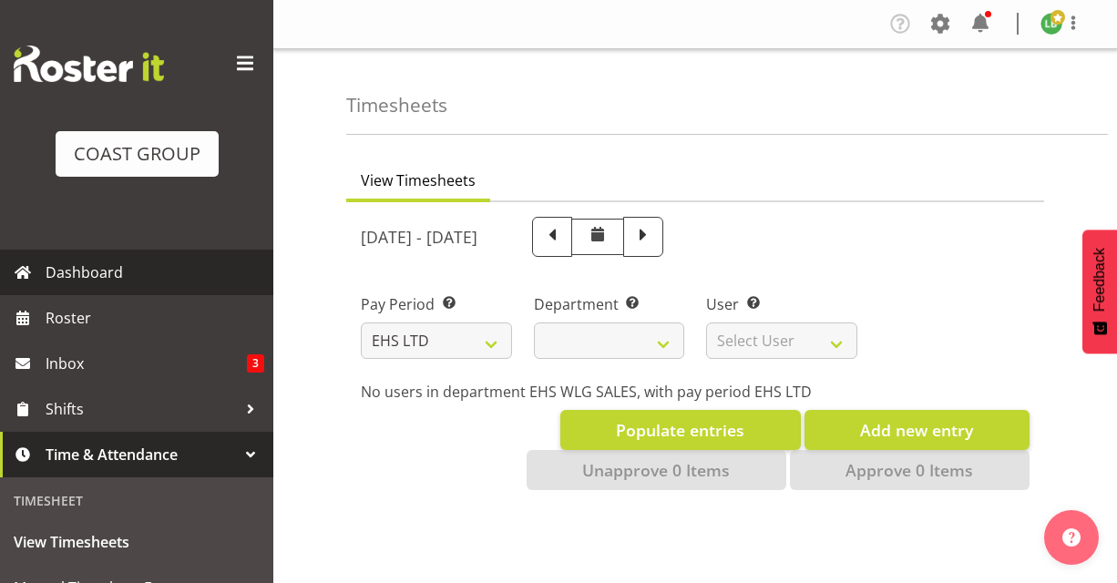
select select "7"
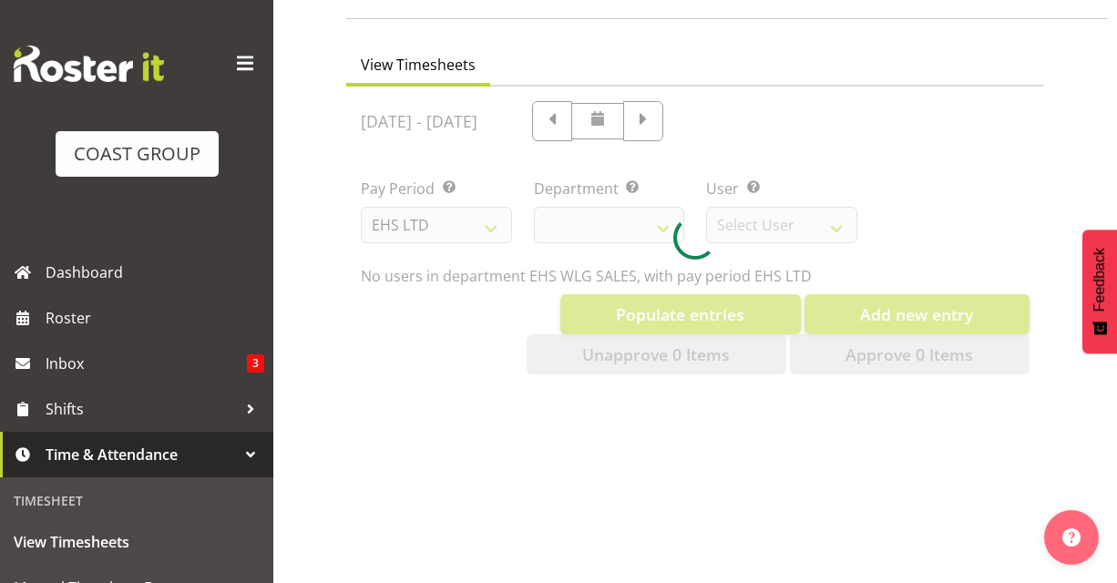
select select "44"
select select "8051"
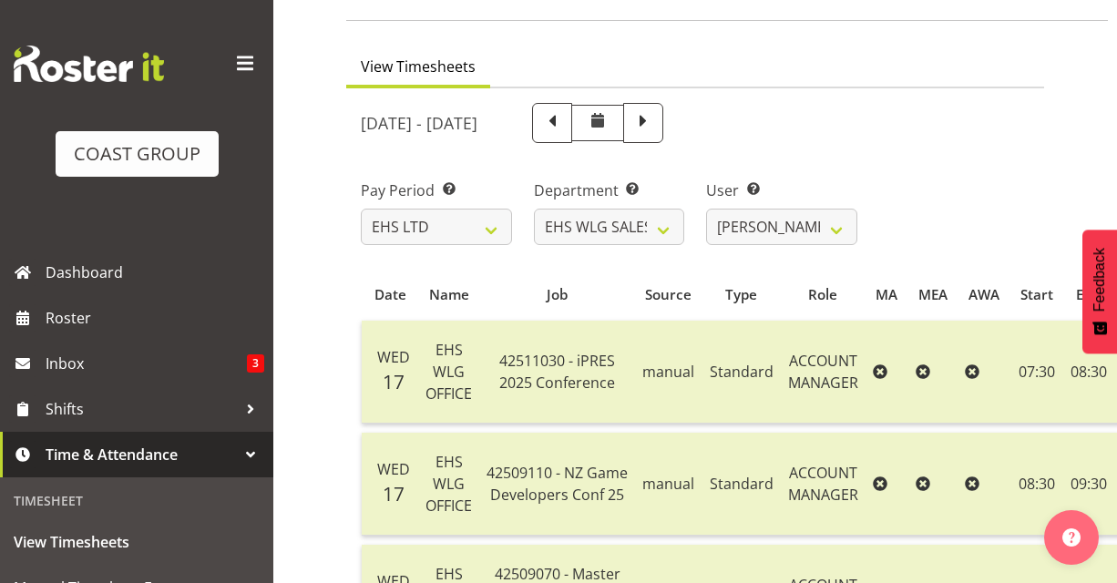
scroll to position [62, 0]
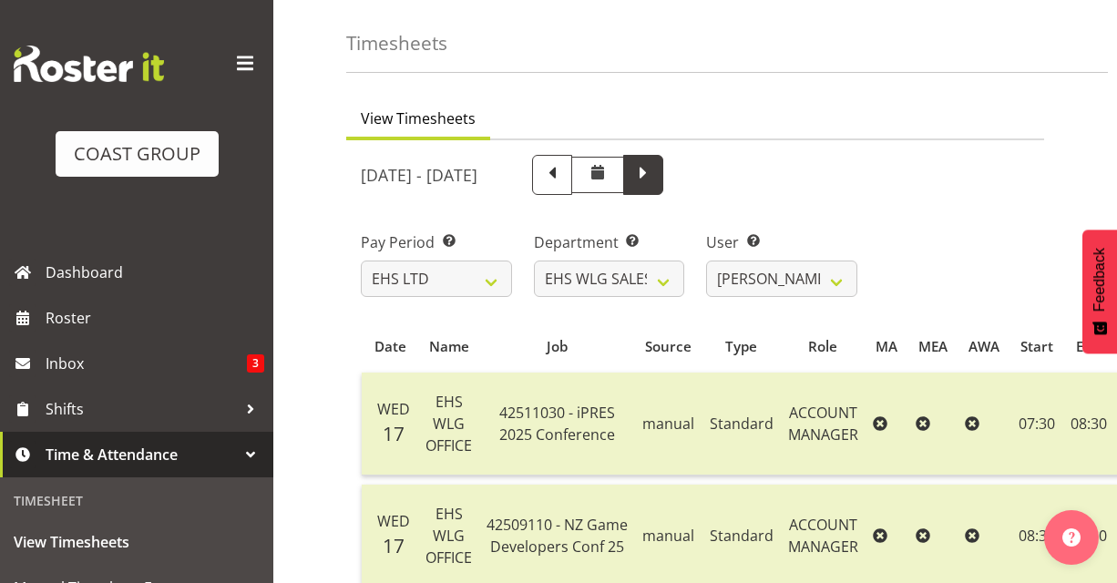
click at [663, 169] on span at bounding box center [643, 175] width 40 height 40
select select
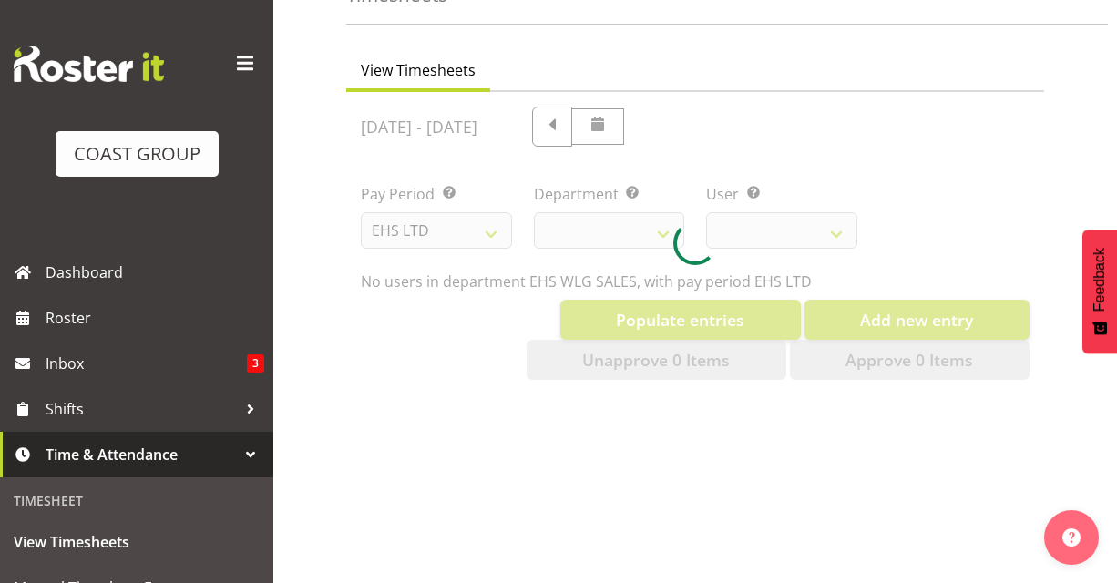
select select "44"
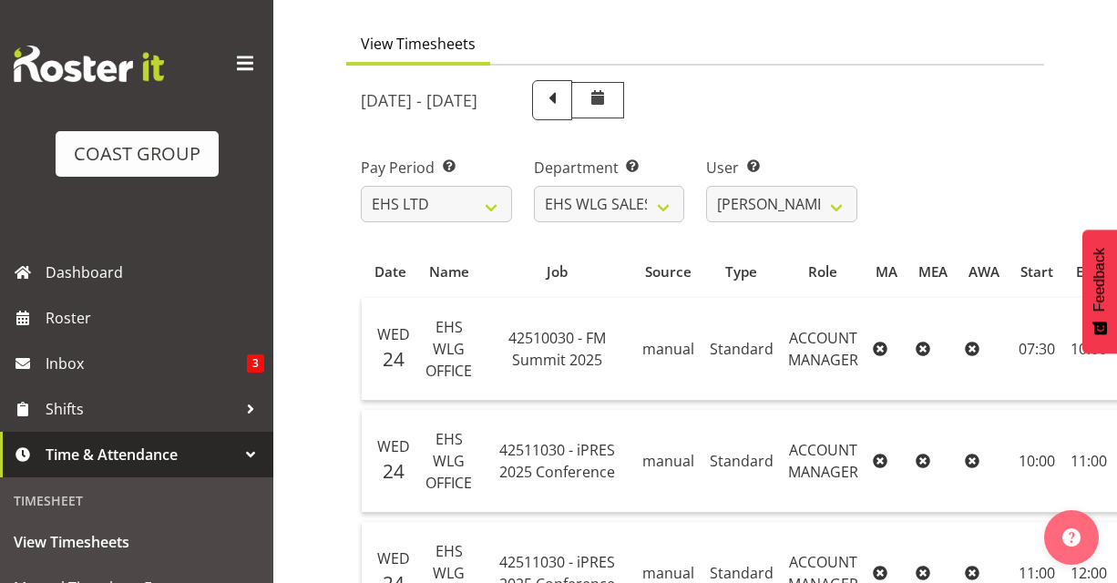
scroll to position [0, 0]
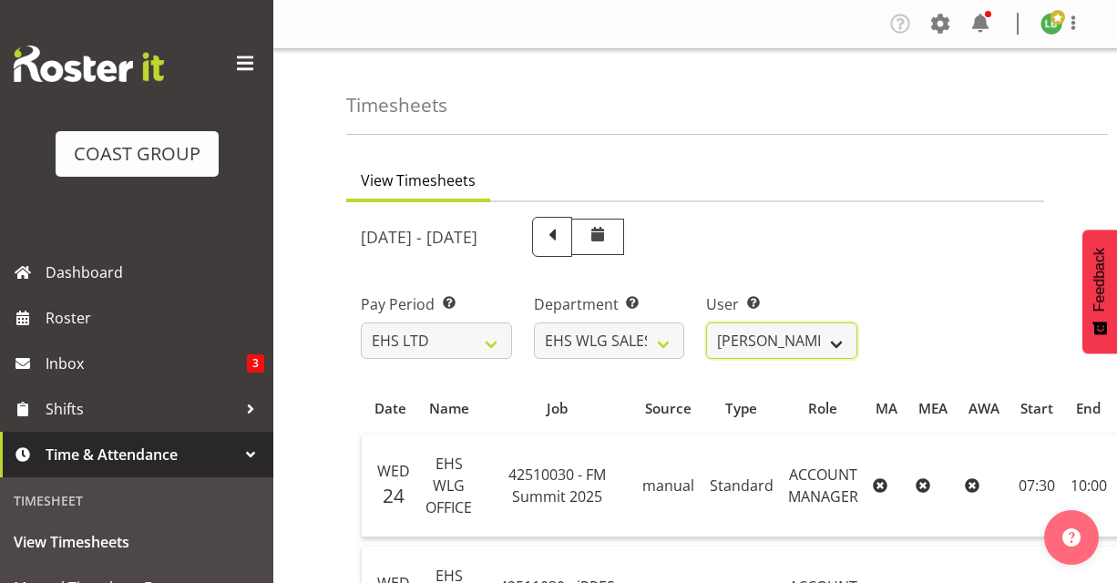
click at [835, 345] on select "[PERSON_NAME] ❌ [PERSON_NAME] ❌" at bounding box center [781, 340] width 151 height 36
select select "10120"
click at [706, 322] on select "[PERSON_NAME] ❌ [PERSON_NAME] ❌" at bounding box center [781, 340] width 151 height 36
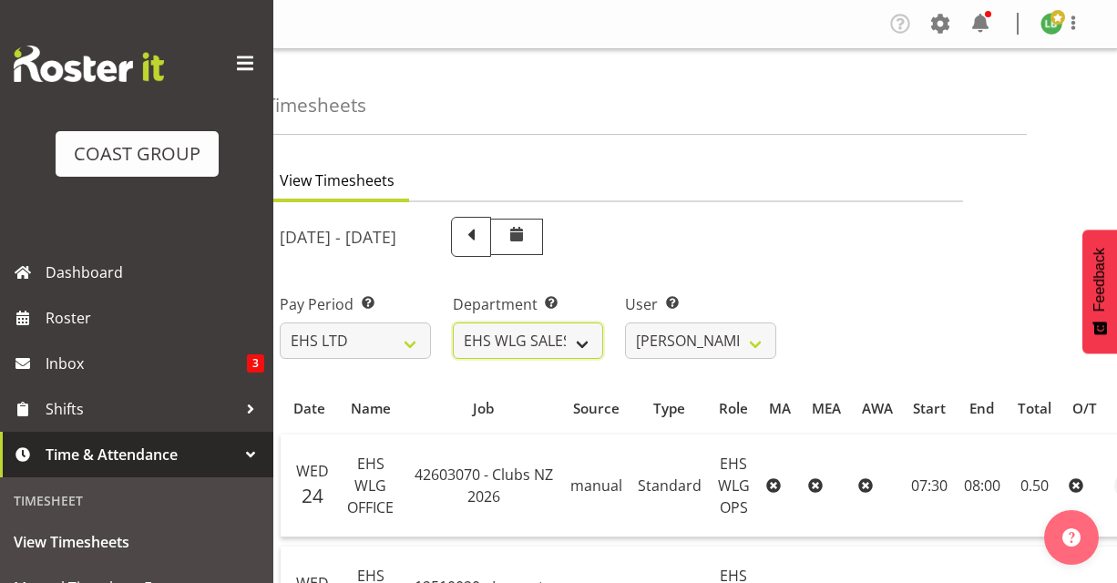
click at [580, 347] on select "EHS WLG OPS EHS WLG SALES" at bounding box center [528, 340] width 151 height 36
select select "43"
click at [453, 322] on select "EHS WLG OPS EHS WLG SALES" at bounding box center [528, 340] width 151 height 36
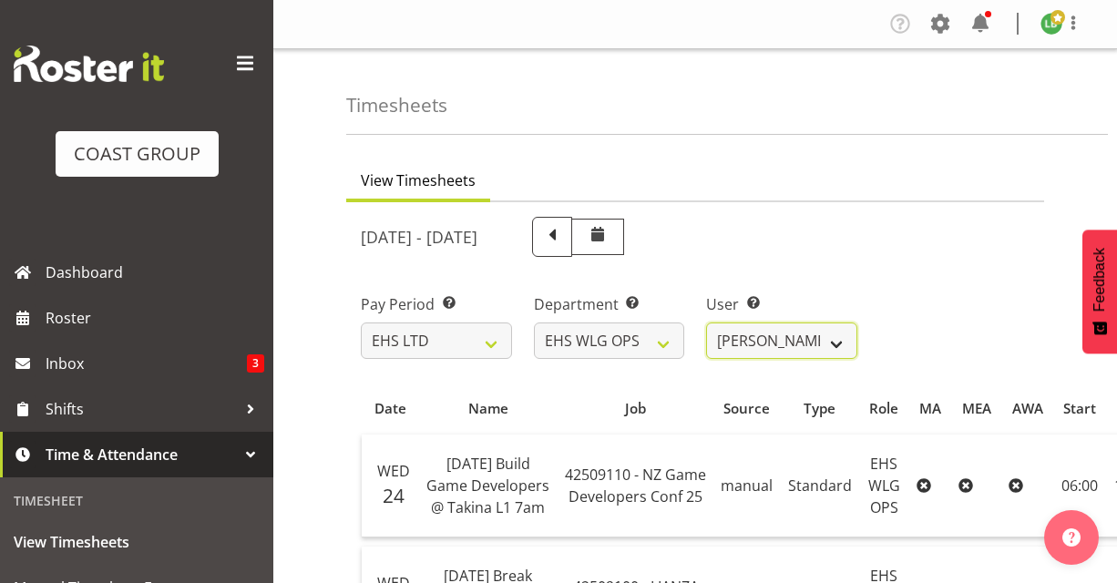
click at [838, 344] on select "[PERSON_NAME] ❌ [PERSON_NAME] ❌ [PERSON_NAME] ❌ [PERSON_NAME] ❌ [PERSON_NAME] ❌…" at bounding box center [781, 340] width 151 height 36
click at [706, 322] on select "[PERSON_NAME] ❌ [PERSON_NAME] ❌ [PERSON_NAME] ❌ [PERSON_NAME] ❌ [PERSON_NAME] ❌…" at bounding box center [781, 340] width 151 height 36
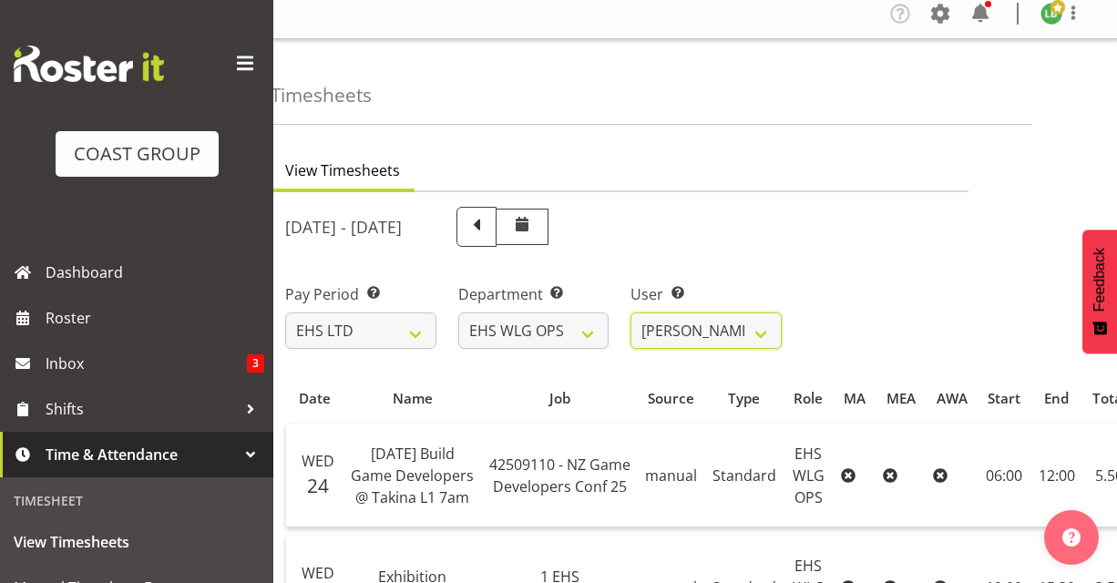
scroll to position [7, 0]
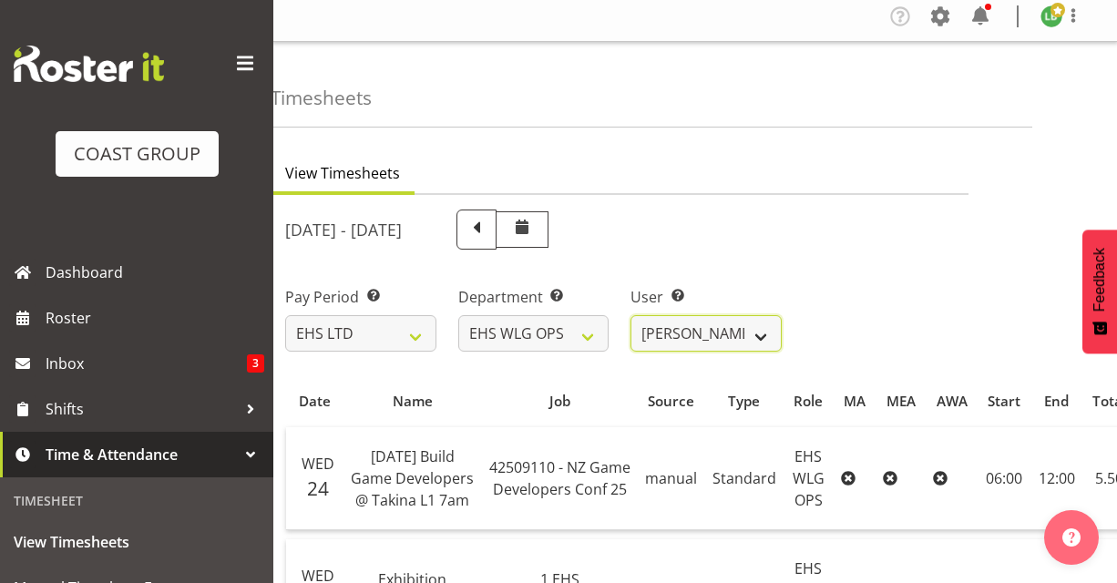
click at [768, 334] on select "[PERSON_NAME] ❌ [PERSON_NAME] ❌ [PERSON_NAME] ❌ [PERSON_NAME] ❌ [PERSON_NAME] ❌…" at bounding box center [705, 333] width 151 height 36
click at [630, 315] on select "[PERSON_NAME] ❌ [PERSON_NAME] ❌ [PERSON_NAME] ❌ [PERSON_NAME] ❌ [PERSON_NAME] ❌…" at bounding box center [705, 333] width 151 height 36
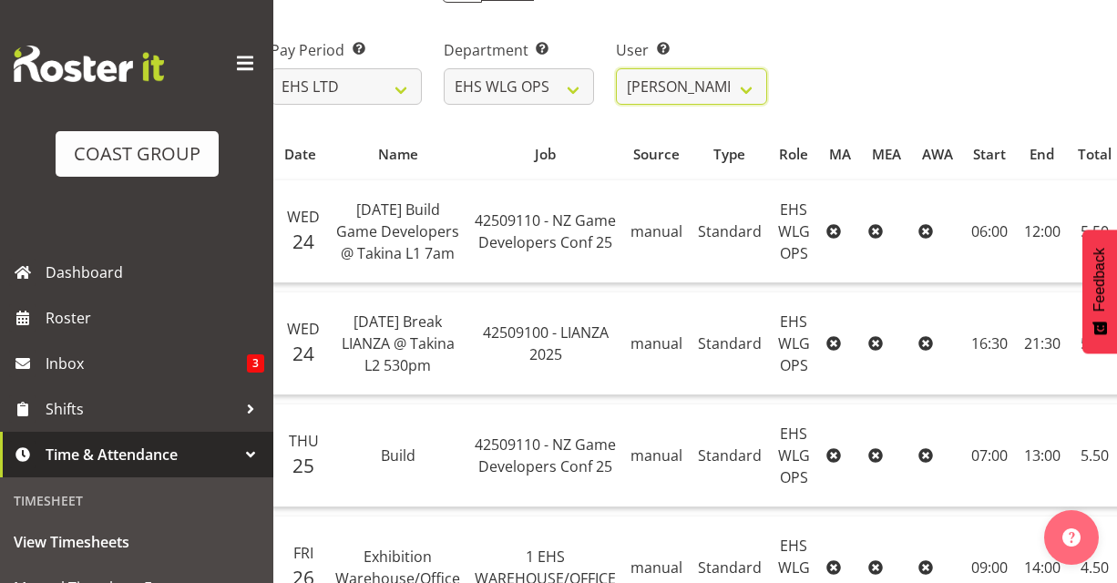
scroll to position [0, 0]
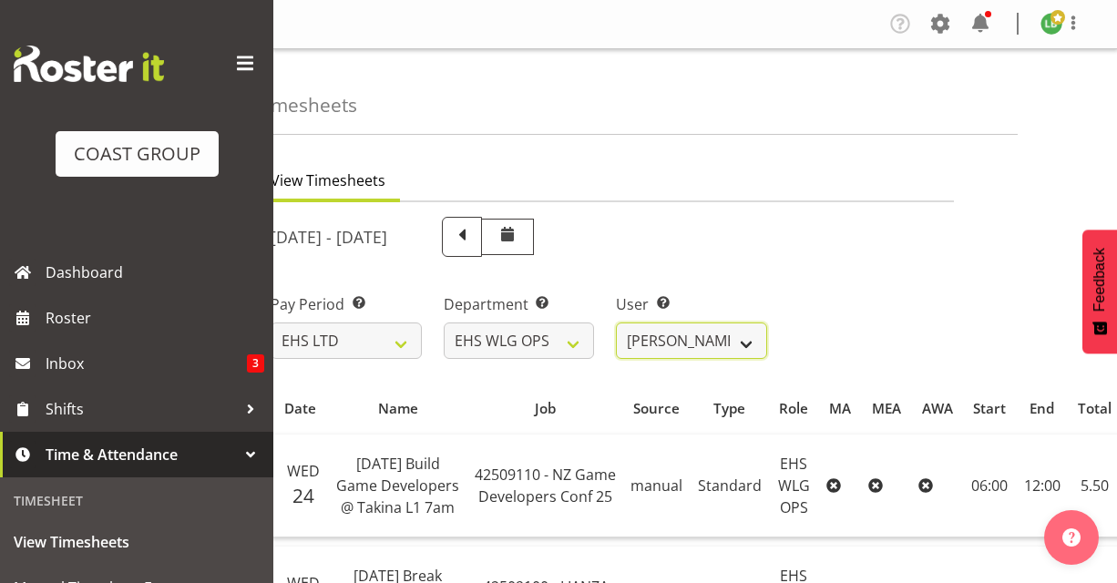
click at [746, 342] on select "[PERSON_NAME] ❌ [PERSON_NAME] ❌ [PERSON_NAME] ❌ [PERSON_NAME] ❌ [PERSON_NAME] ❌…" at bounding box center [691, 340] width 151 height 36
click at [616, 322] on select "[PERSON_NAME] ❌ [PERSON_NAME] ❌ [PERSON_NAME] ❌ [PERSON_NAME] ❌ [PERSON_NAME] ❌…" at bounding box center [691, 340] width 151 height 36
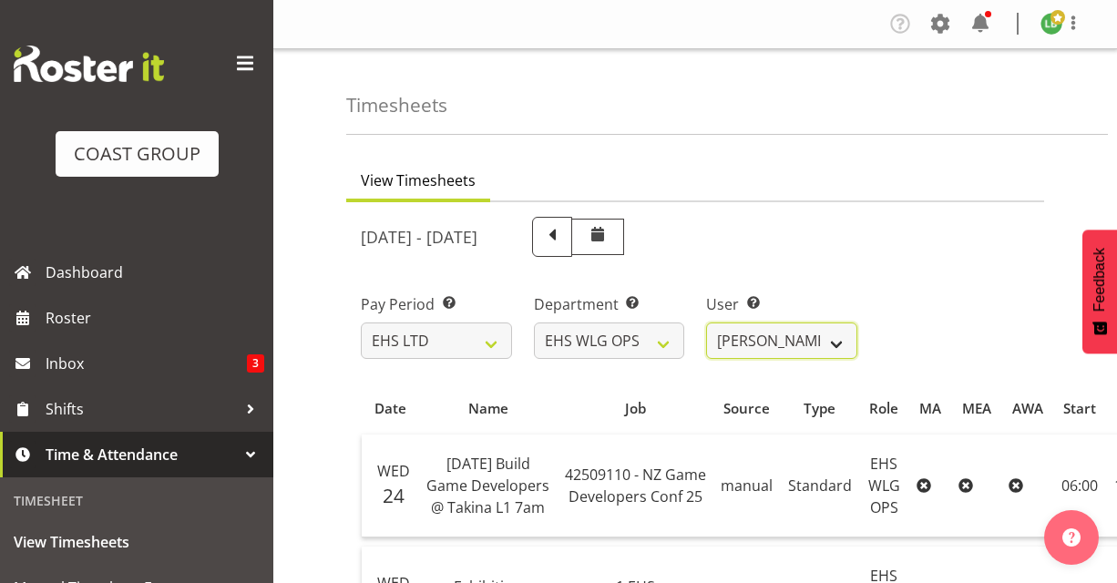
click at [838, 343] on select "[PERSON_NAME] ❌ [PERSON_NAME] ❌ [PERSON_NAME] ❌ [PERSON_NAME] ❌ [PERSON_NAME] ❌…" at bounding box center [781, 340] width 151 height 36
click at [706, 322] on select "[PERSON_NAME] ❌ [PERSON_NAME] ❌ [PERSON_NAME] ❌ [PERSON_NAME] ❌ [PERSON_NAME] ❌…" at bounding box center [781, 340] width 151 height 36
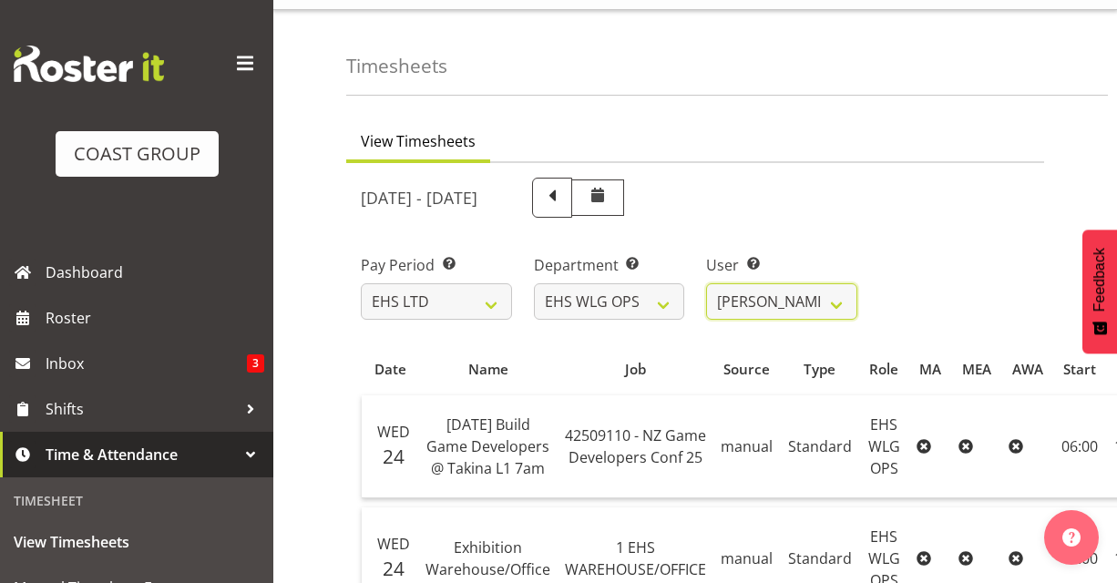
scroll to position [6, 0]
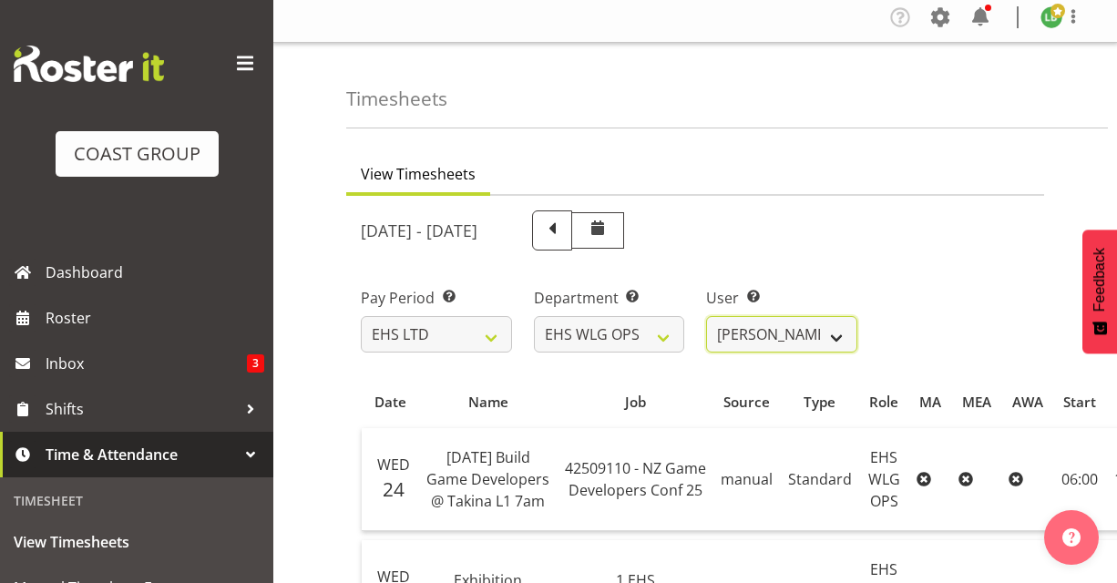
click at [831, 334] on select "[PERSON_NAME] ❌ [PERSON_NAME] ❌ [PERSON_NAME] ❌ [PERSON_NAME] ❌ [PERSON_NAME] ❌…" at bounding box center [781, 334] width 151 height 36
select select "2104"
click at [706, 316] on select "[PERSON_NAME] ❌ [PERSON_NAME] ❌ [PERSON_NAME] ❌ [PERSON_NAME] ❌ [PERSON_NAME] ❌…" at bounding box center [781, 334] width 151 height 36
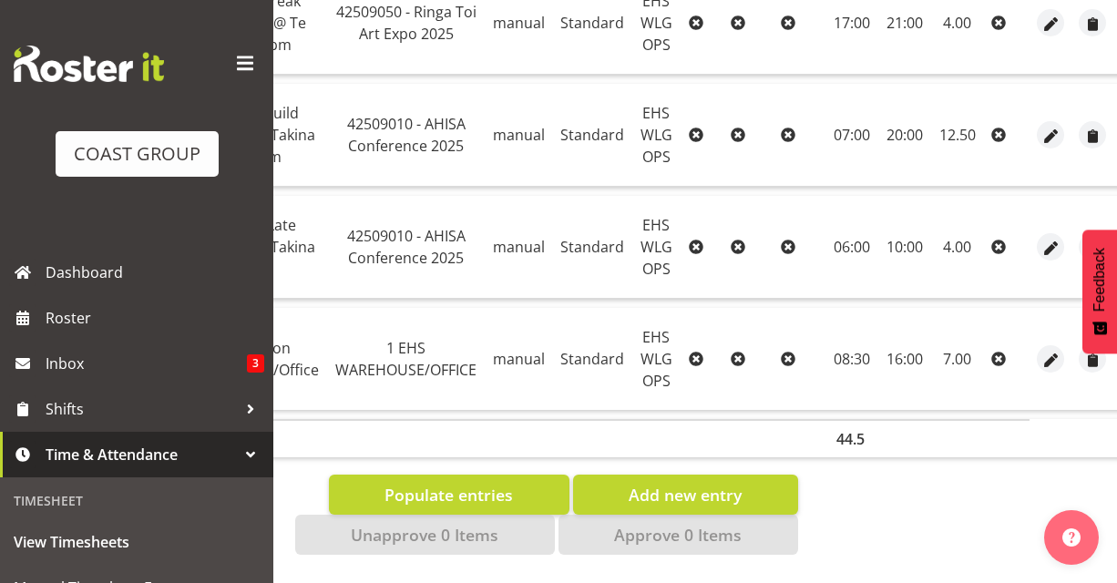
scroll to position [0, 0]
